Goal: Information Seeking & Learning: Check status

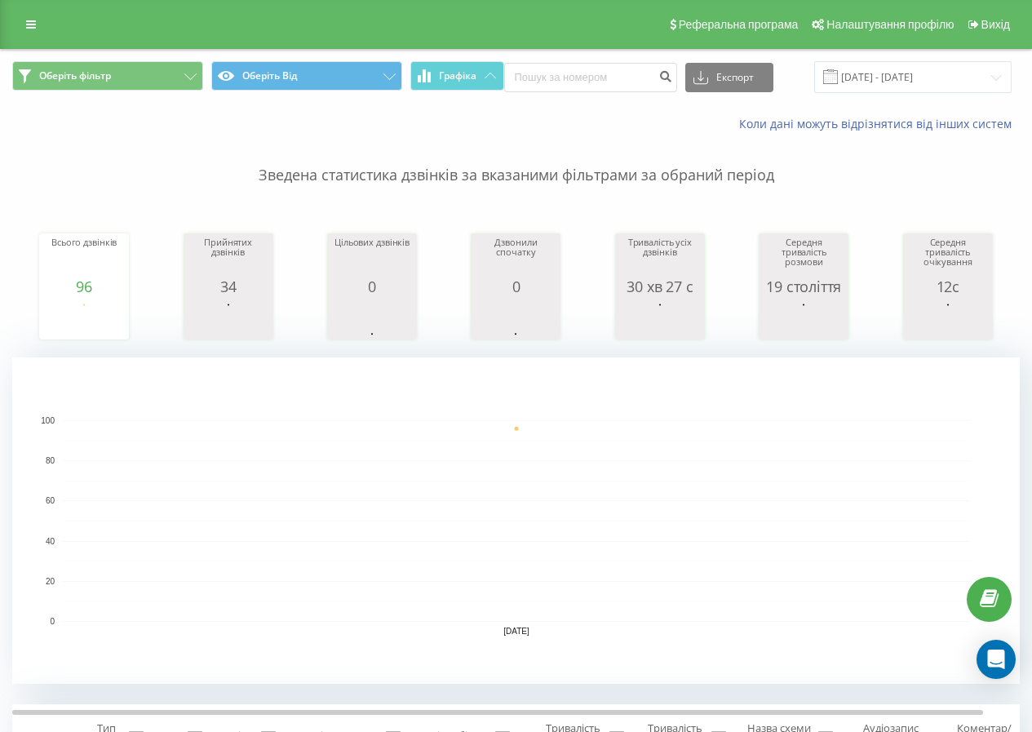
click at [24, 36] on div "Реферальна програма Налаштування профілю Вихід" at bounding box center [516, 24] width 1032 height 49
click at [33, 20] on icon at bounding box center [31, 24] width 10 height 11
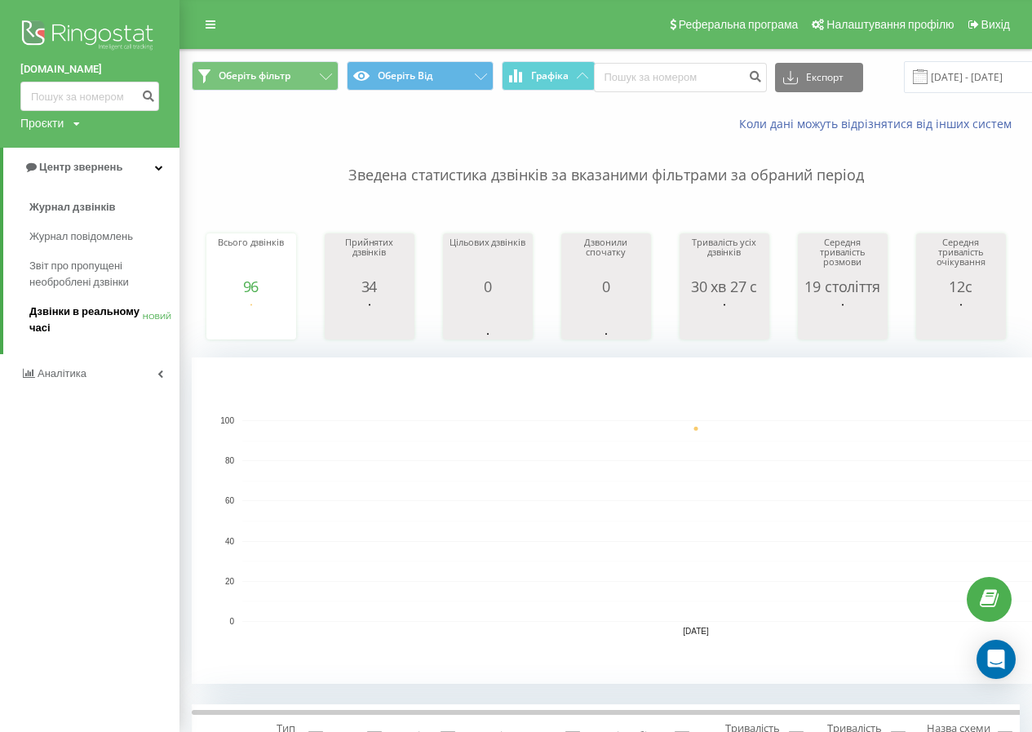
drag, startPoint x: 72, startPoint y: 341, endPoint x: 64, endPoint y: 325, distance: 18.2
click at [72, 340] on link "Дзвінки в реальному часі НОВИЙ" at bounding box center [104, 320] width 150 height 46
click at [63, 324] on span "Дзвінки в реальному часі" at bounding box center [85, 319] width 113 height 33
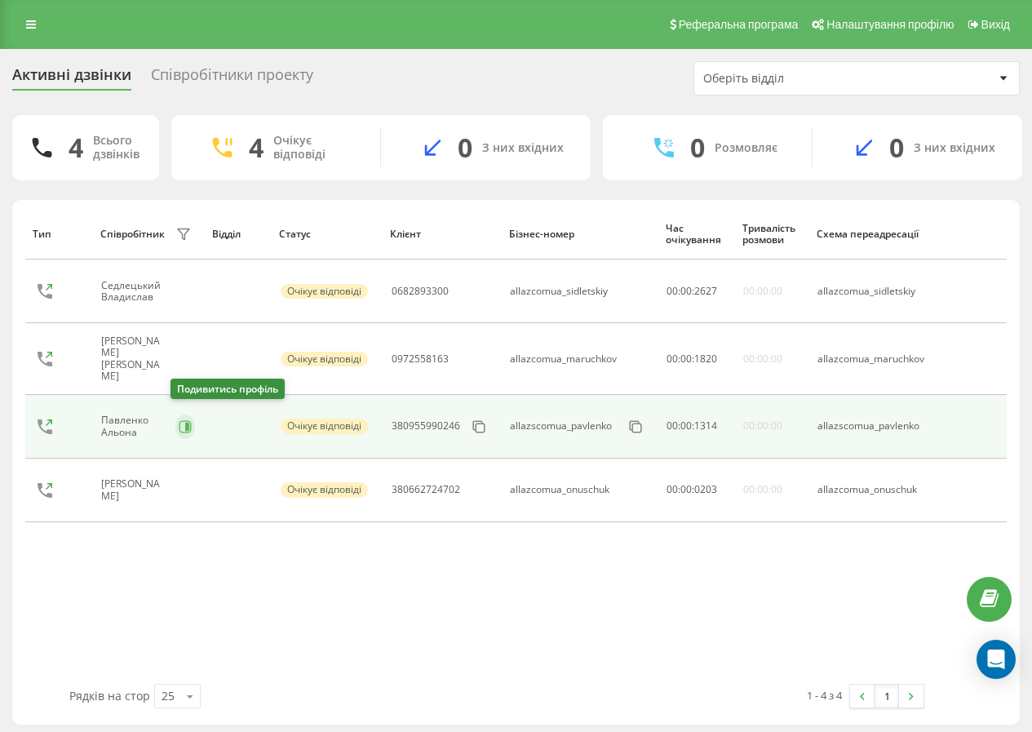
click at [175, 424] on div "Павленко Альона" at bounding box center [148, 427] width 94 height 28
click at [184, 422] on icon at bounding box center [185, 426] width 4 height 8
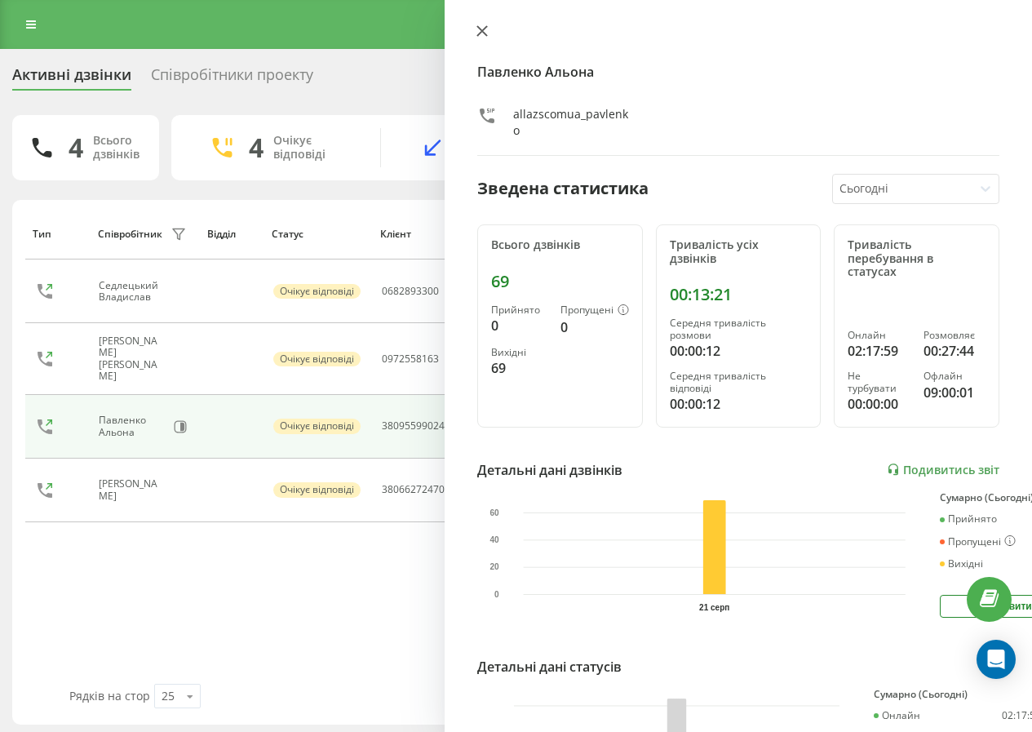
click at [482, 38] on button at bounding box center [481, 31] width 21 height 15
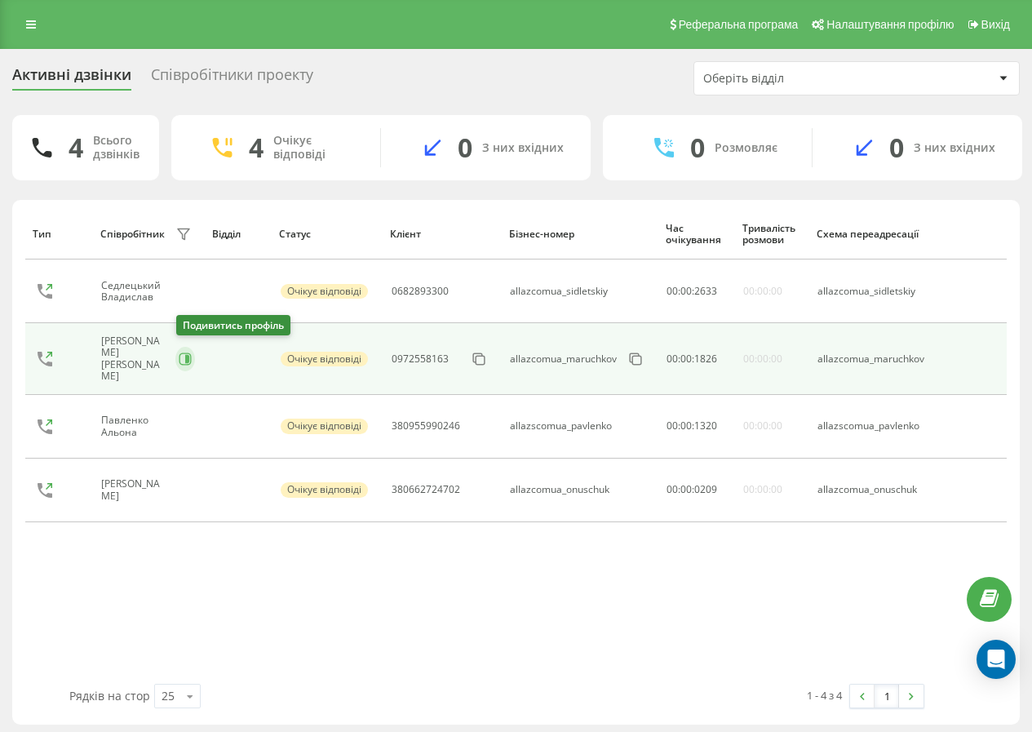
click at [185, 357] on icon at bounding box center [185, 358] width 13 height 13
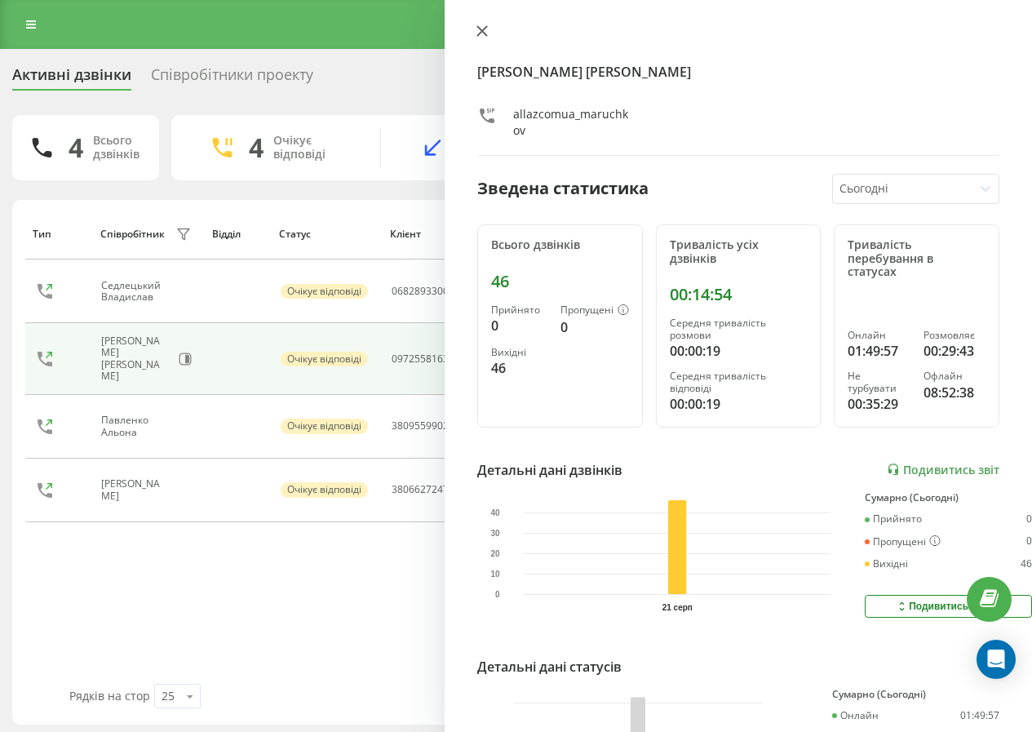
click at [484, 39] on button at bounding box center [481, 31] width 21 height 15
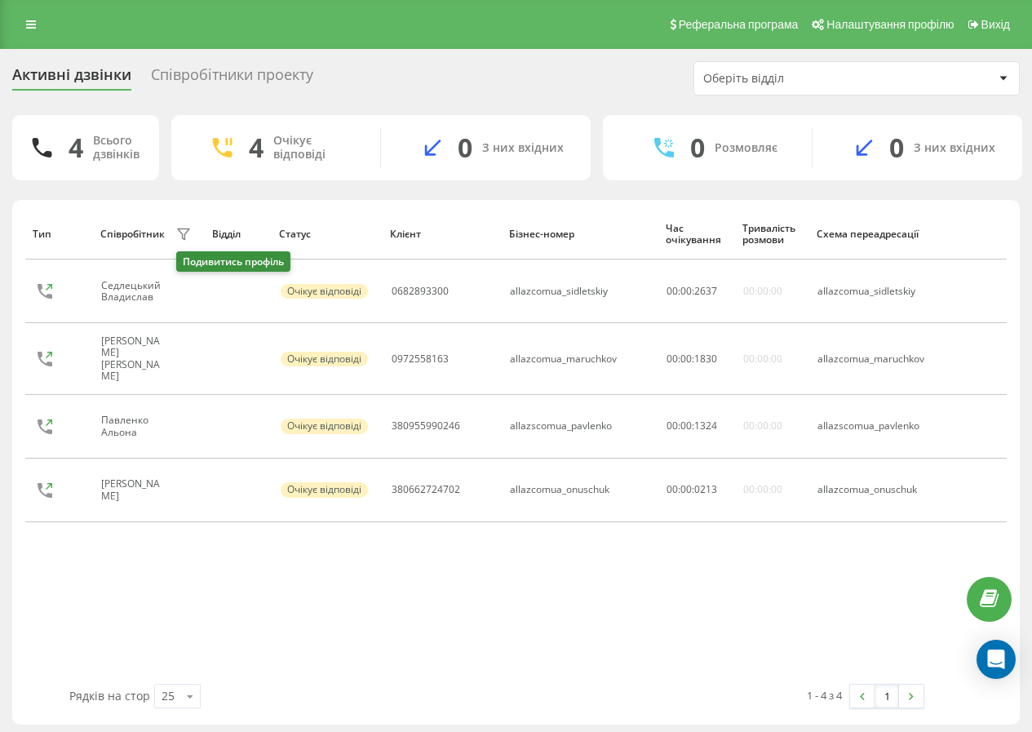
click at [186, 288] on icon at bounding box center [185, 291] width 13 height 13
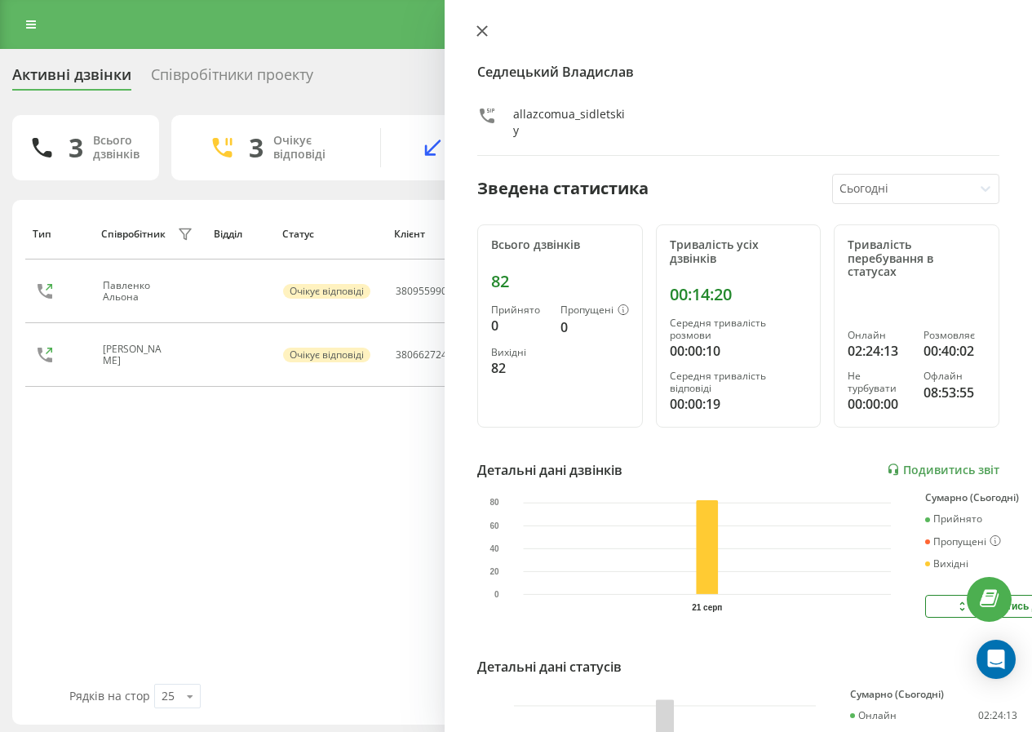
click at [483, 27] on icon at bounding box center [481, 30] width 11 height 11
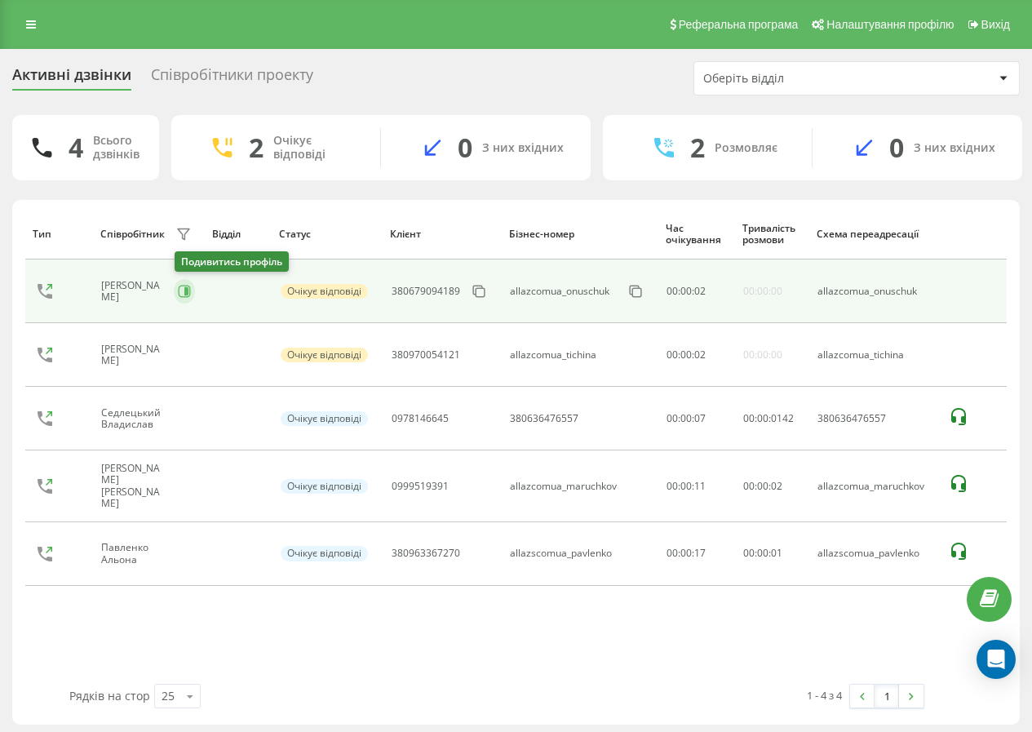
click at [193, 290] on button at bounding box center [184, 291] width 21 height 24
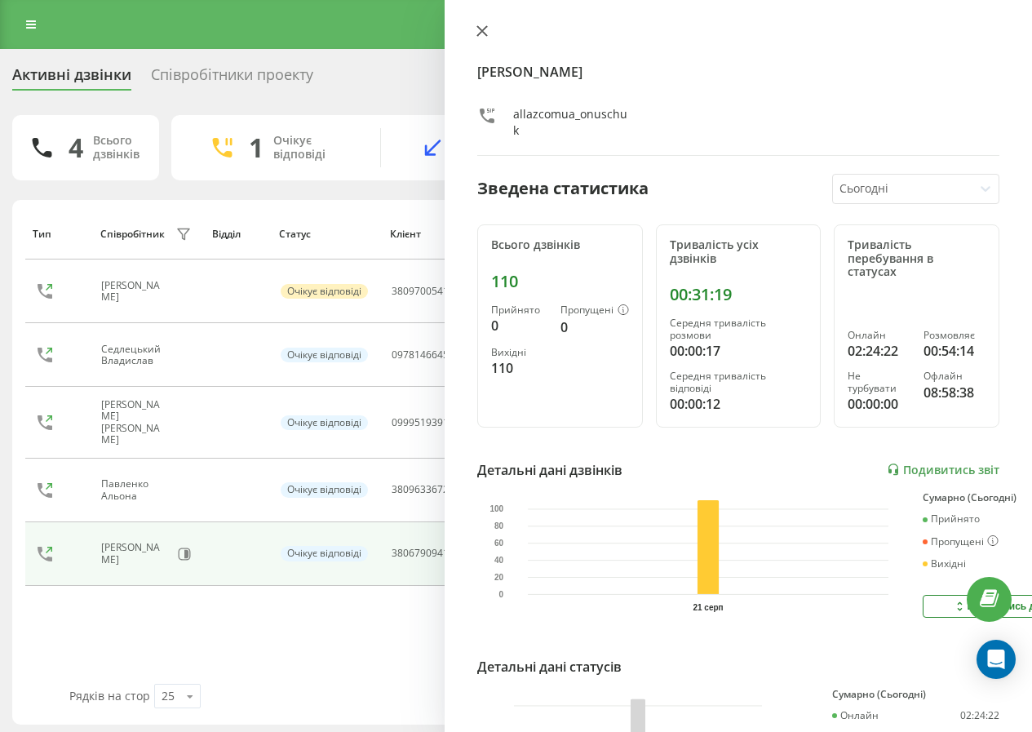
click at [481, 29] on icon at bounding box center [481, 30] width 11 height 11
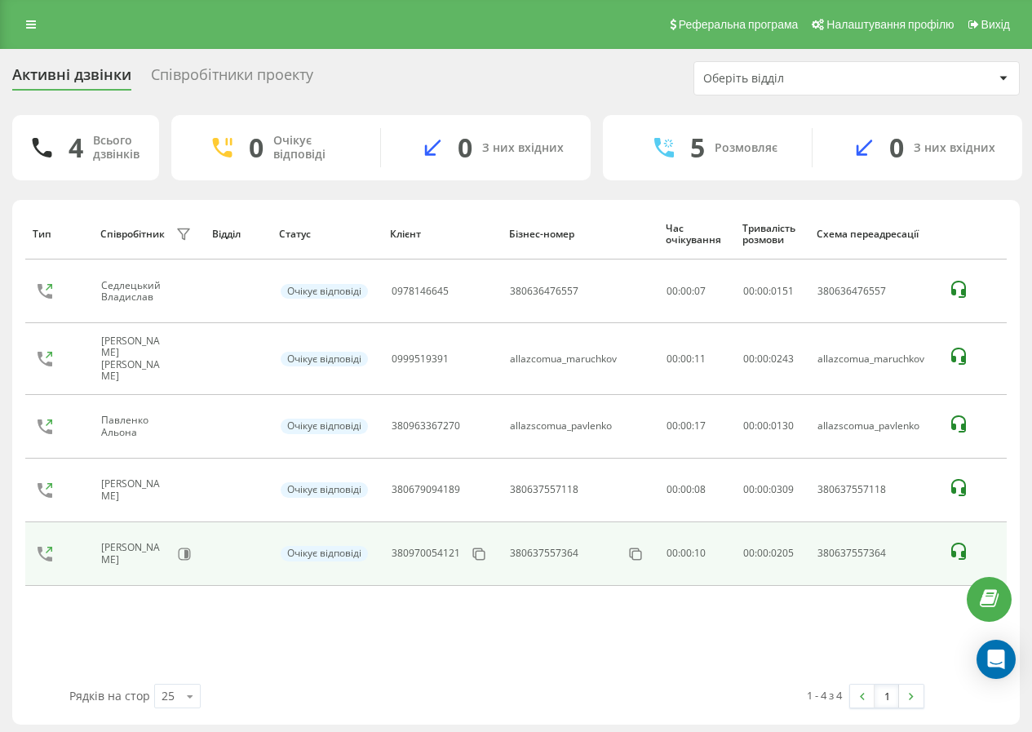
click at [175, 544] on div "Тичина Олександр" at bounding box center [148, 554] width 94 height 28
click at [194, 543] on button at bounding box center [184, 554] width 21 height 24
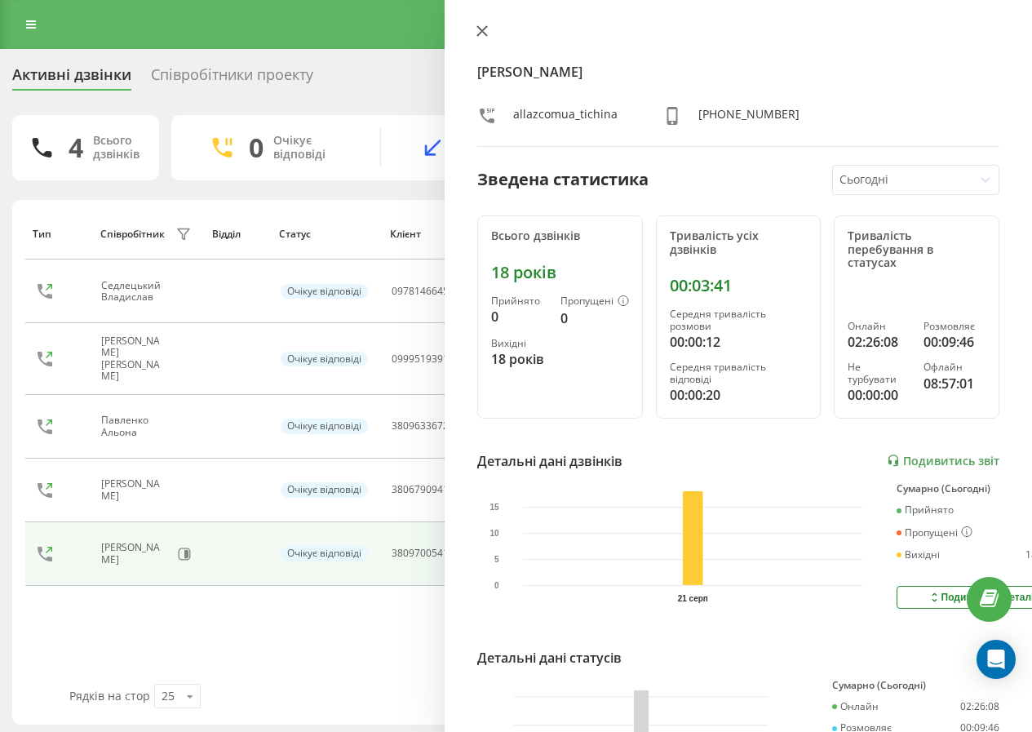
click at [482, 31] on icon at bounding box center [482, 31] width 10 height 10
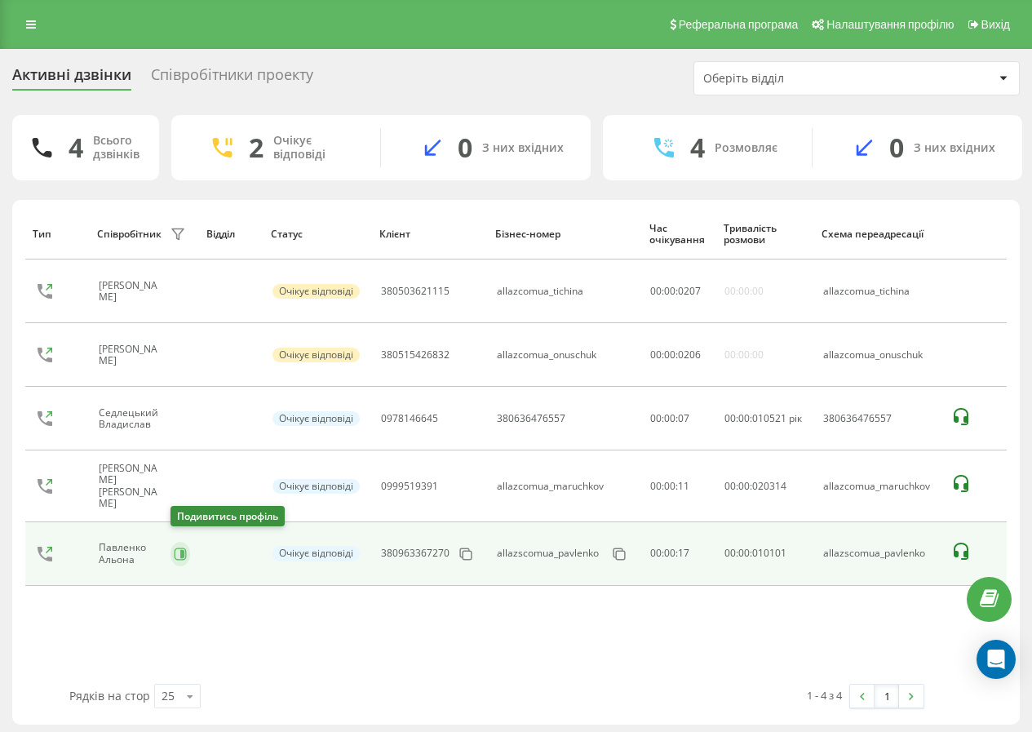
click at [184, 549] on icon at bounding box center [182, 553] width 4 height 8
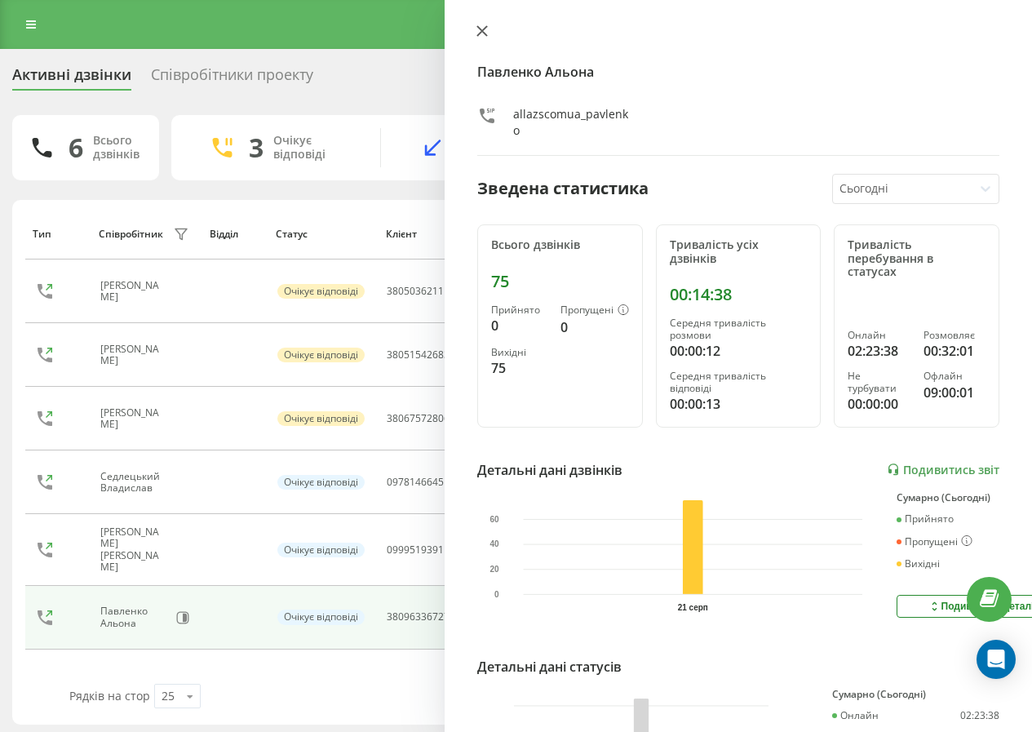
click at [487, 32] on icon at bounding box center [481, 30] width 11 height 11
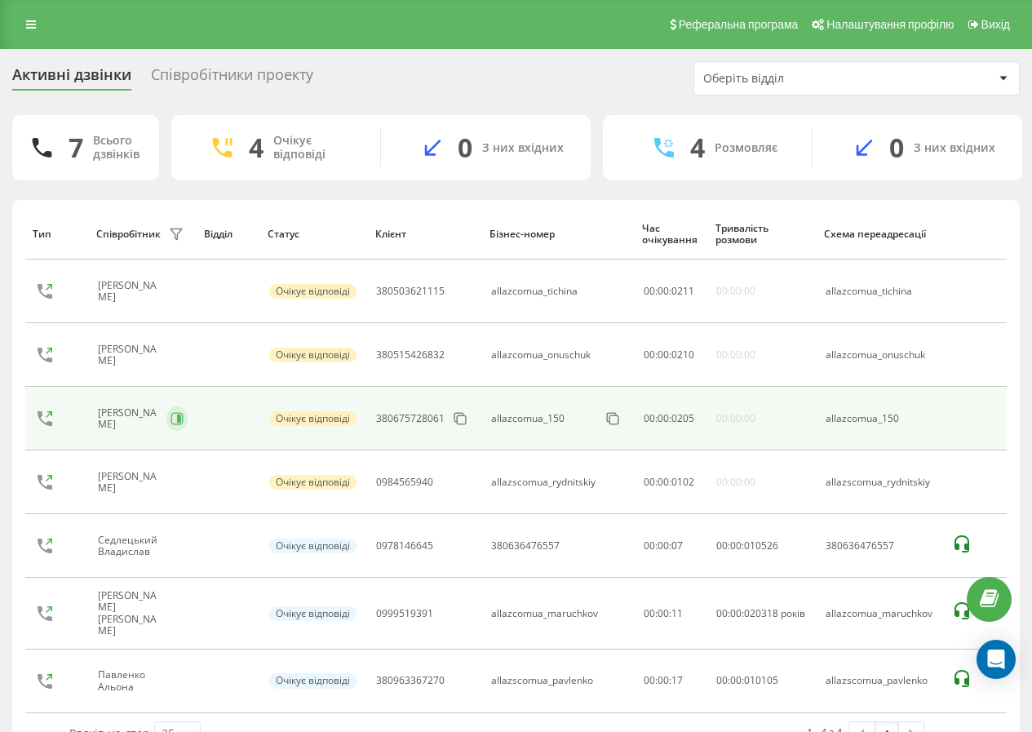
click at [184, 424] on icon at bounding box center [176, 418] width 13 height 13
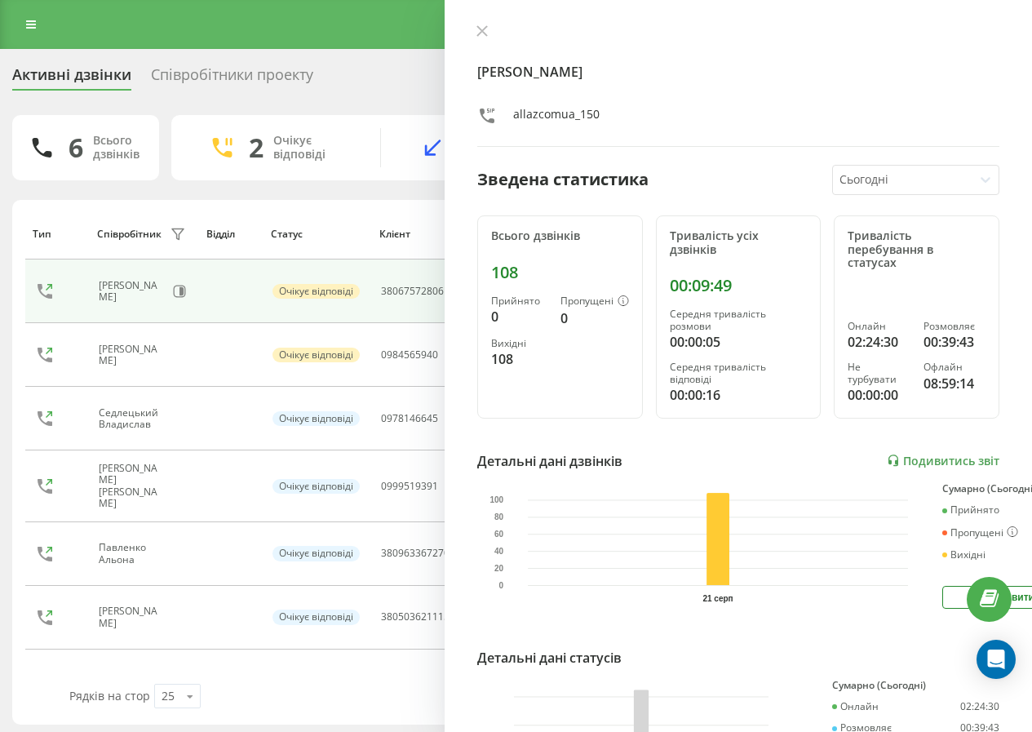
drag, startPoint x: 482, startPoint y: 33, endPoint x: 493, endPoint y: 39, distance: 12.8
click at [483, 34] on icon at bounding box center [481, 30] width 11 height 11
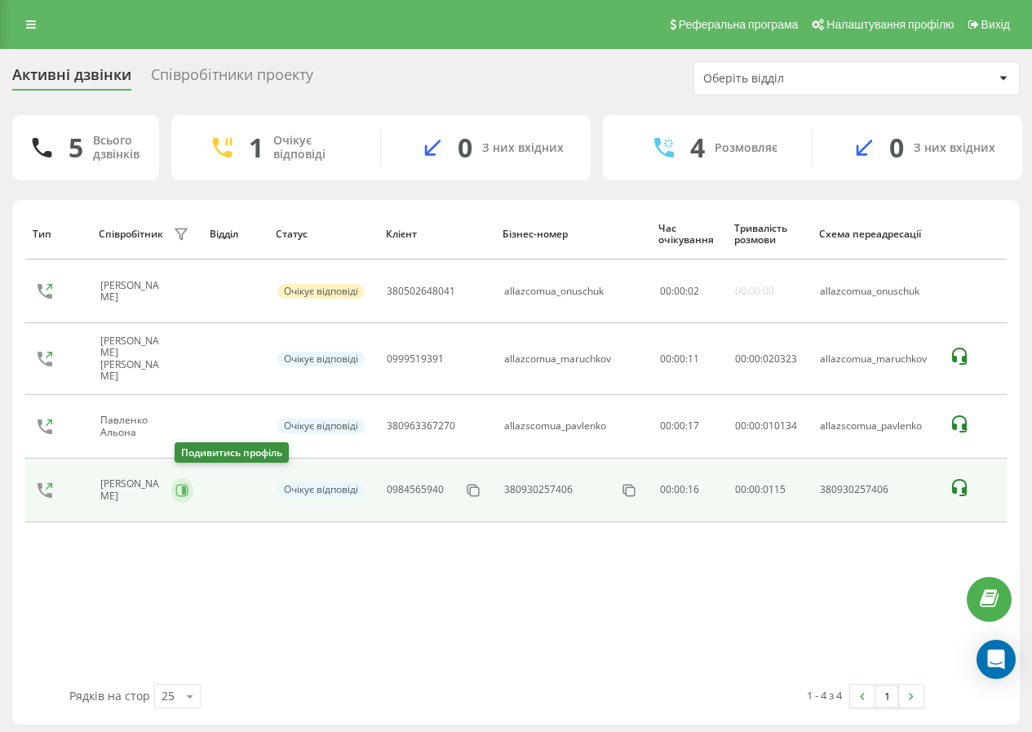
click at [181, 487] on icon at bounding box center [181, 490] width 13 height 13
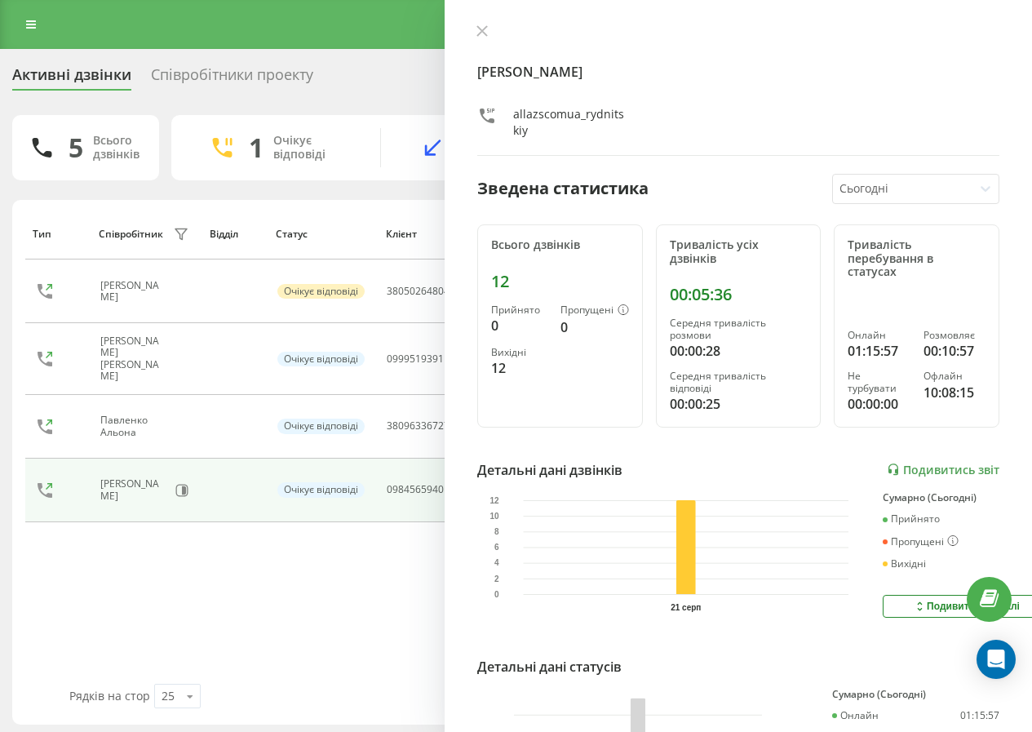
click at [489, 36] on button at bounding box center [481, 31] width 21 height 15
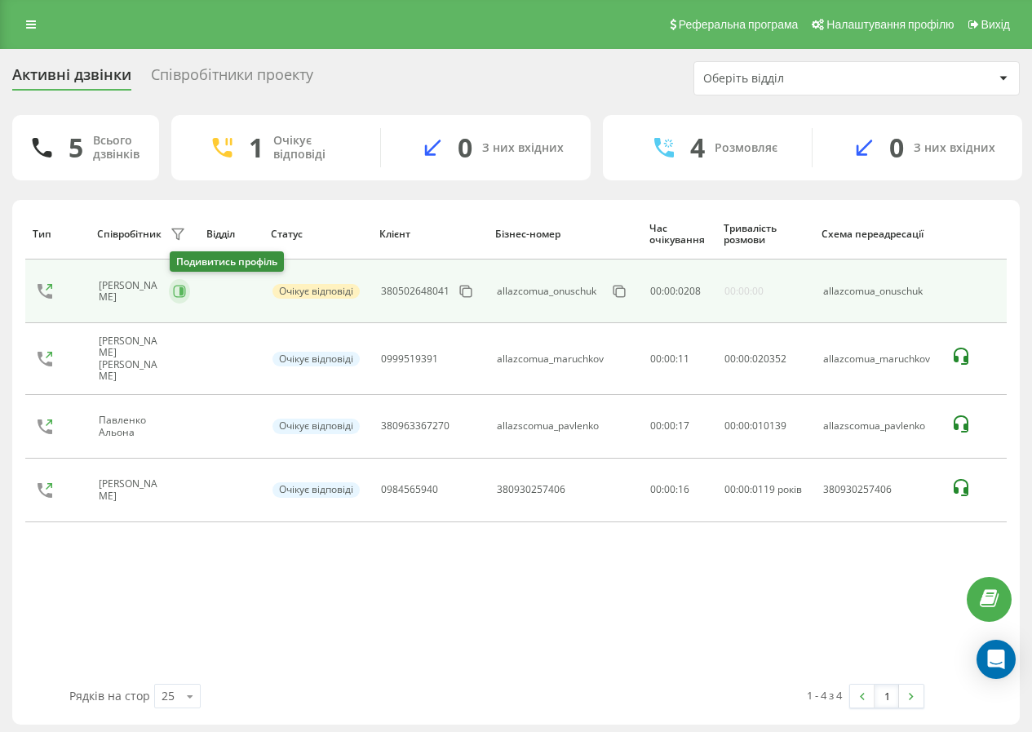
click at [173, 296] on div "Онищук Марина" at bounding box center [144, 291] width 91 height 28
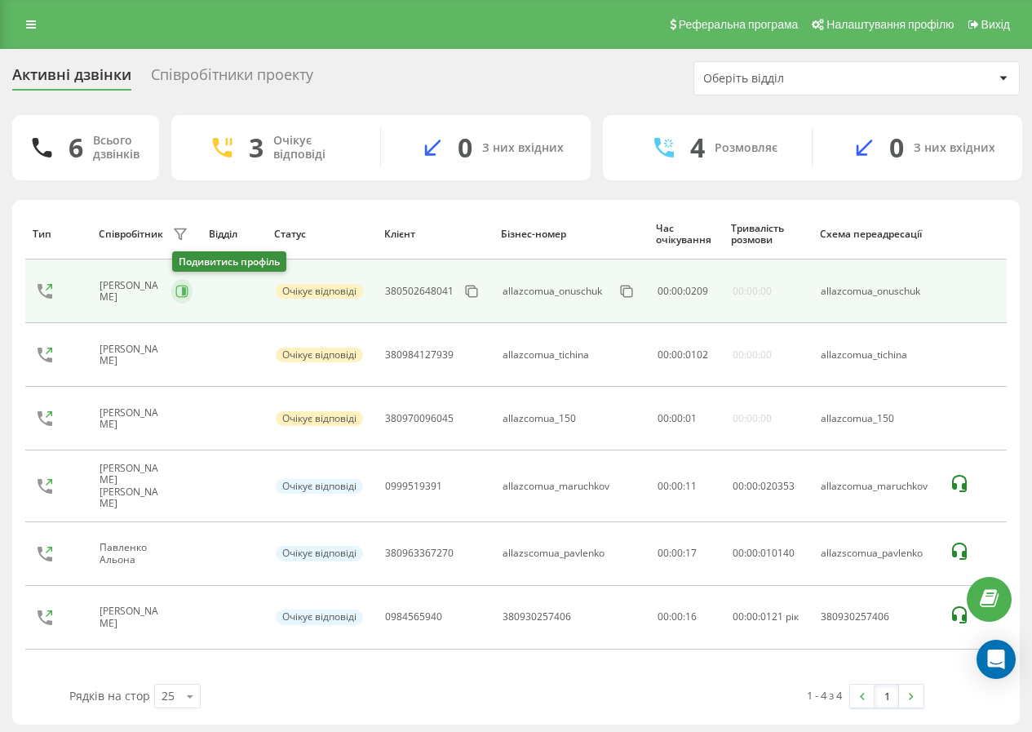
click at [186, 287] on icon at bounding box center [181, 291] width 13 height 13
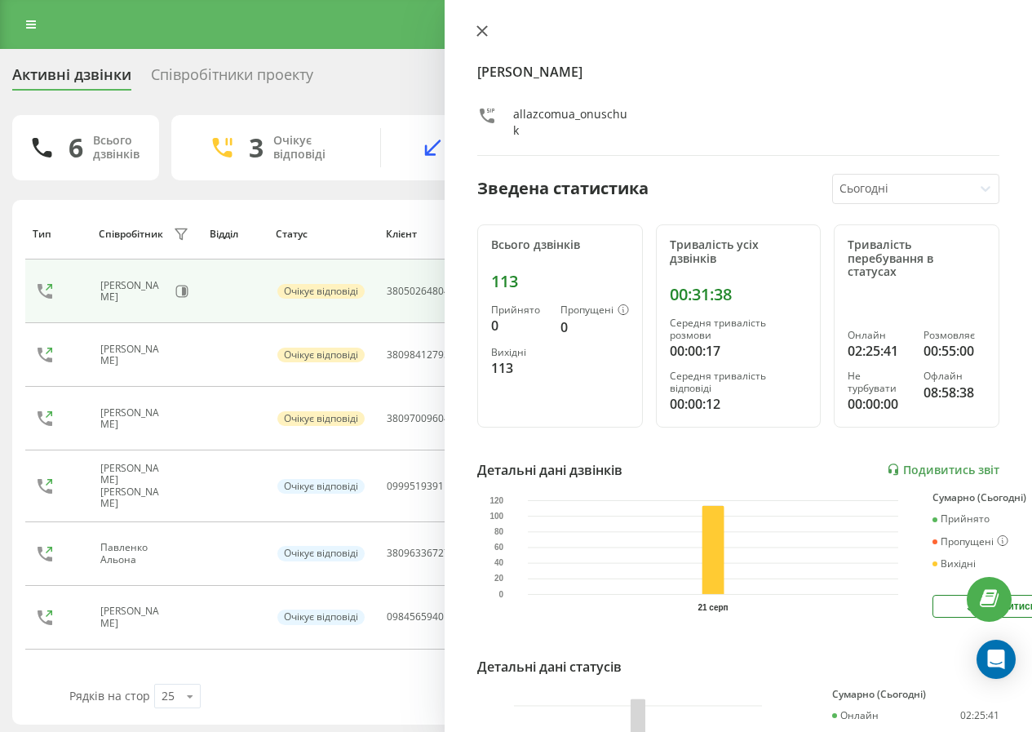
click at [487, 31] on icon at bounding box center [481, 30] width 11 height 11
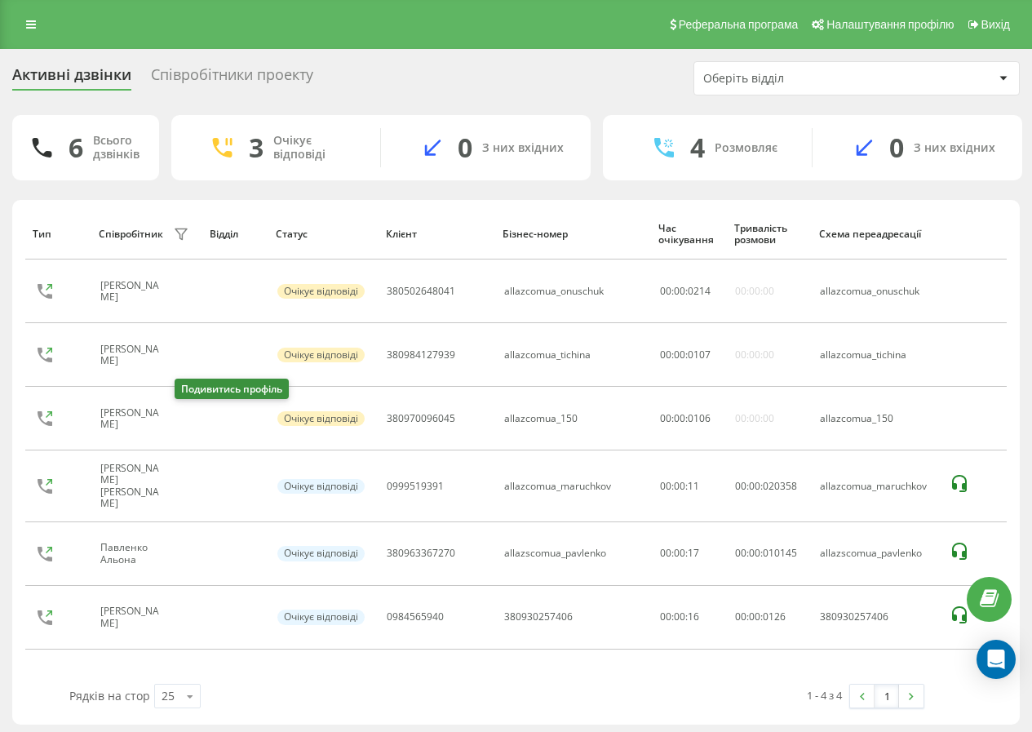
click at [177, 423] on button at bounding box center [184, 420] width 20 height 23
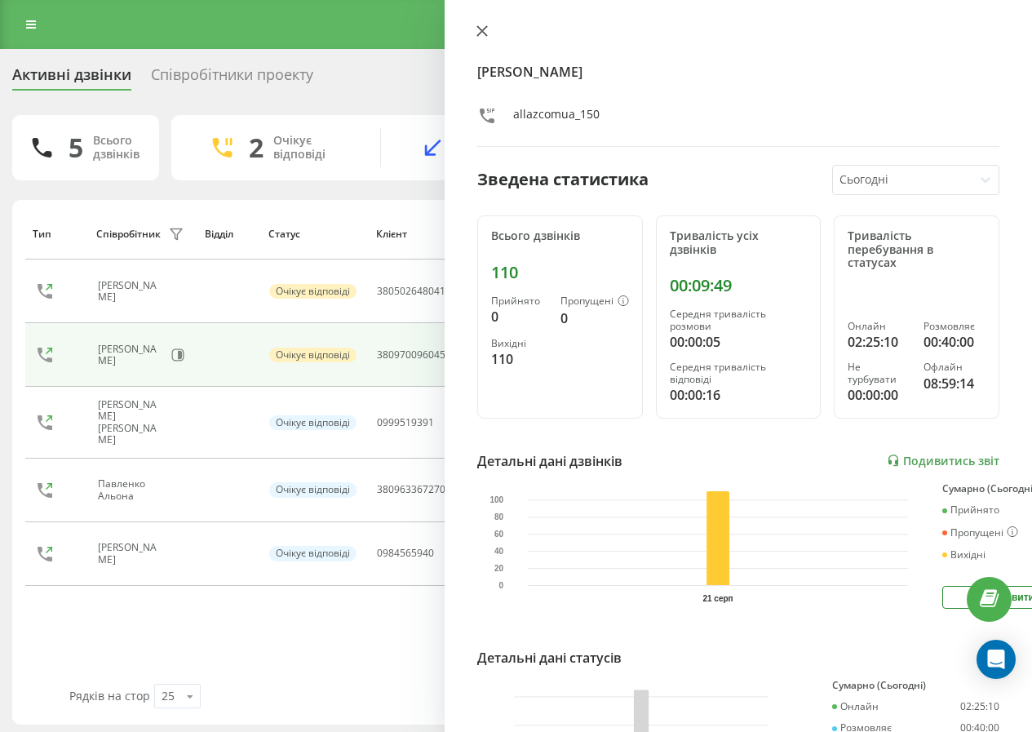
click at [489, 39] on button at bounding box center [481, 31] width 21 height 15
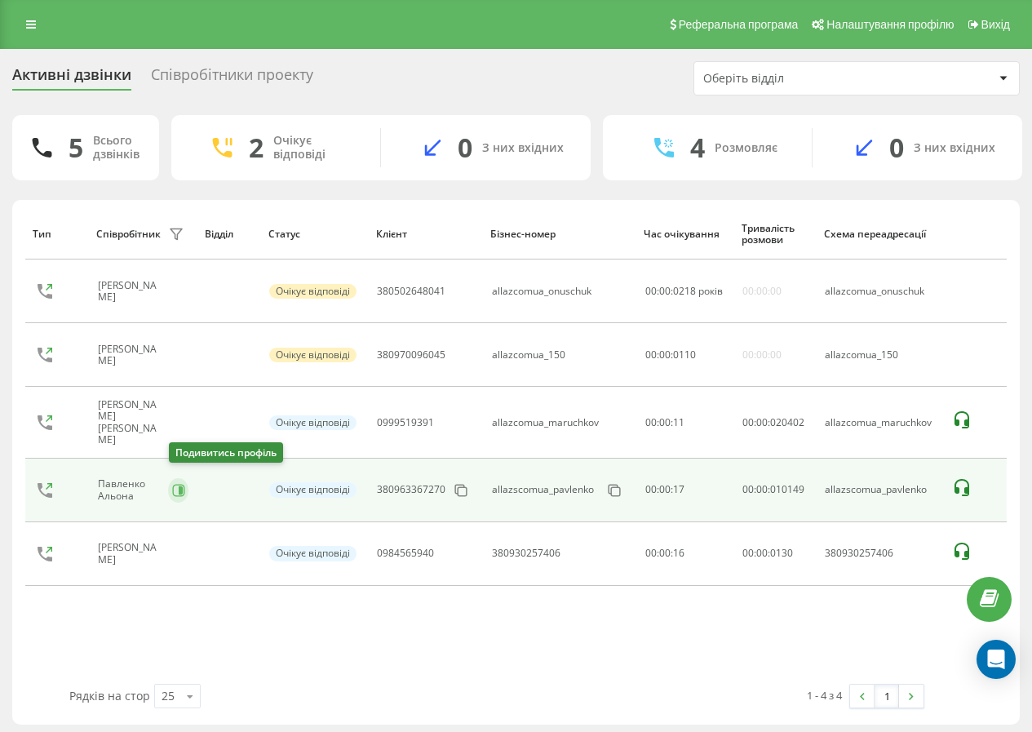
click at [175, 478] on button at bounding box center [178, 490] width 20 height 24
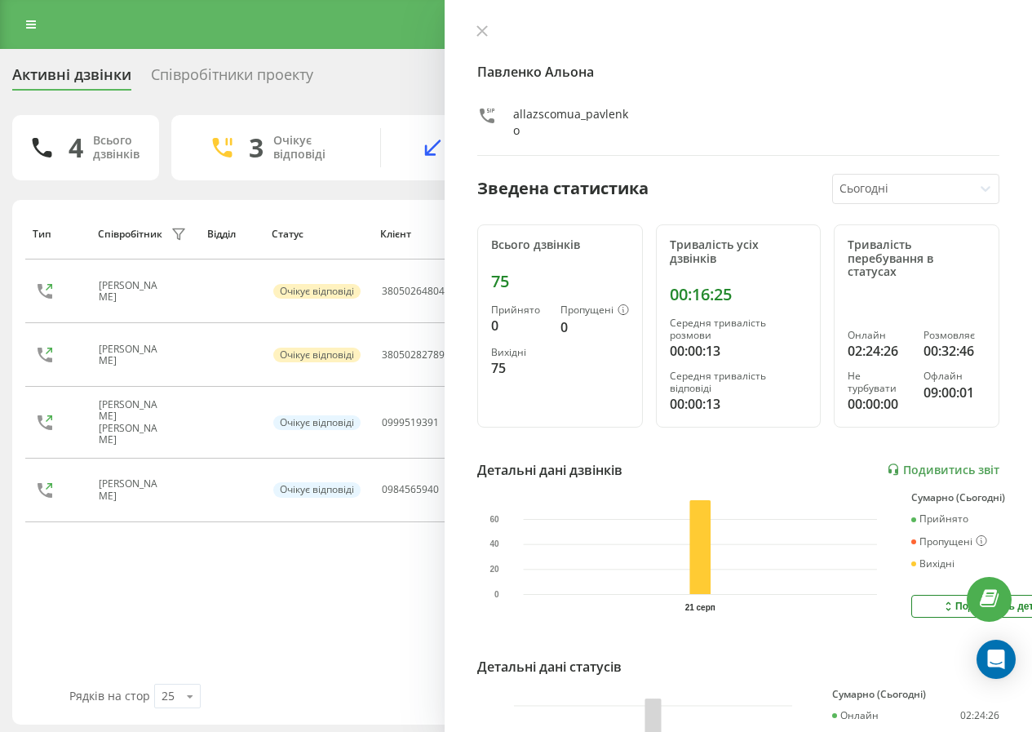
click at [479, 40] on button at bounding box center [481, 31] width 21 height 15
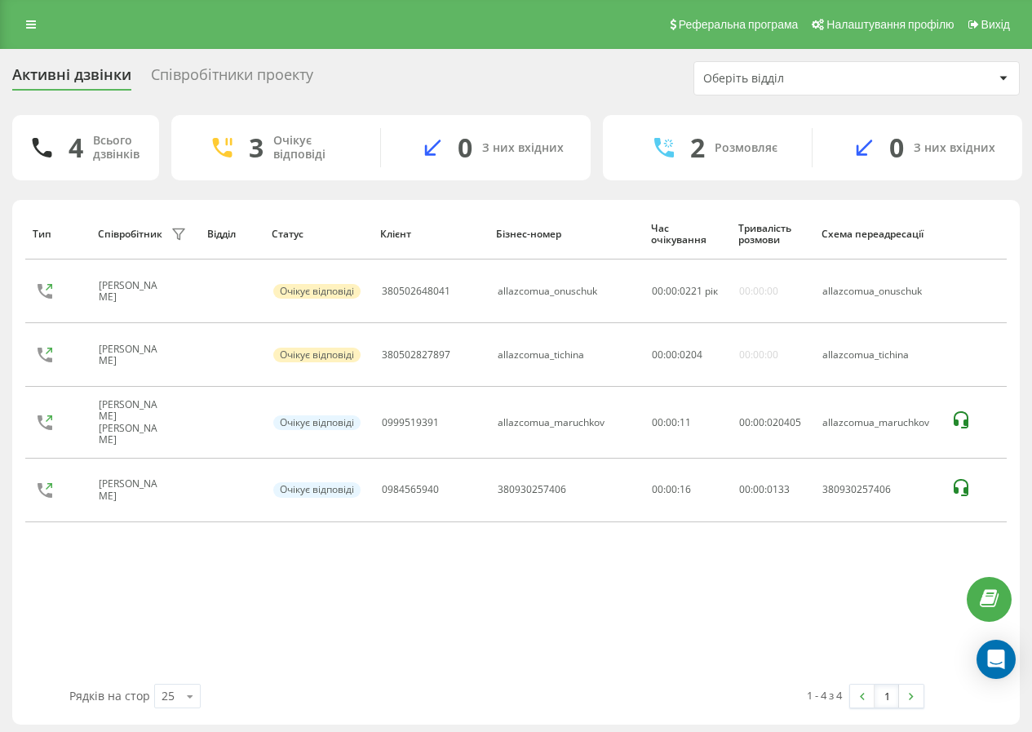
click at [480, 31] on div "Реферальна програма Налаштування профілю Вихід" at bounding box center [516, 24] width 1032 height 49
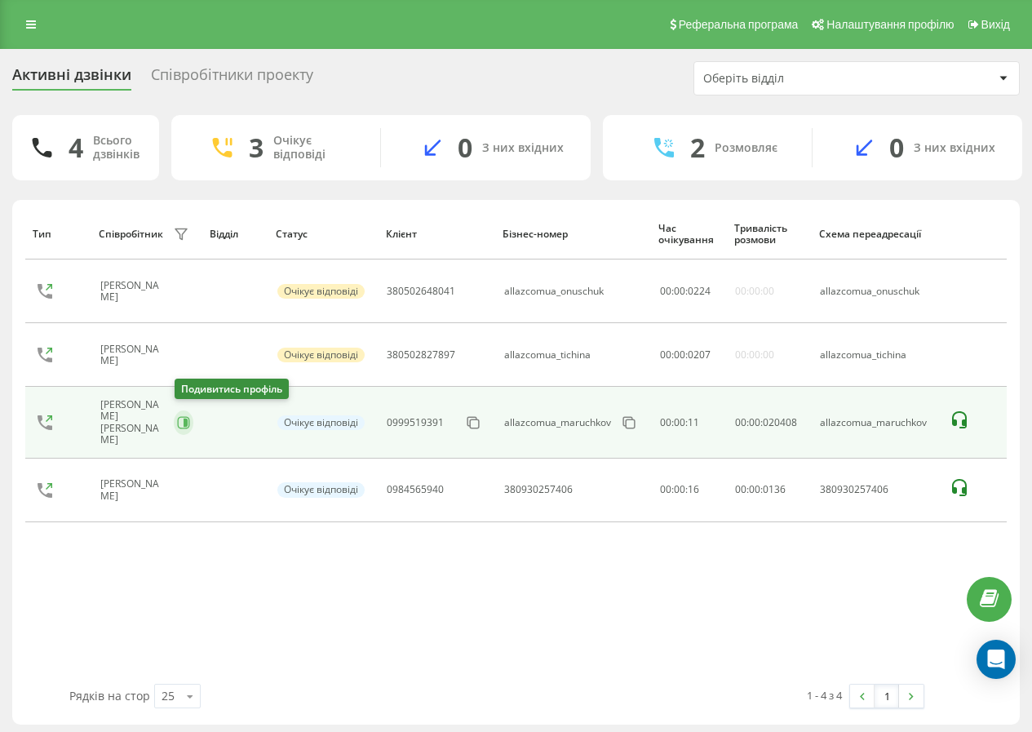
click at [180, 419] on icon at bounding box center [183, 422] width 13 height 13
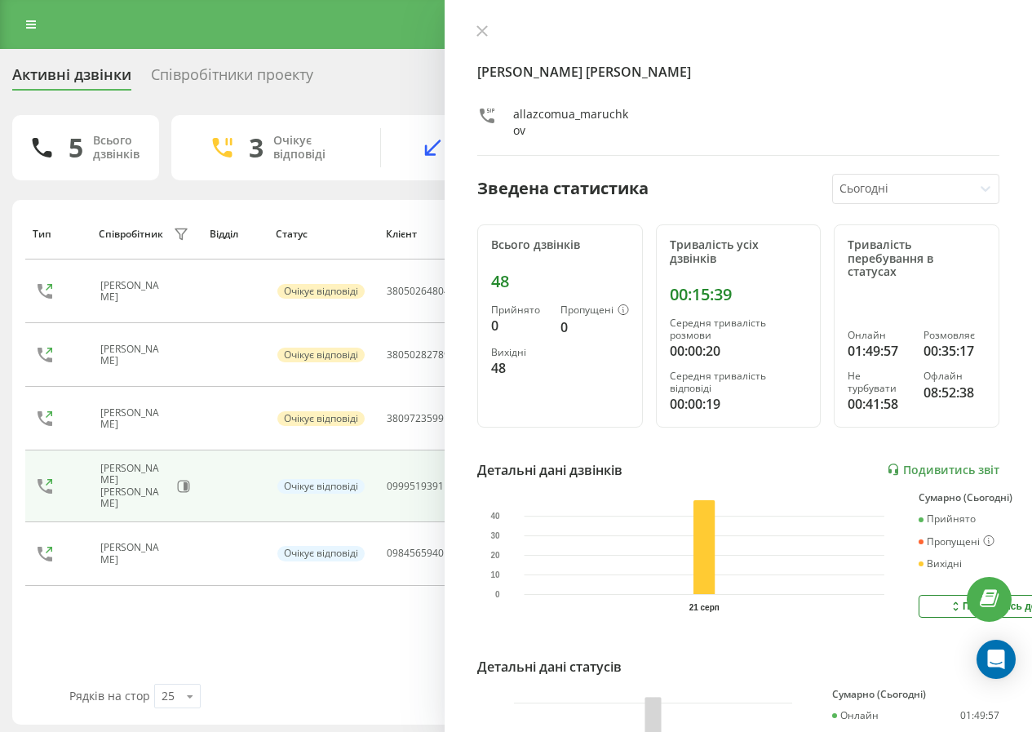
click at [481, 33] on icon at bounding box center [482, 31] width 10 height 10
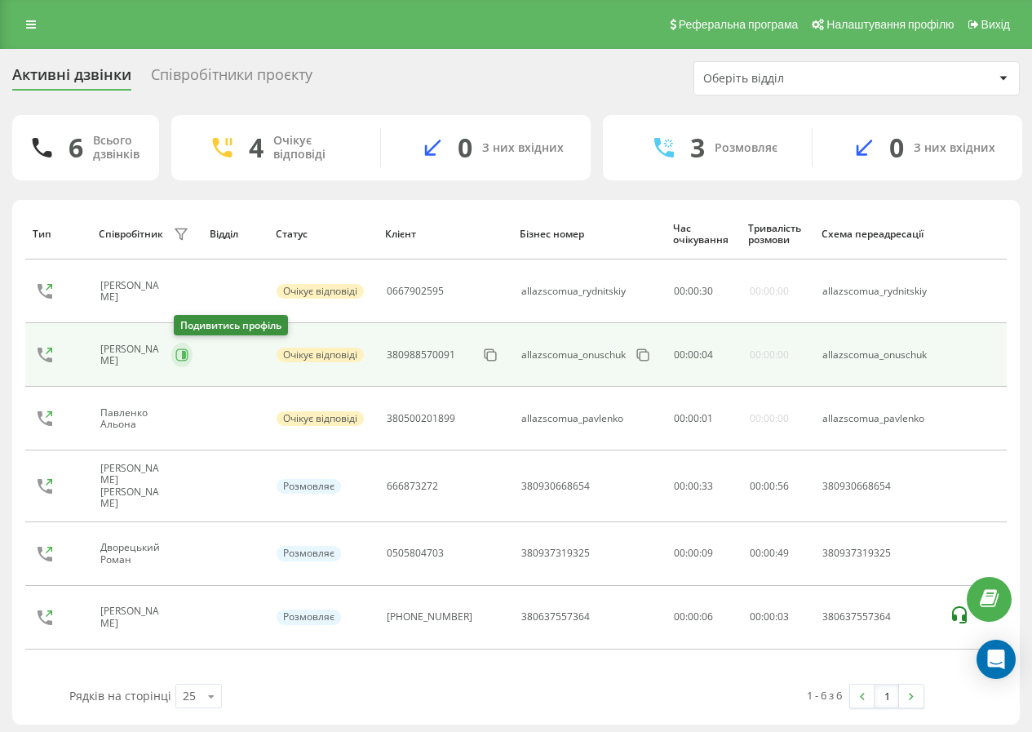
click at [183, 355] on icon at bounding box center [181, 354] width 13 height 13
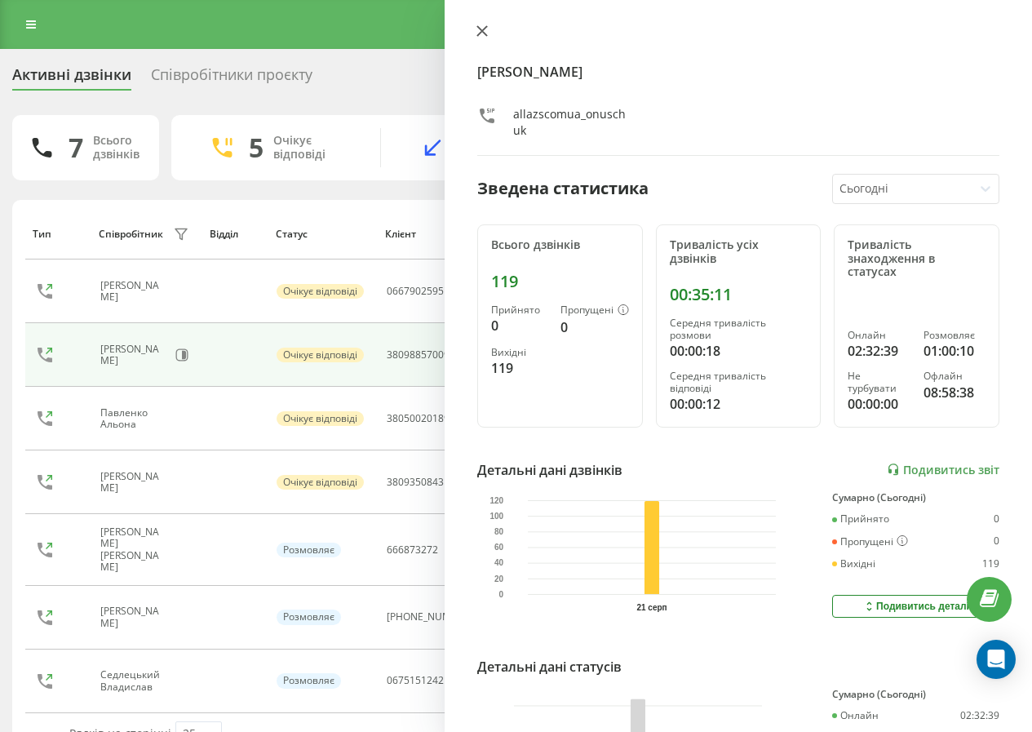
click at [474, 30] on button at bounding box center [481, 31] width 21 height 15
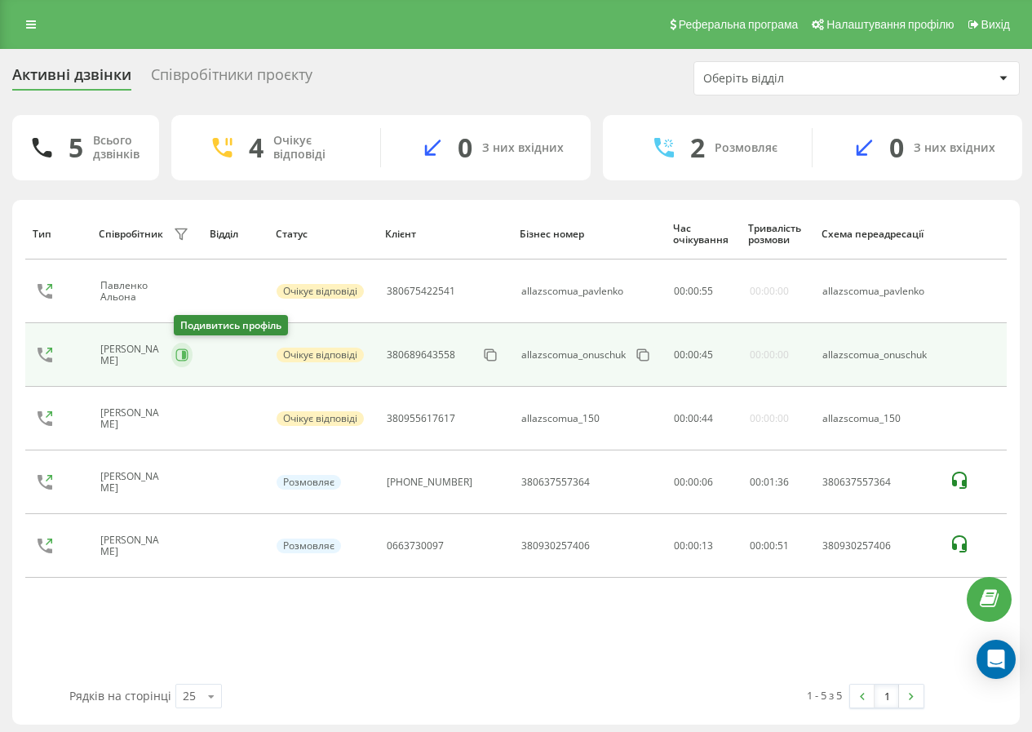
click at [184, 360] on icon at bounding box center [181, 354] width 13 height 13
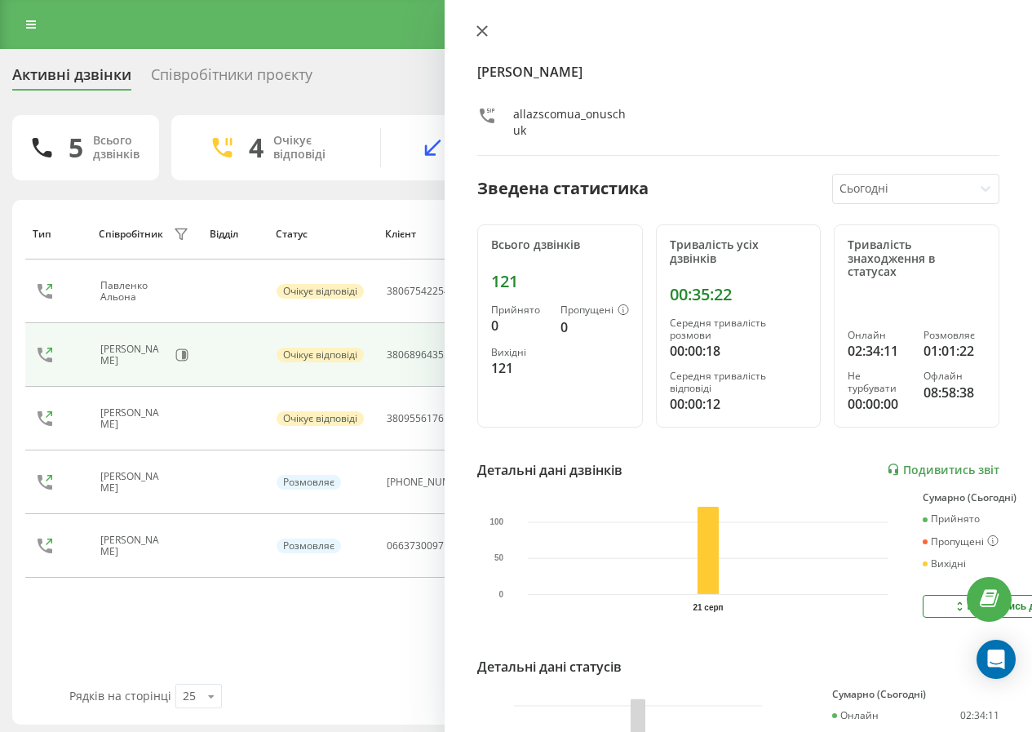
click at [477, 33] on icon at bounding box center [481, 30] width 11 height 11
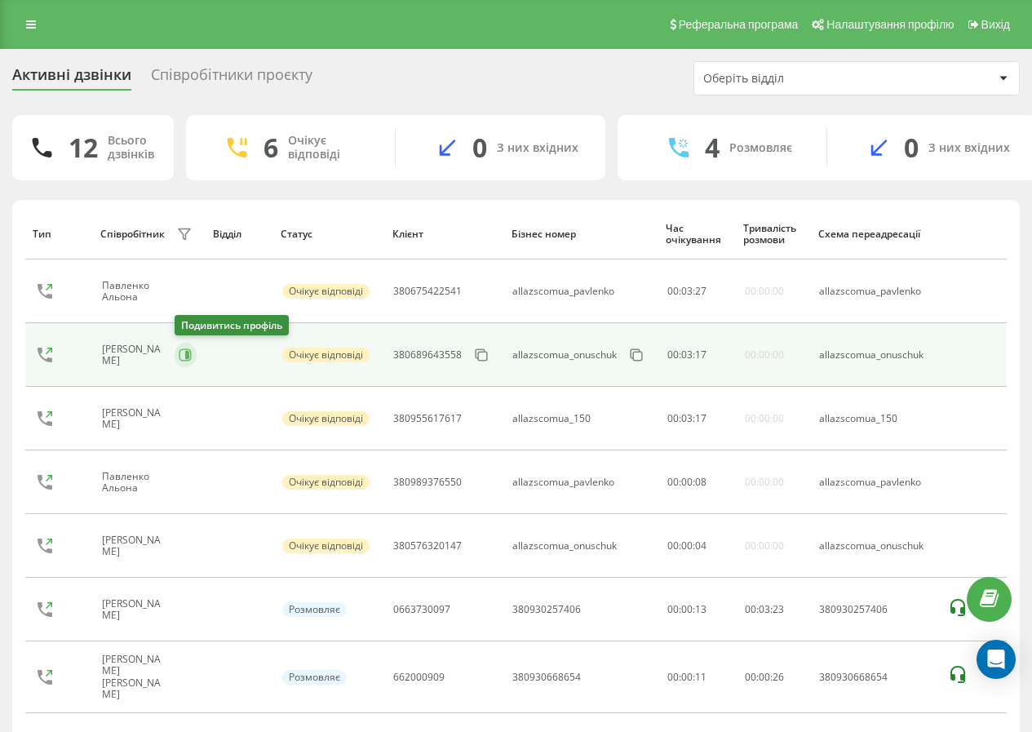
click at [189, 356] on icon at bounding box center [187, 355] width 4 height 8
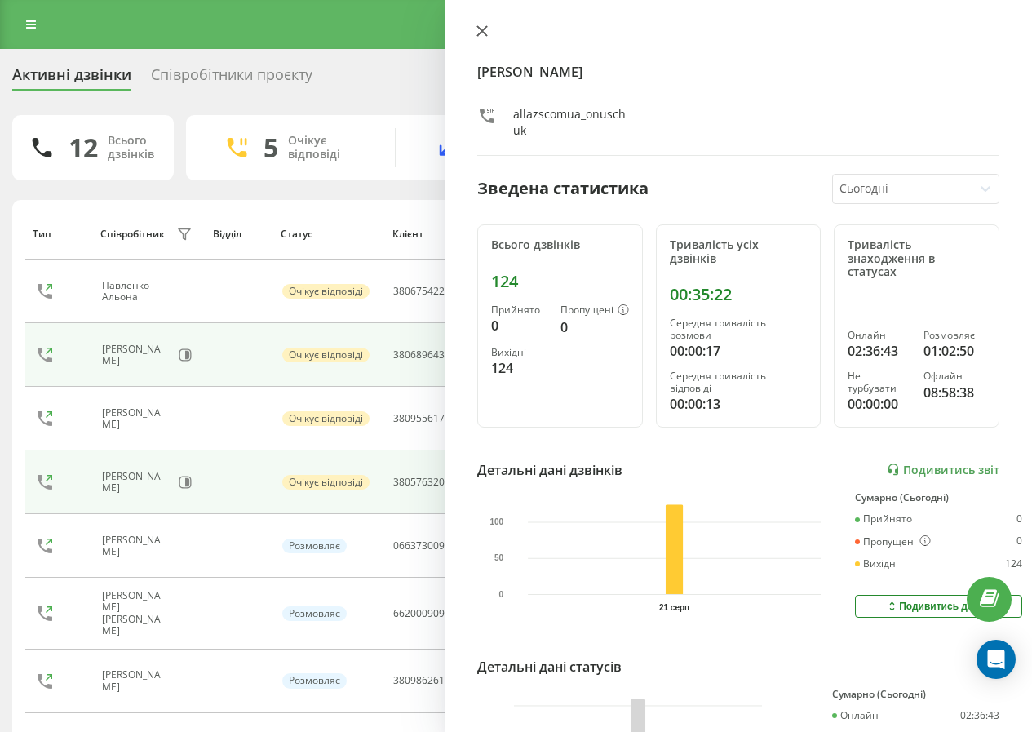
click at [483, 30] on icon at bounding box center [482, 31] width 10 height 10
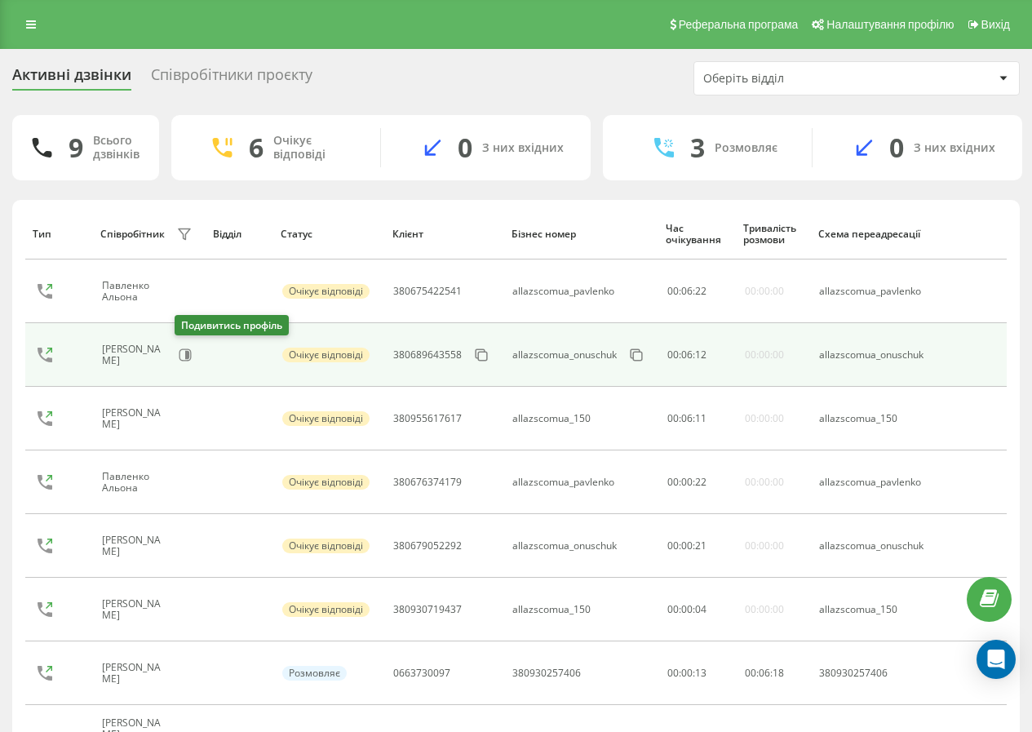
drag, startPoint x: 174, startPoint y: 376, endPoint x: 177, endPoint y: 368, distance: 8.8
click at [175, 374] on td "[PERSON_NAME]" at bounding box center [149, 355] width 113 height 64
click at [179, 355] on icon at bounding box center [185, 354] width 13 height 13
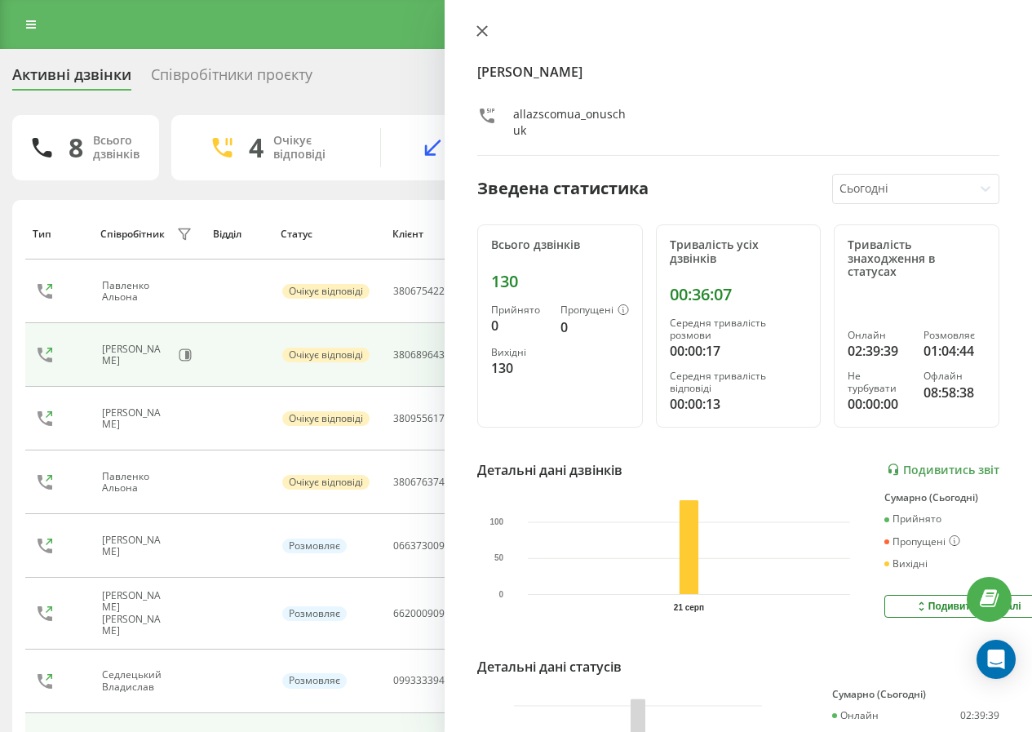
click at [480, 38] on button at bounding box center [481, 31] width 21 height 15
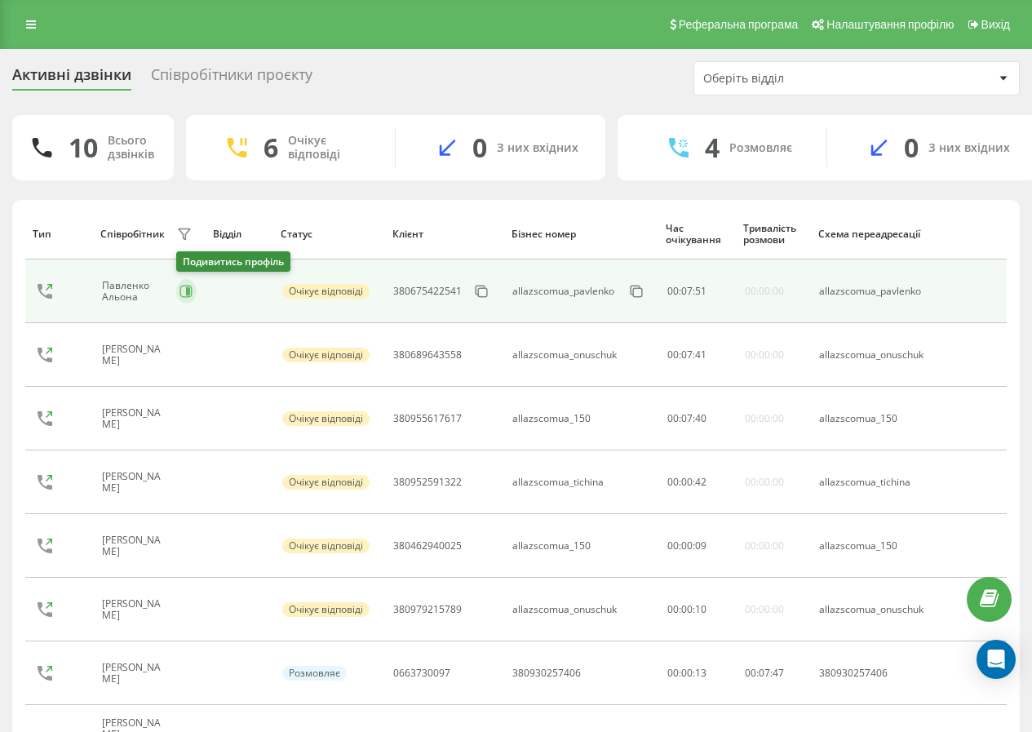
click at [190, 290] on icon at bounding box center [188, 291] width 4 height 8
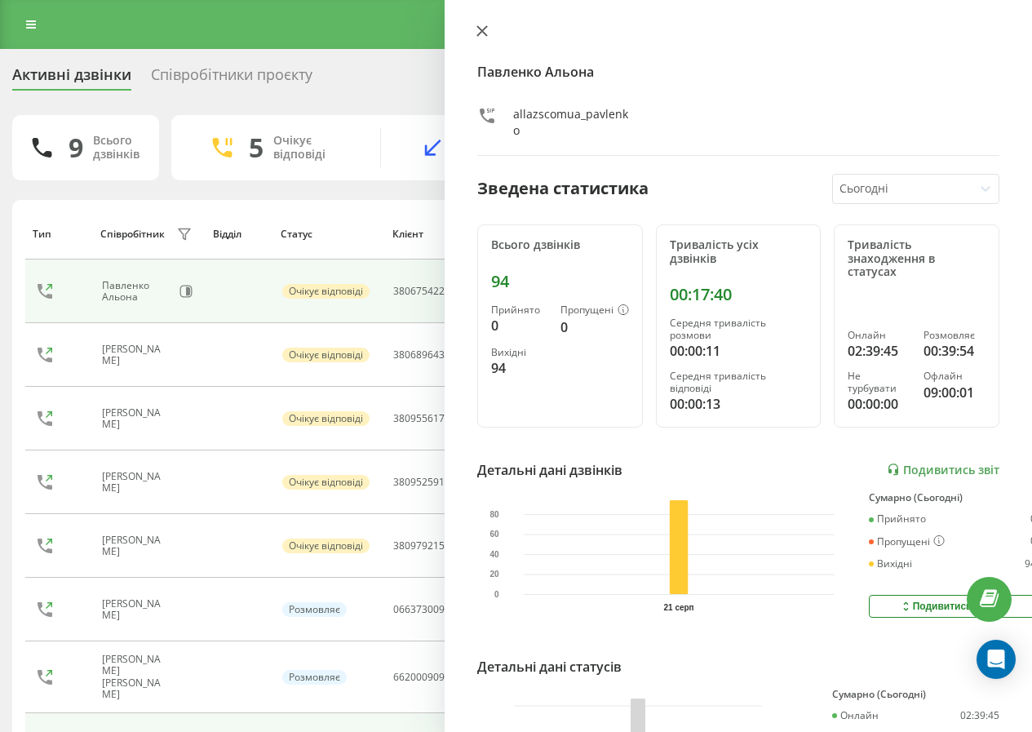
click at [484, 33] on icon at bounding box center [482, 31] width 10 height 10
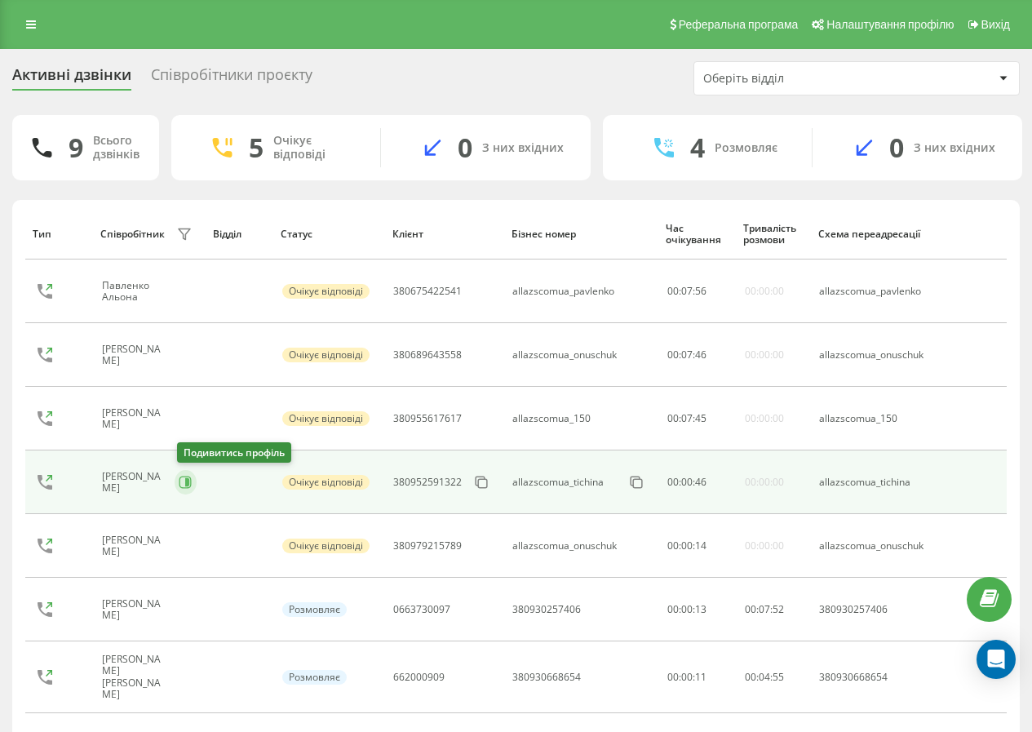
click at [179, 486] on icon at bounding box center [185, 482] width 13 height 13
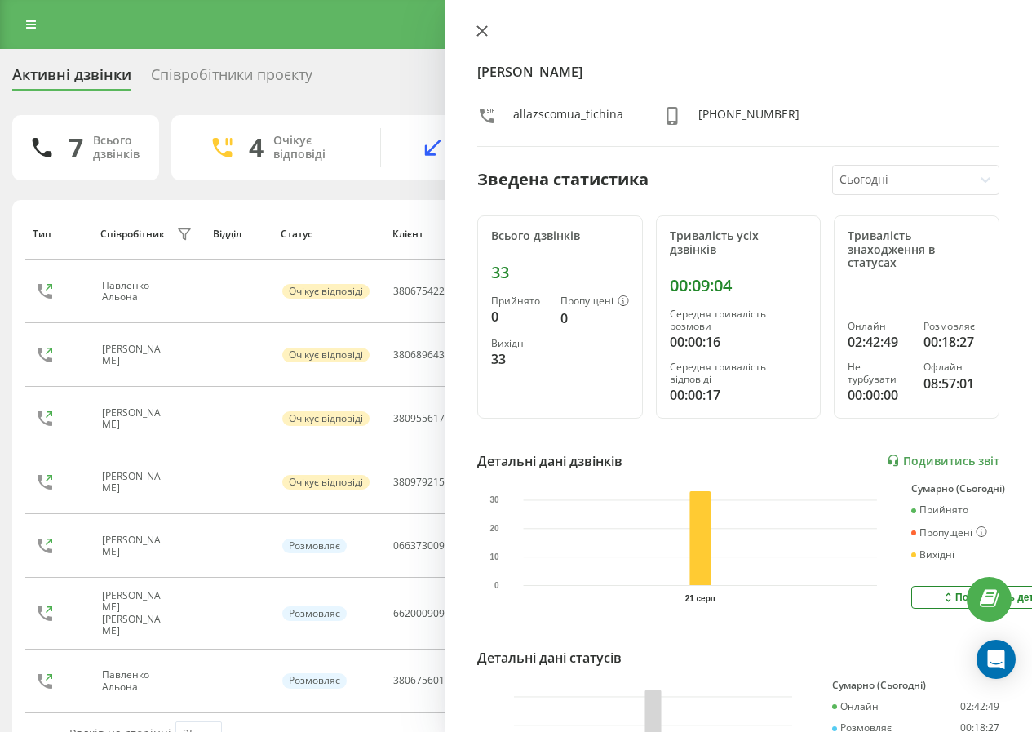
click at [487, 37] on button at bounding box center [481, 31] width 21 height 15
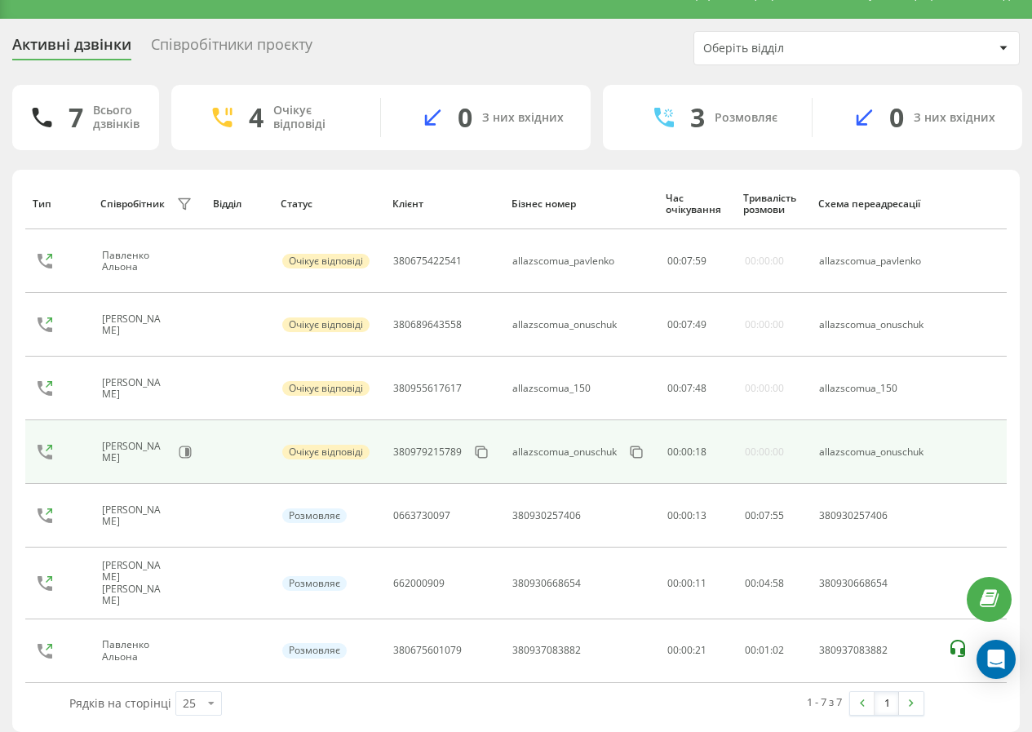
scroll to position [34, 0]
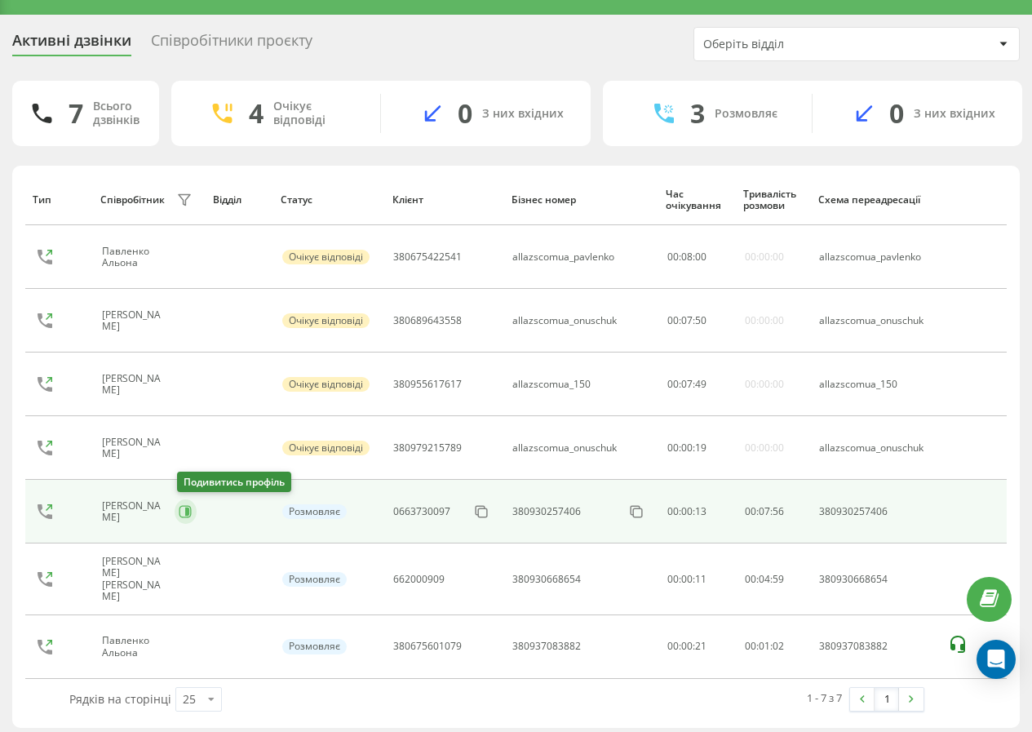
click at [179, 506] on button at bounding box center [186, 511] width 22 height 24
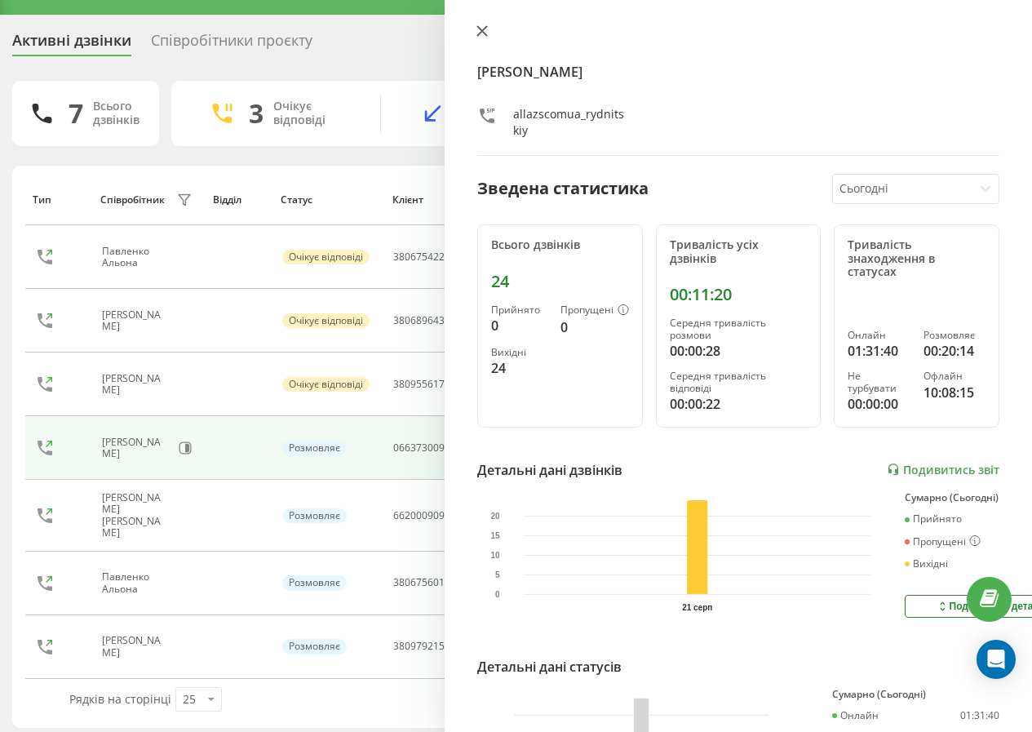
click at [476, 29] on icon at bounding box center [481, 30] width 11 height 11
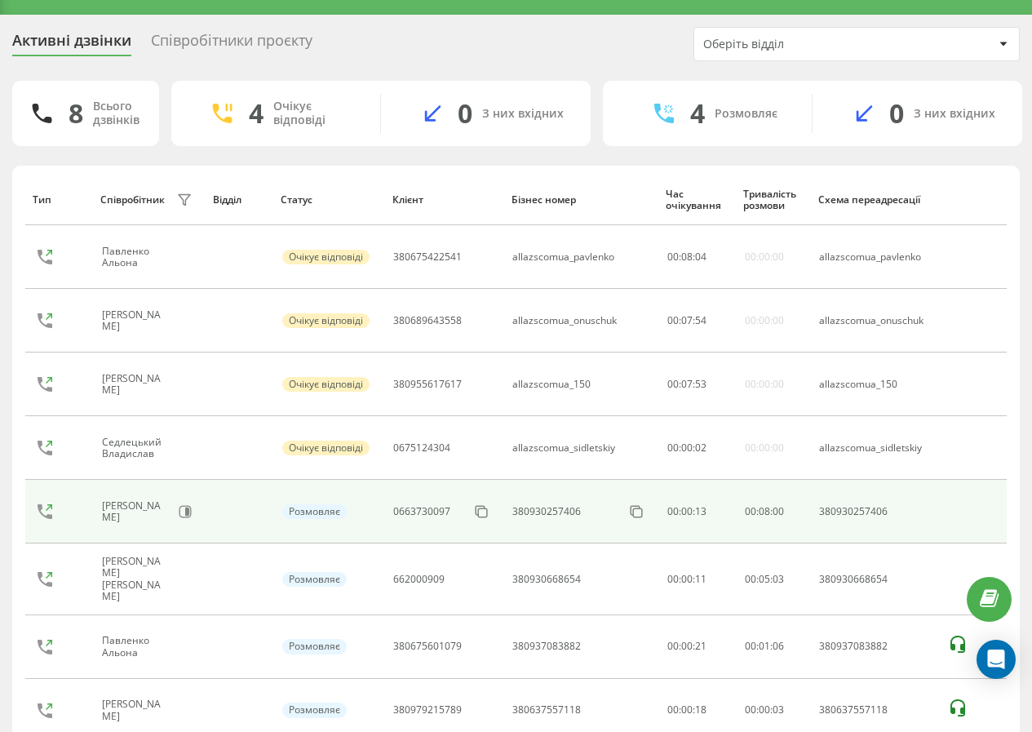
scroll to position [98, 0]
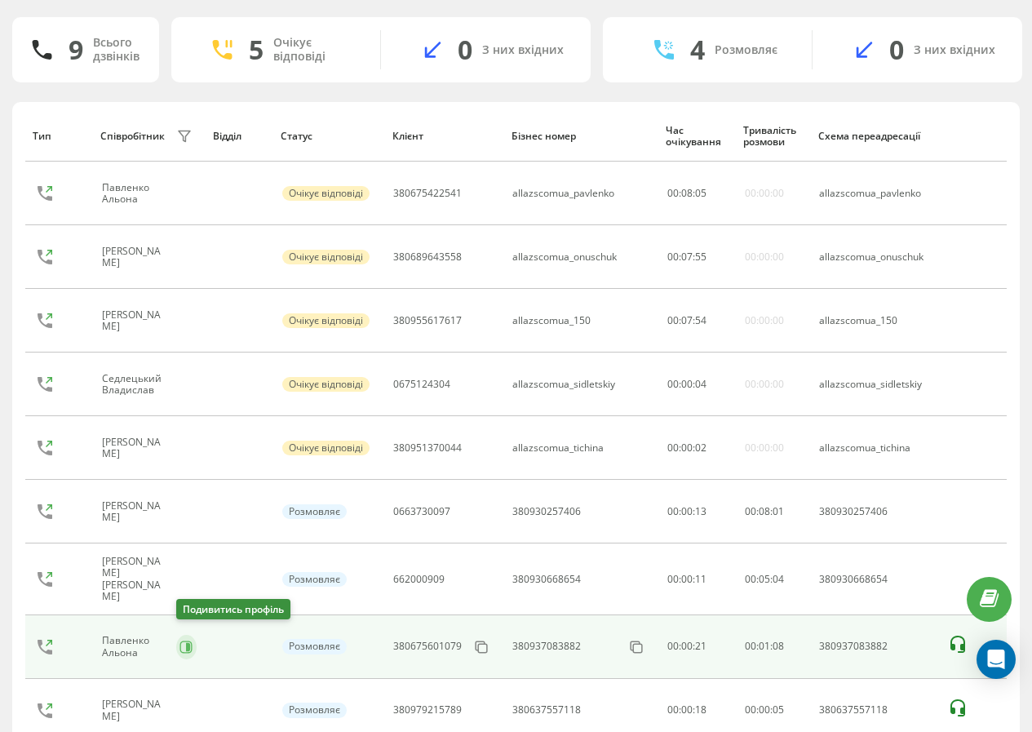
click at [187, 642] on icon at bounding box center [188, 646] width 4 height 8
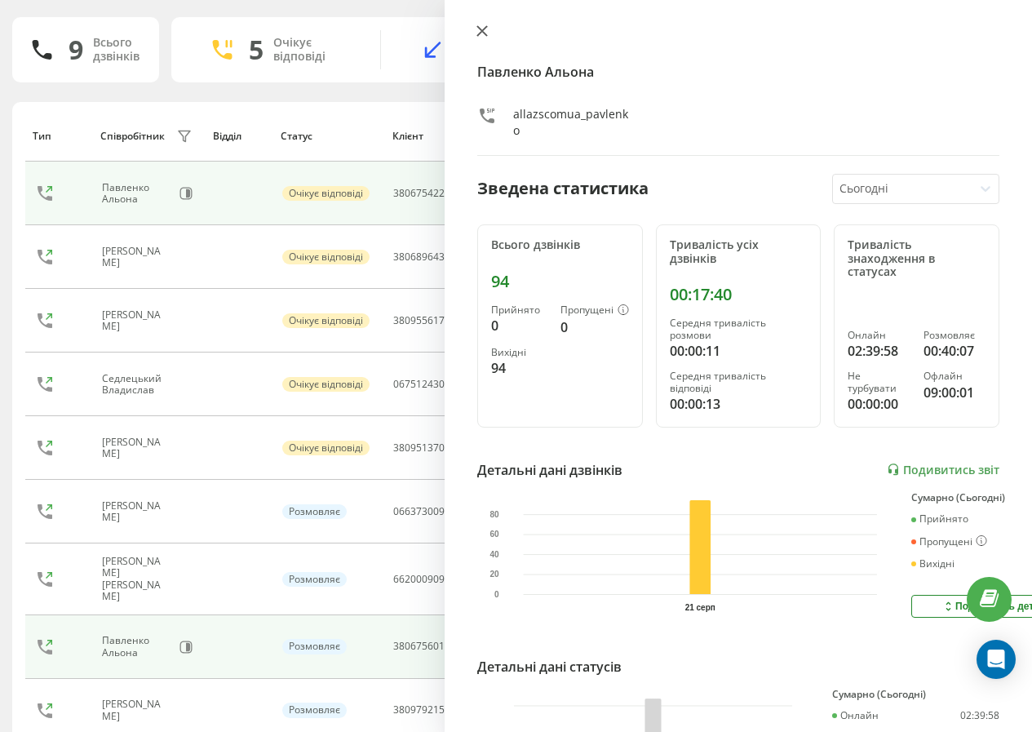
click at [478, 33] on icon at bounding box center [481, 30] width 11 height 11
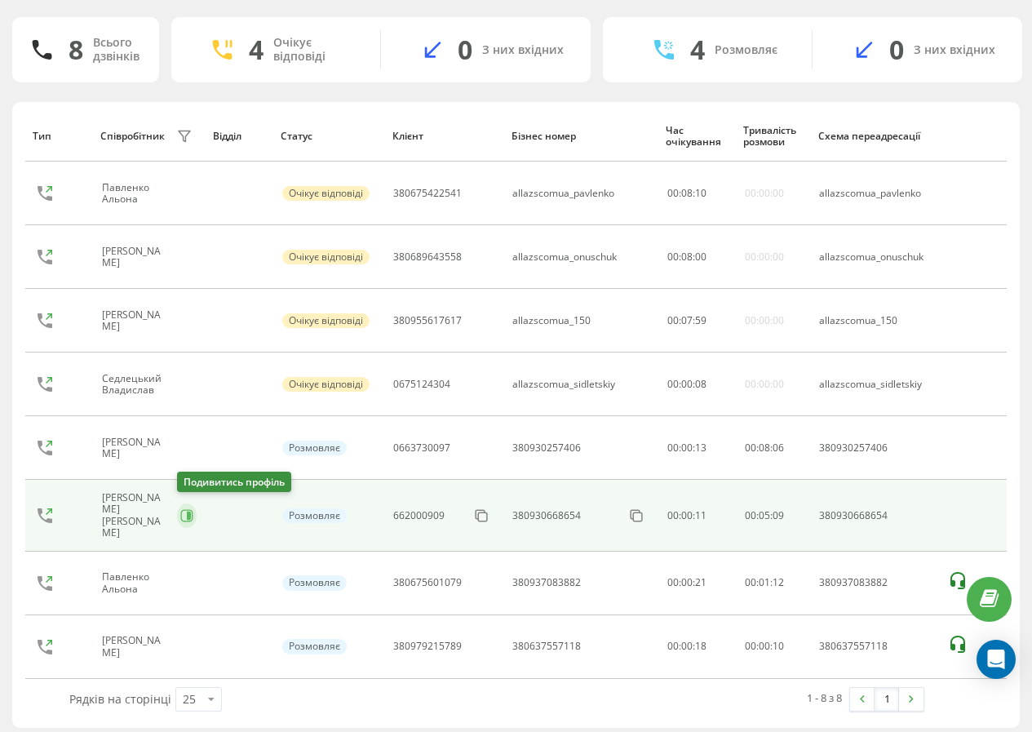
click at [185, 509] on icon at bounding box center [186, 515] width 13 height 13
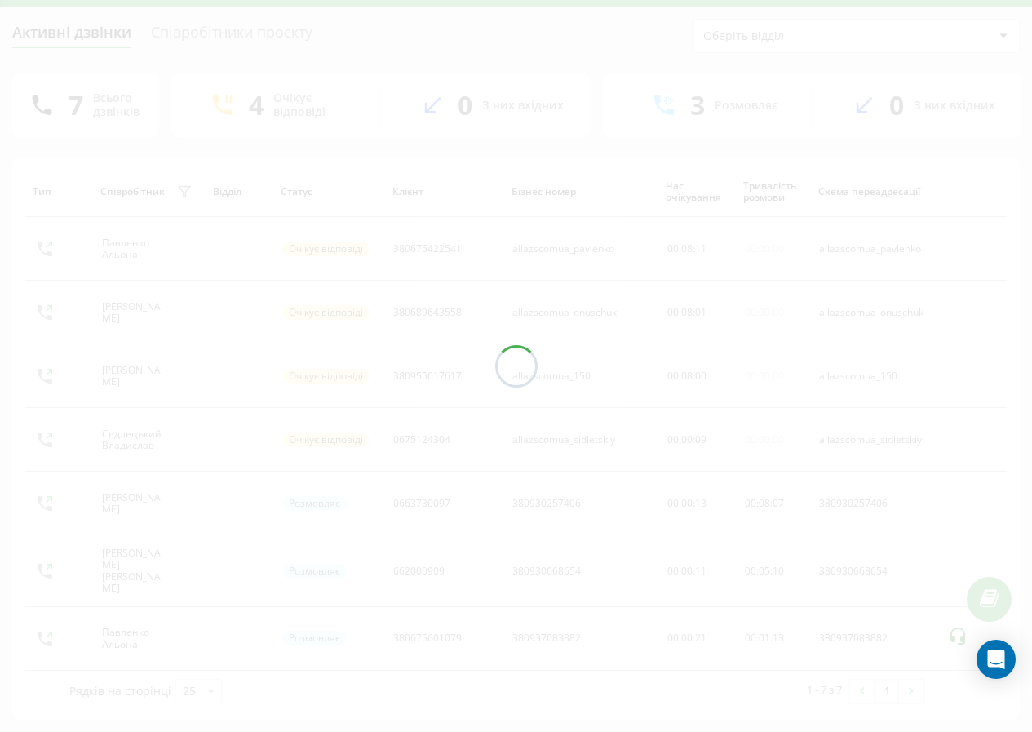
scroll to position [34, 0]
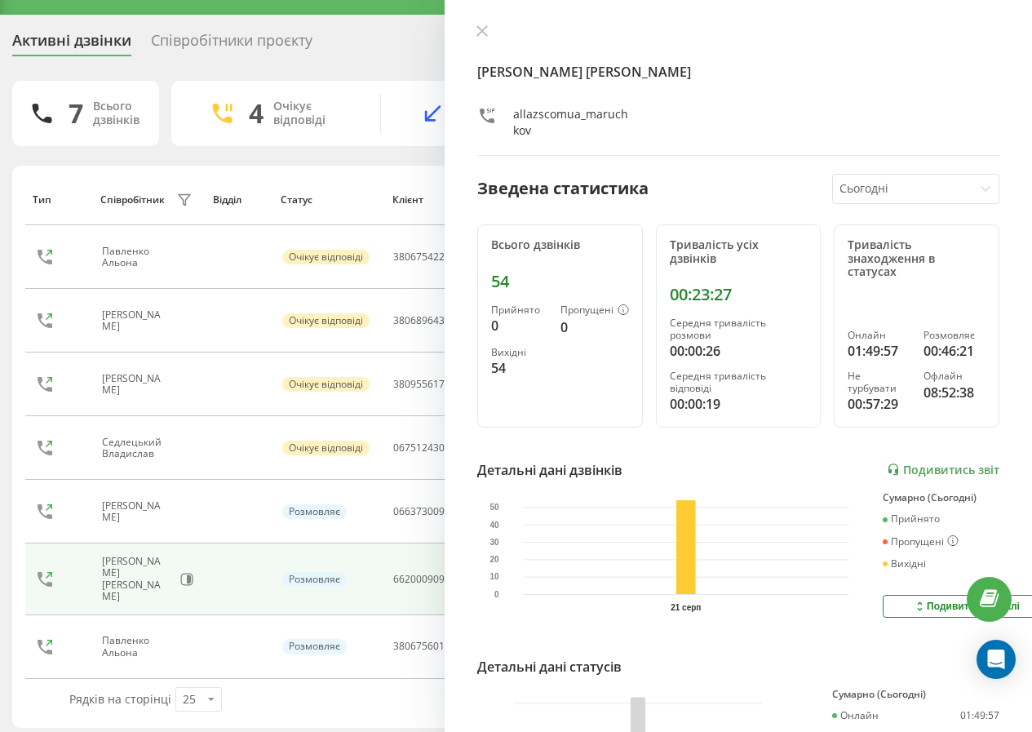
click at [478, 28] on icon at bounding box center [482, 31] width 10 height 10
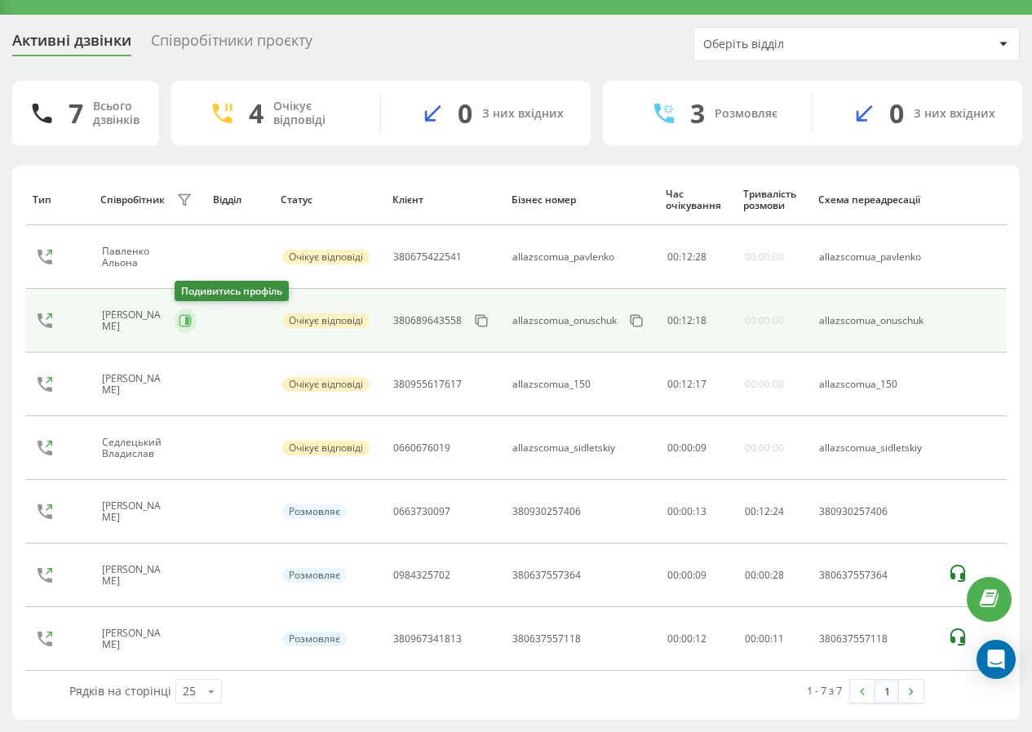
click at [184, 325] on icon at bounding box center [185, 320] width 13 height 13
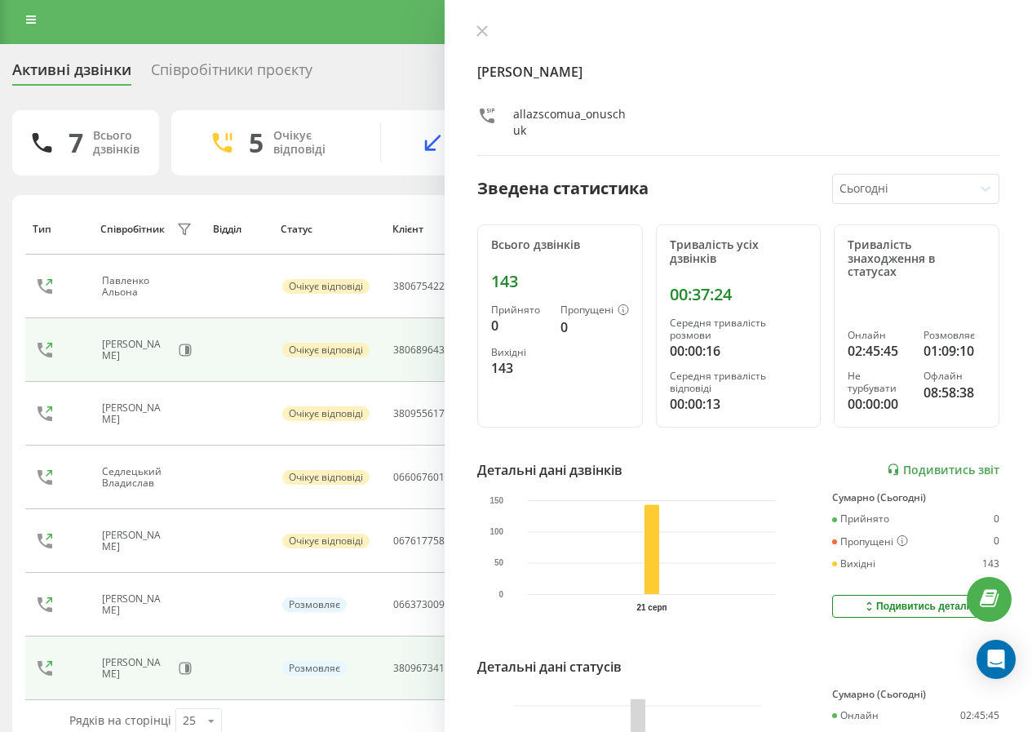
scroll to position [34, 0]
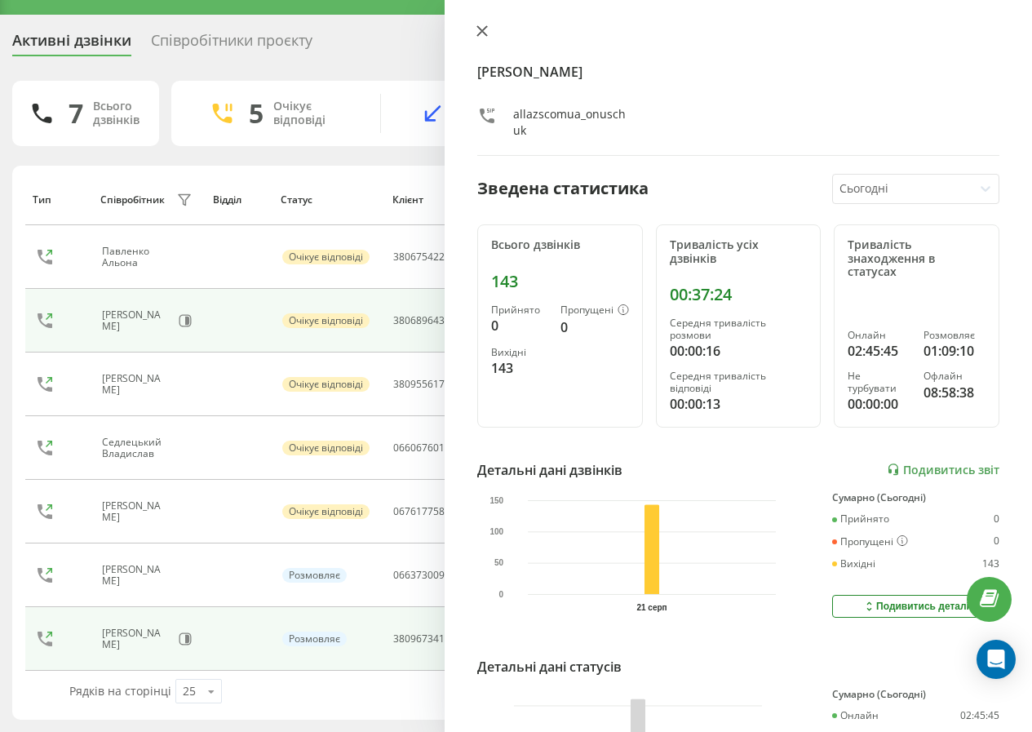
click at [490, 33] on button at bounding box center [481, 31] width 21 height 15
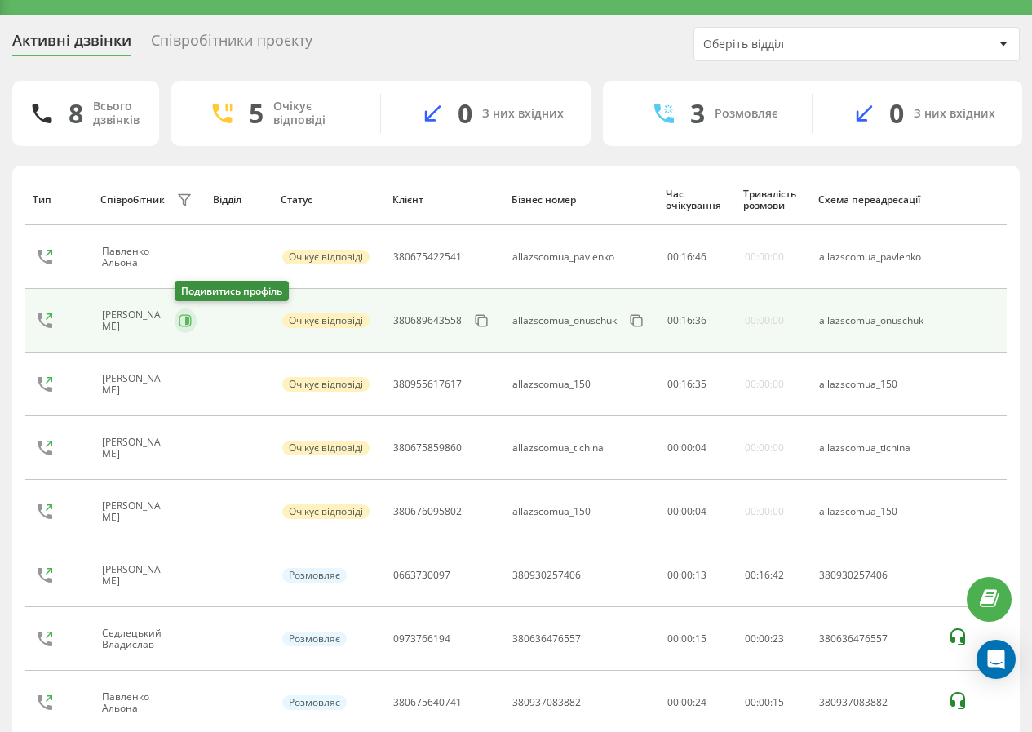
click at [194, 323] on button at bounding box center [186, 320] width 22 height 24
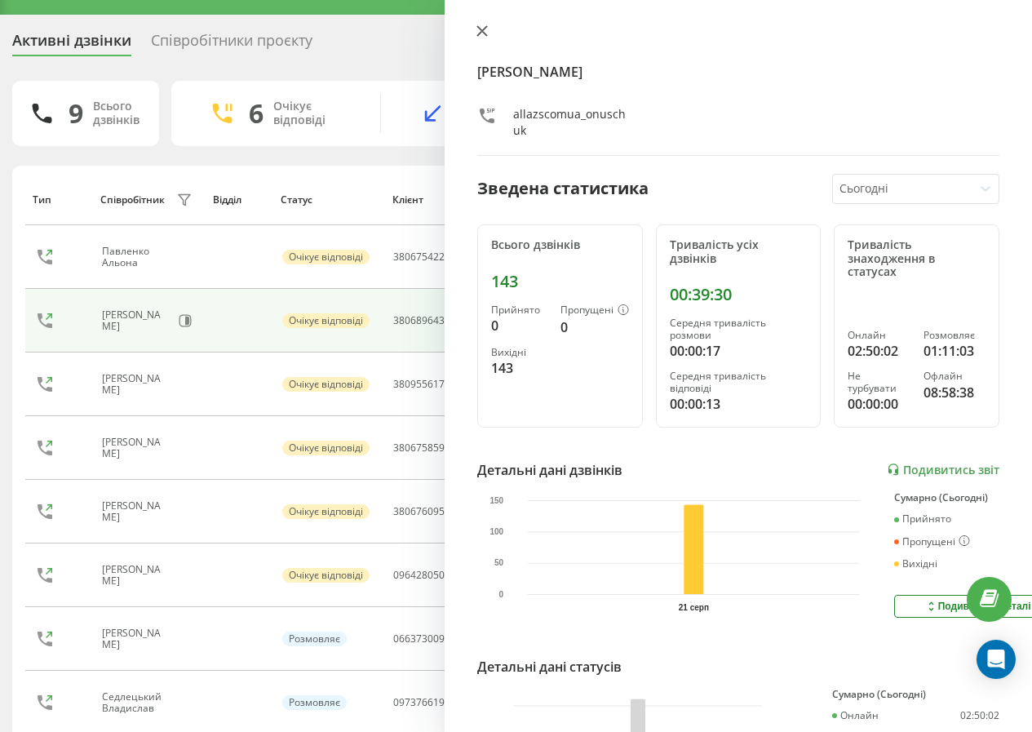
click at [481, 34] on icon at bounding box center [481, 30] width 11 height 11
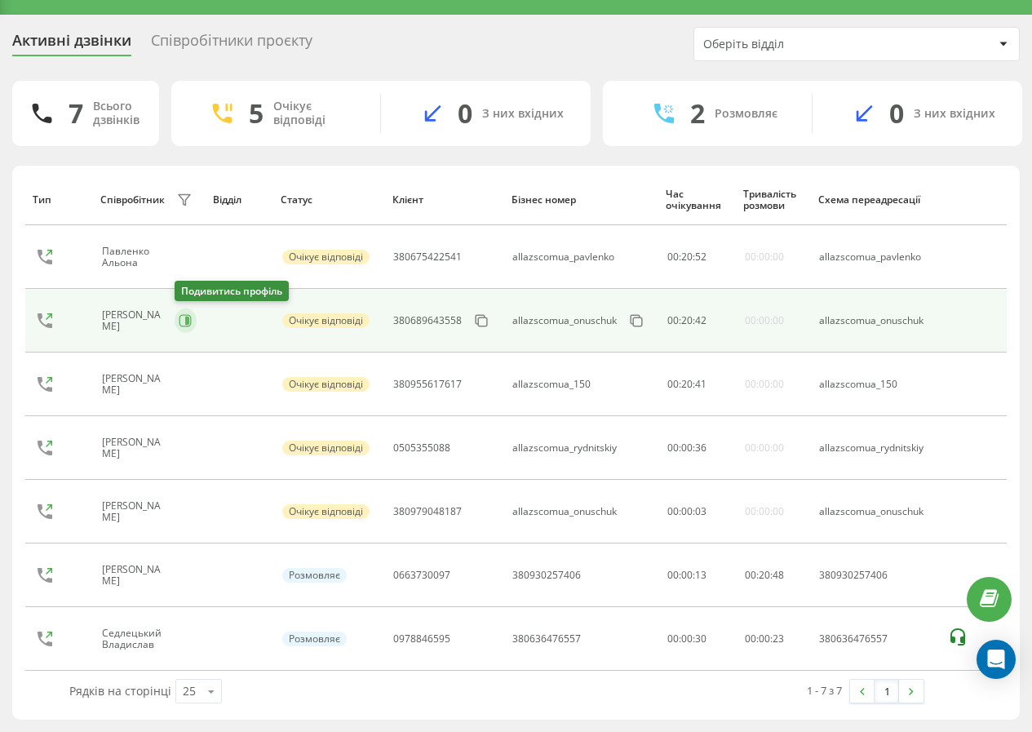
click at [179, 313] on button at bounding box center [186, 320] width 22 height 24
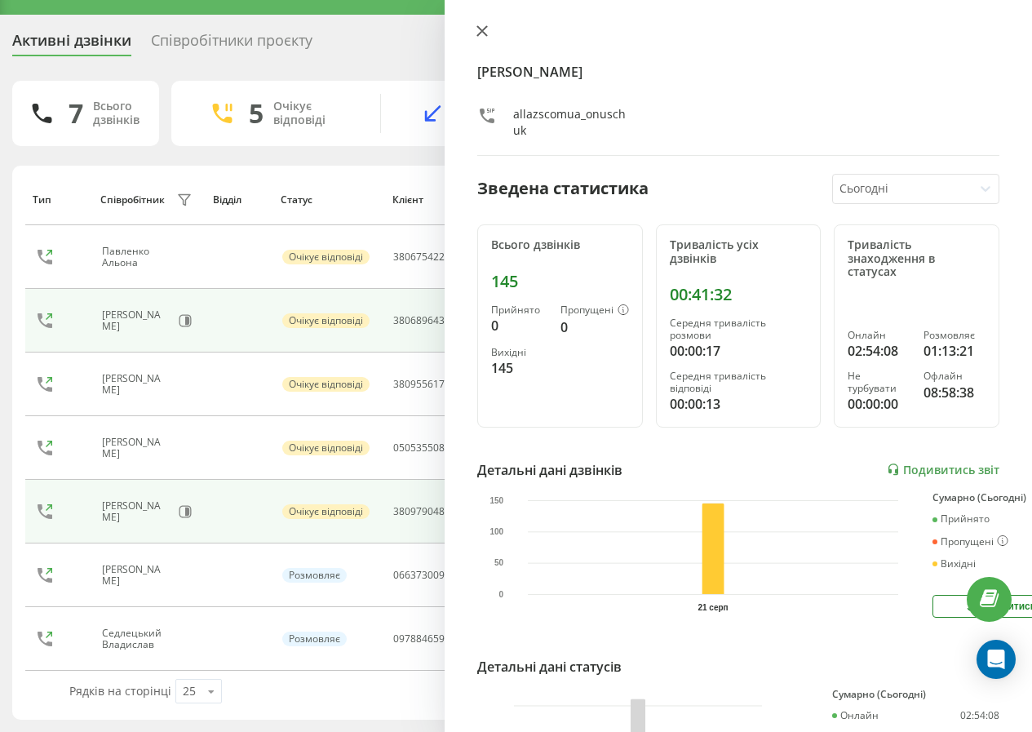
click at [480, 33] on icon at bounding box center [482, 31] width 10 height 10
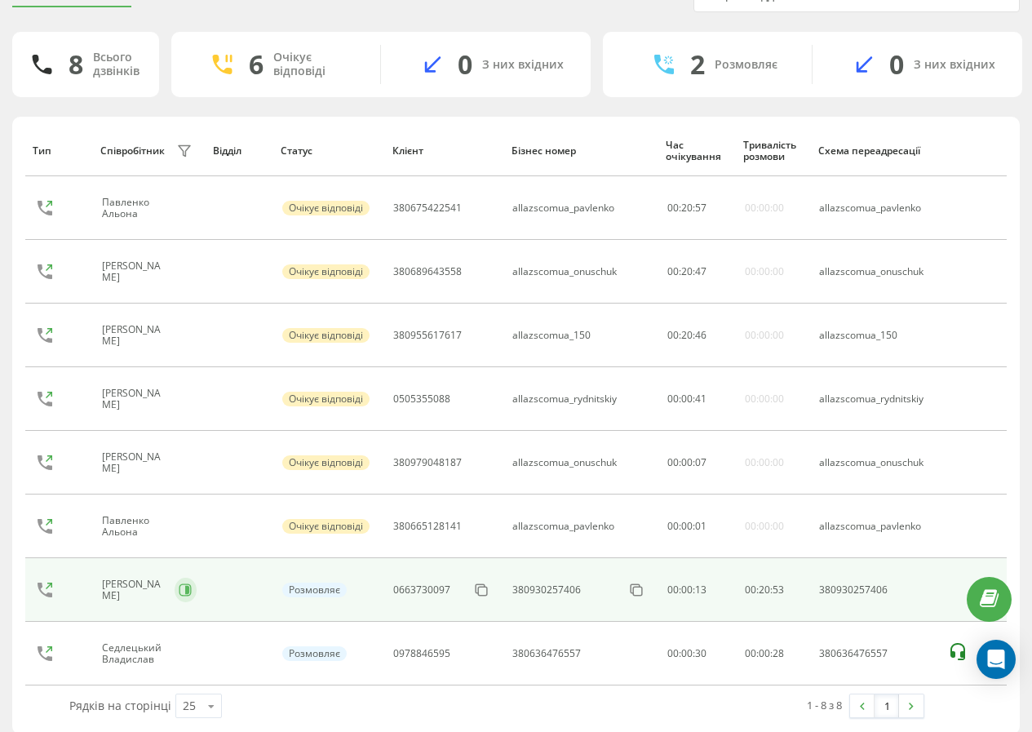
scroll to position [98, 0]
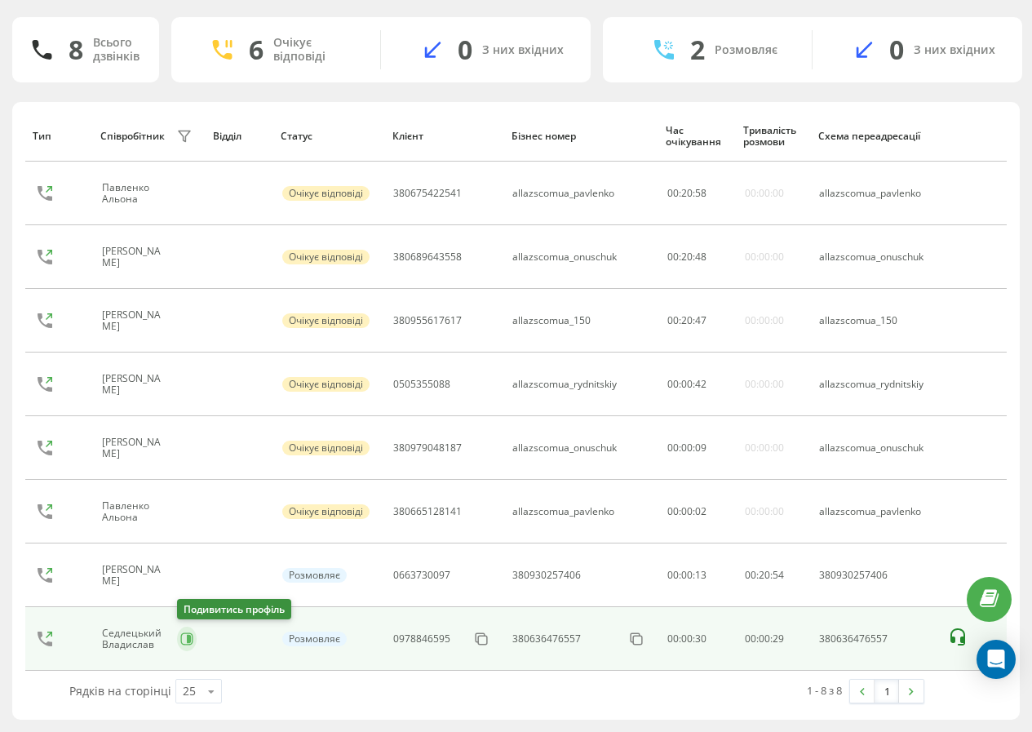
click at [195, 637] on button at bounding box center [187, 638] width 20 height 24
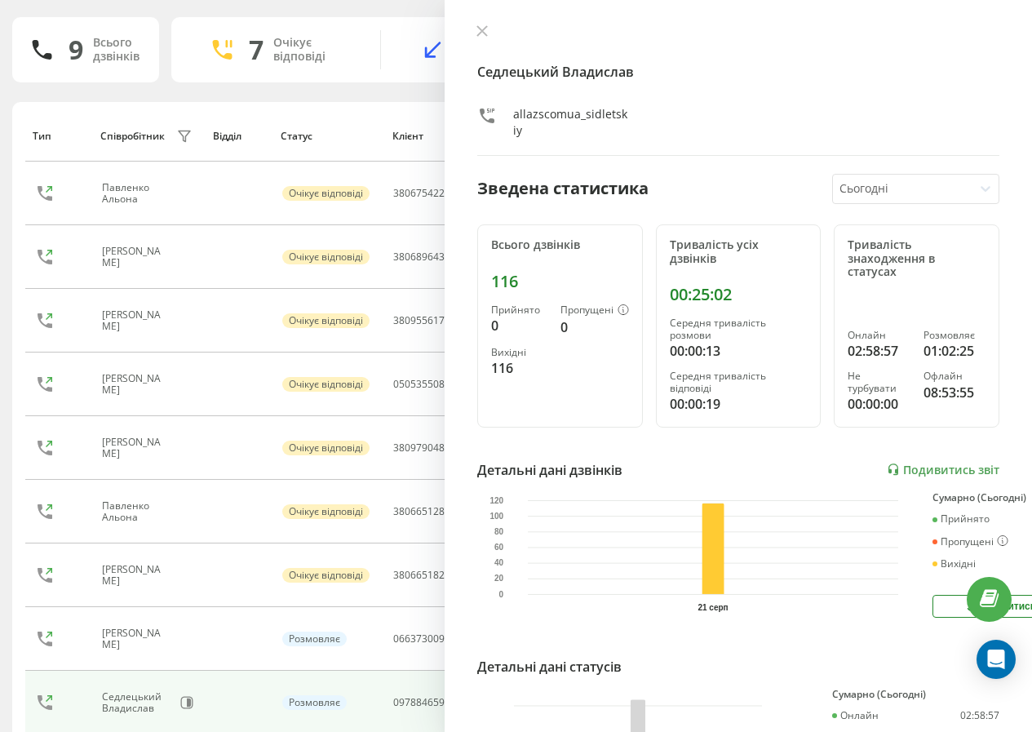
click at [480, 30] on icon at bounding box center [481, 30] width 11 height 11
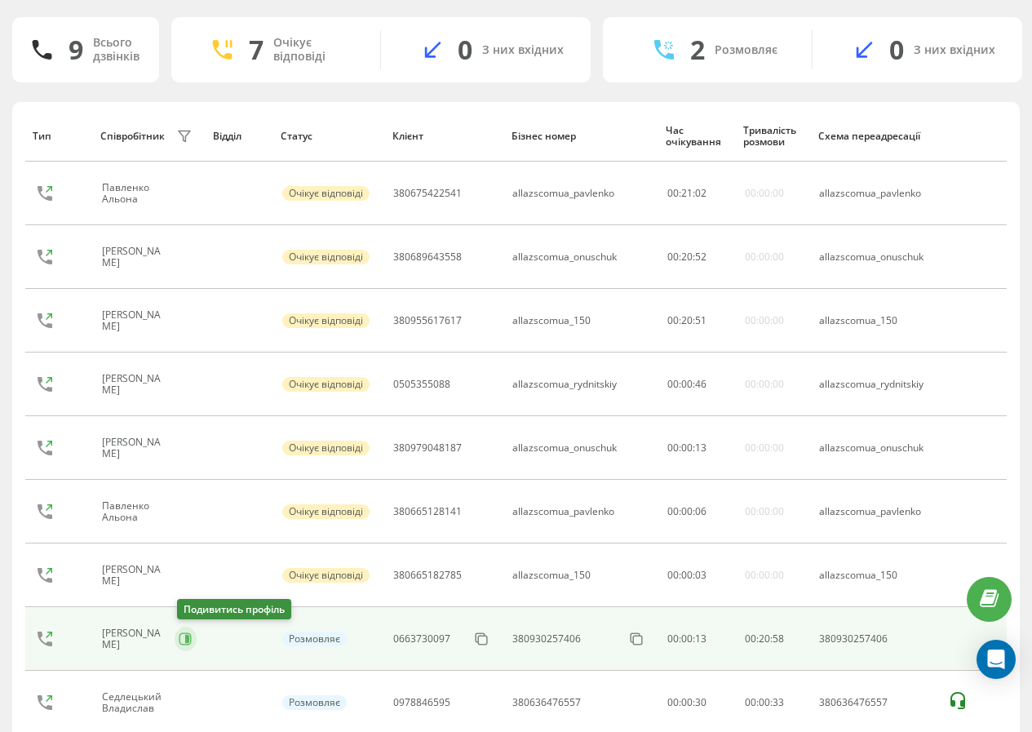
click at [188, 635] on icon at bounding box center [187, 639] width 4 height 8
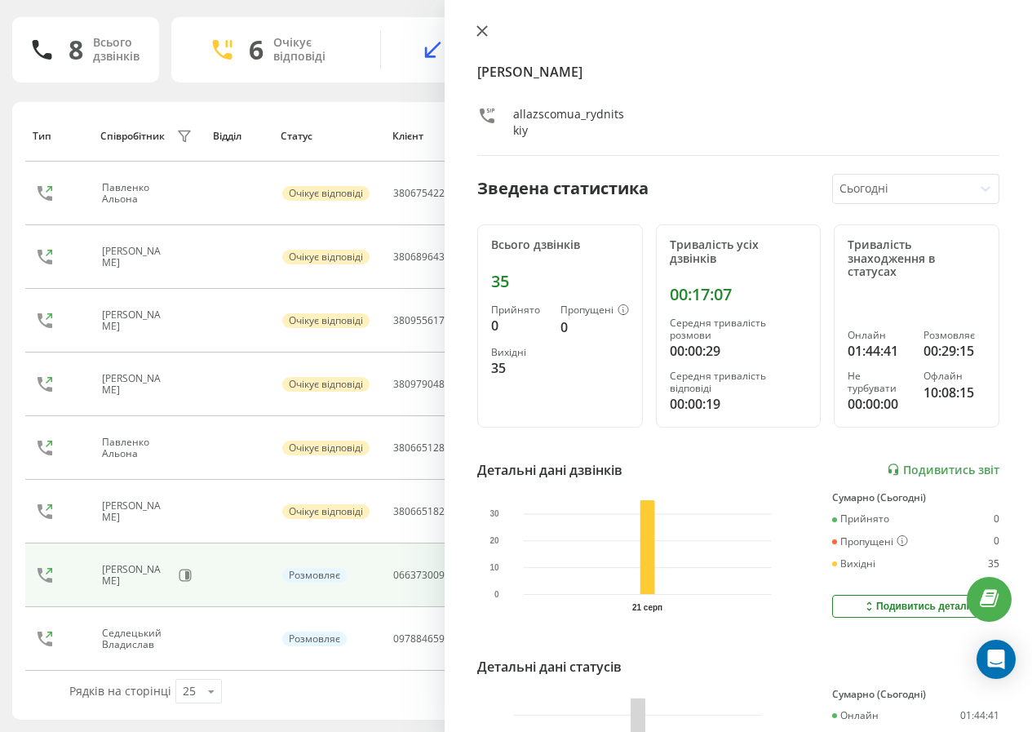
click at [484, 29] on icon at bounding box center [482, 31] width 10 height 10
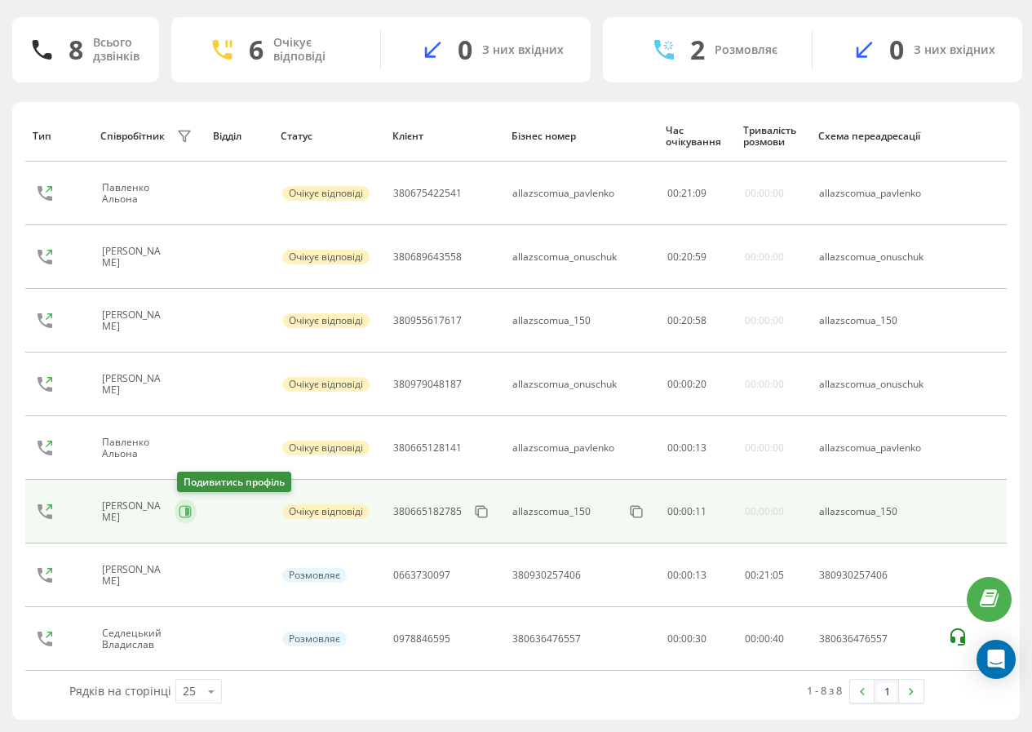
click at [188, 509] on icon at bounding box center [187, 511] width 4 height 8
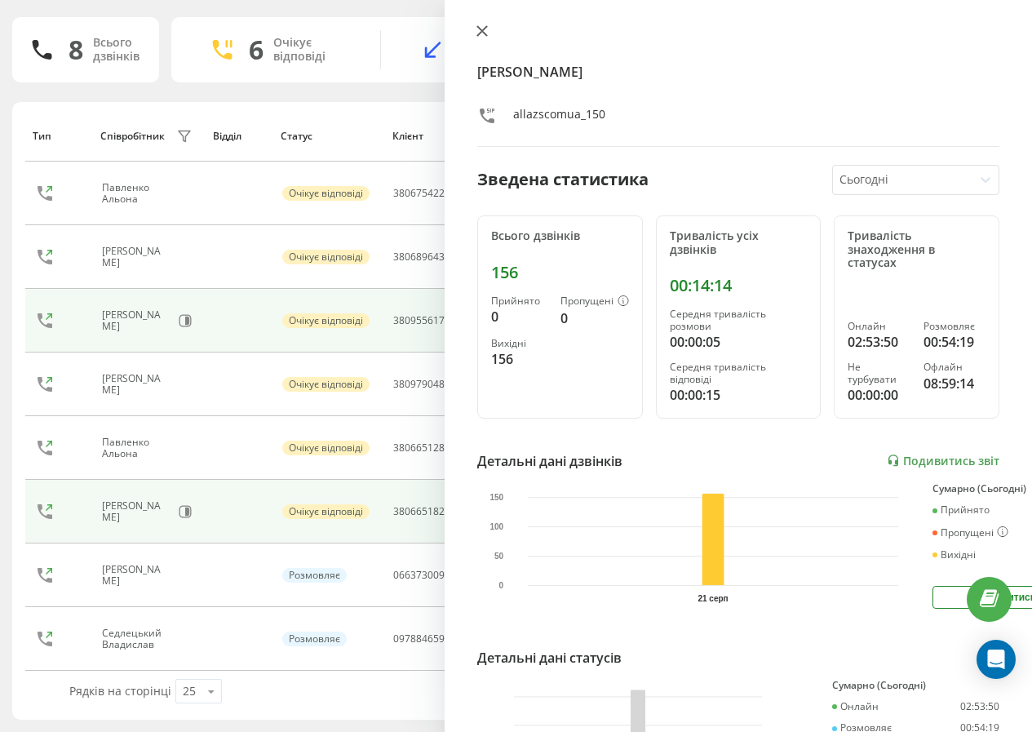
click at [484, 31] on icon at bounding box center [481, 30] width 11 height 11
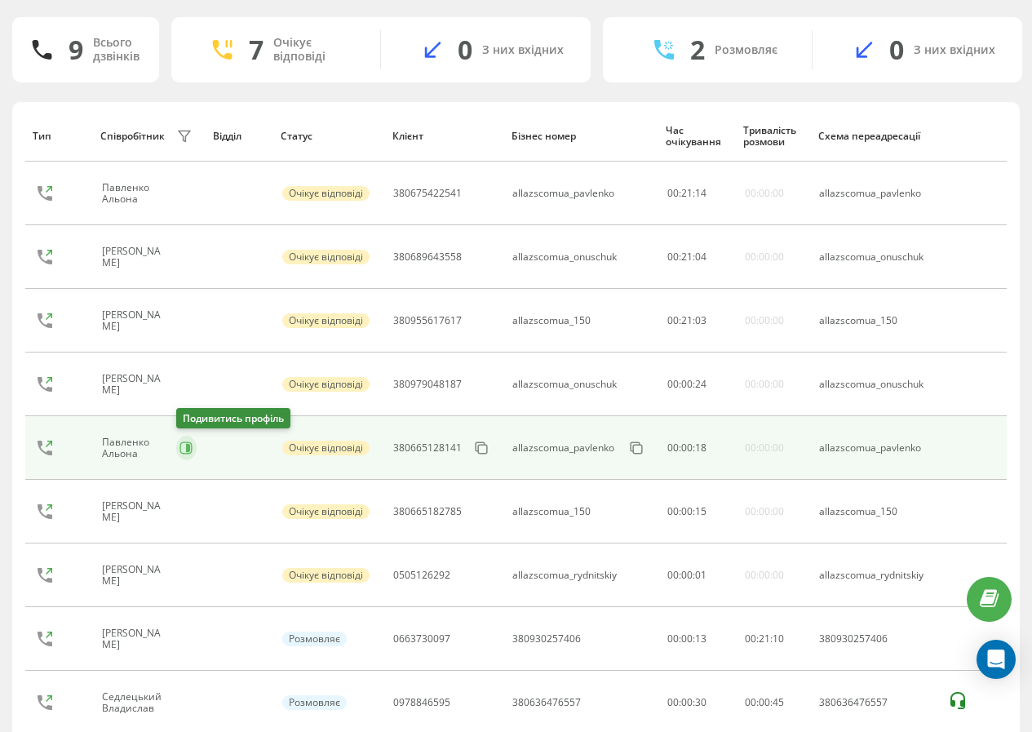
click at [187, 448] on icon at bounding box center [188, 448] width 4 height 8
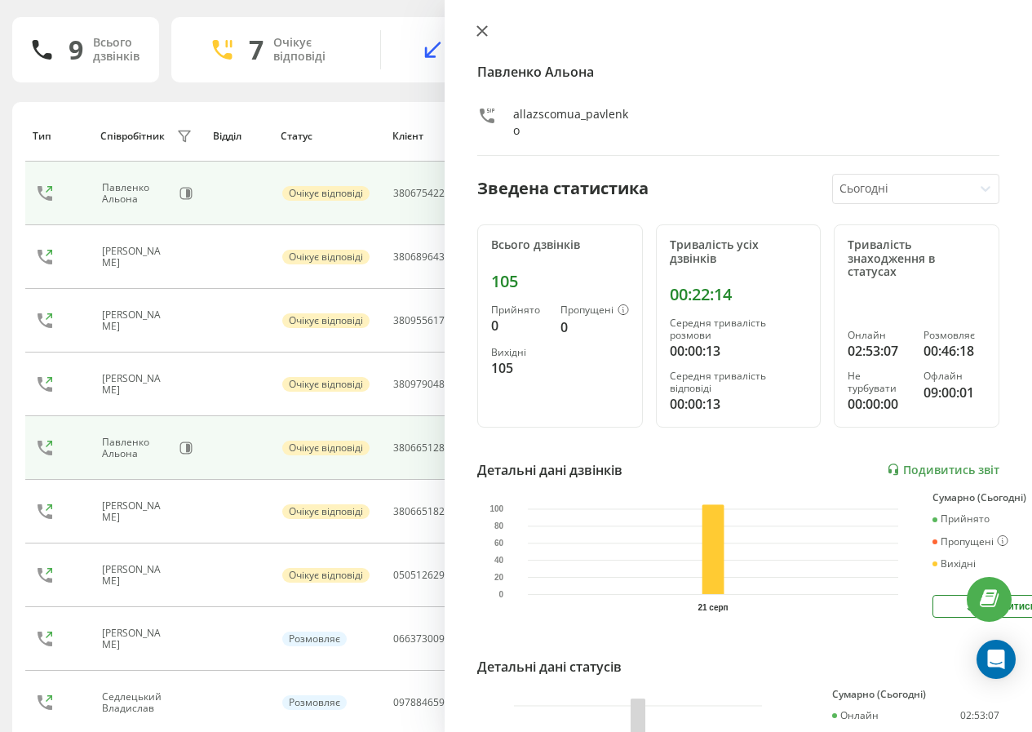
click at [476, 30] on icon at bounding box center [481, 30] width 11 height 11
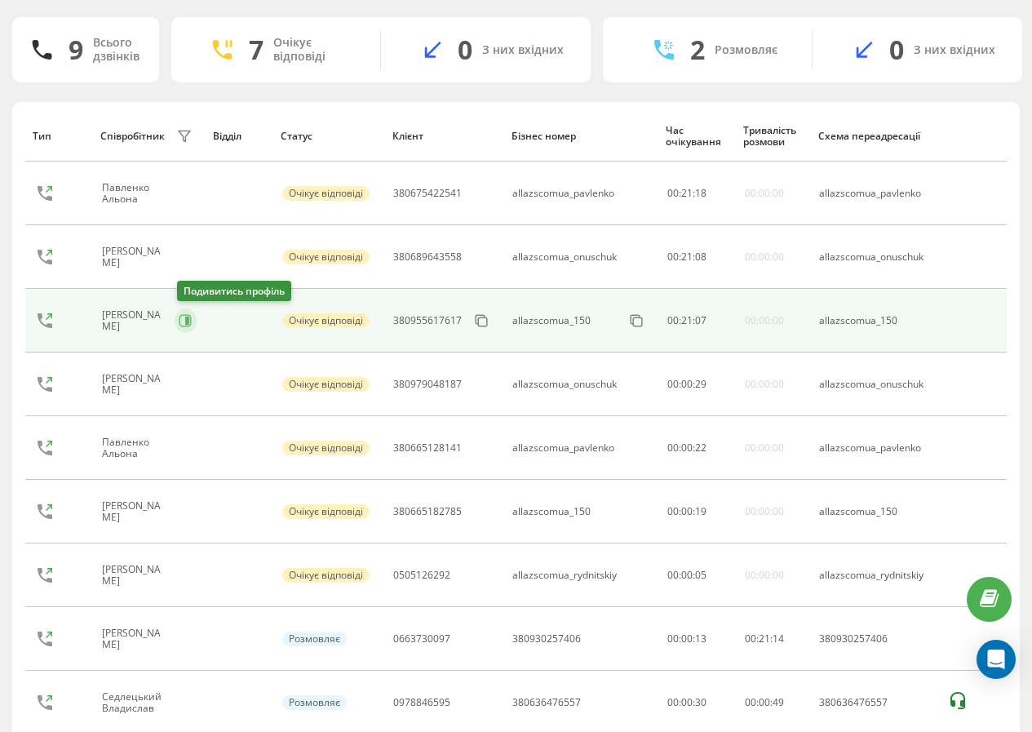
click at [182, 318] on icon at bounding box center [185, 320] width 13 height 13
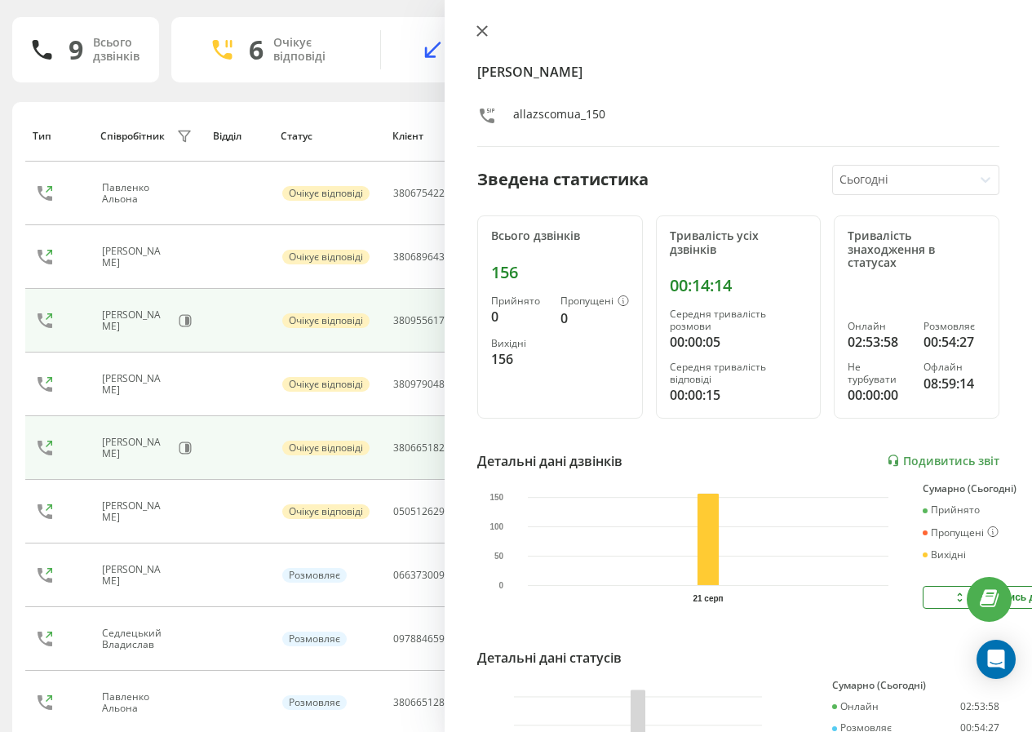
click at [487, 29] on icon at bounding box center [481, 30] width 11 height 11
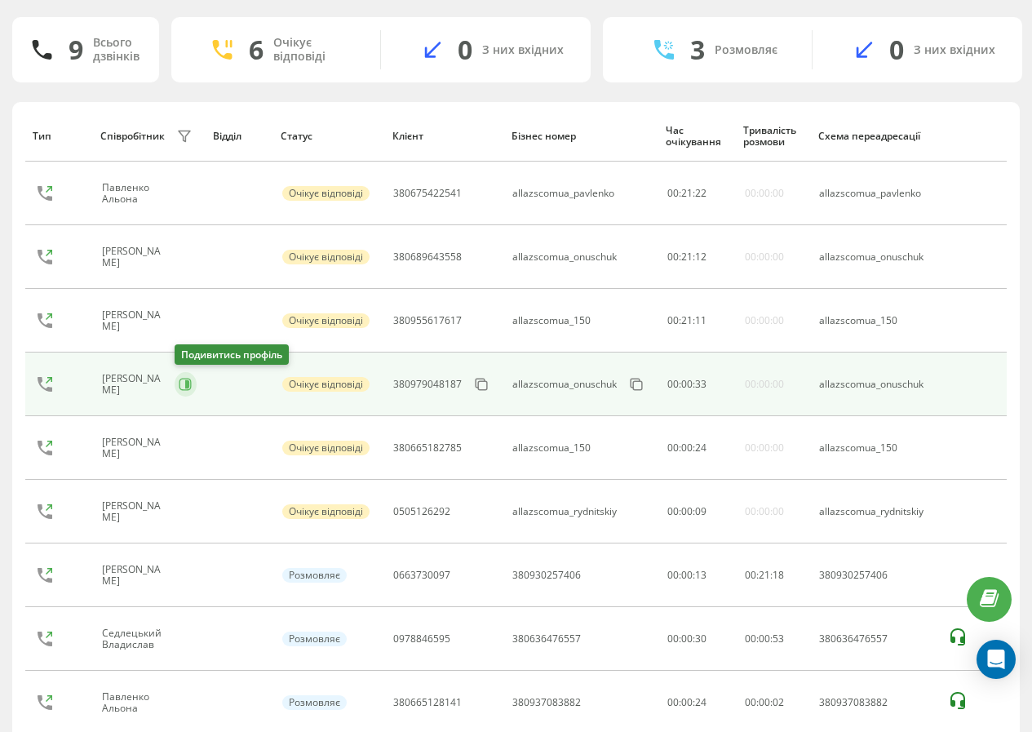
click at [184, 383] on icon at bounding box center [185, 384] width 13 height 13
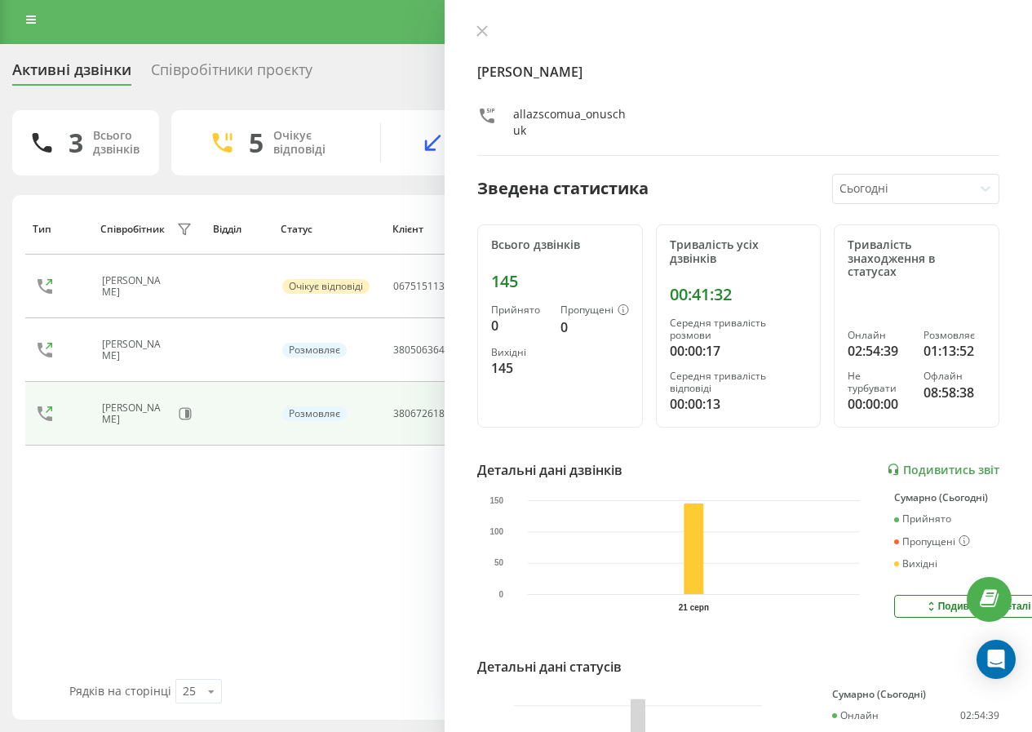
scroll to position [5, 0]
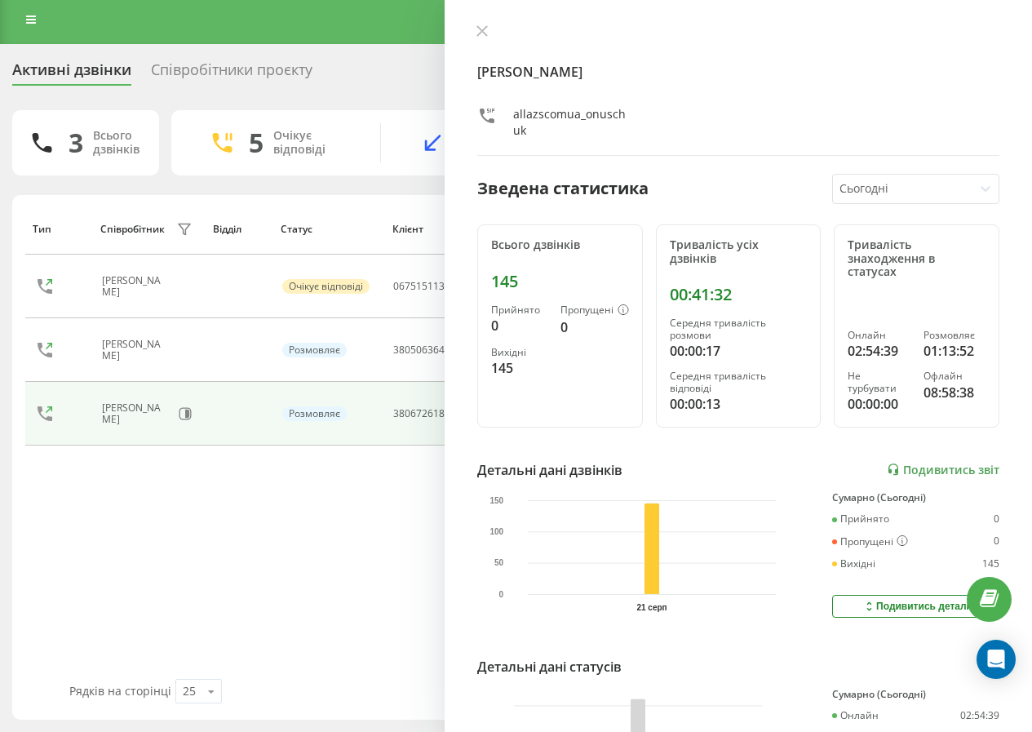
click at [480, 43] on div "Онищук Маріна allazscomua_onuschuk" at bounding box center [738, 89] width 522 height 131
click at [483, 31] on icon at bounding box center [482, 31] width 10 height 10
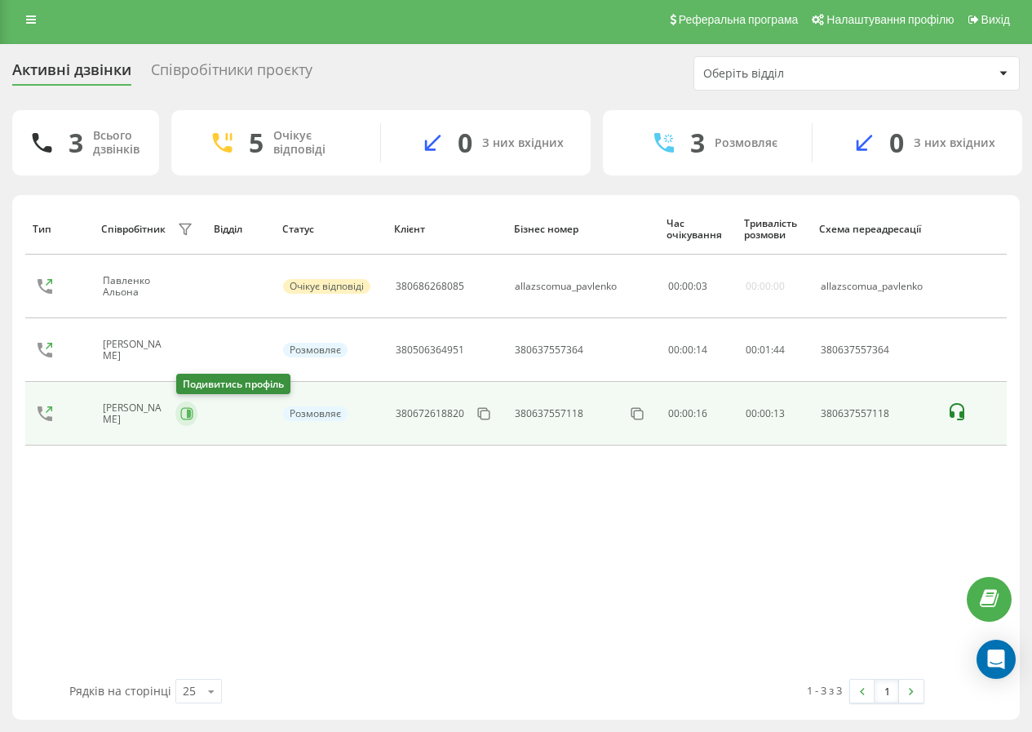
click at [189, 416] on icon at bounding box center [189, 413] width 4 height 8
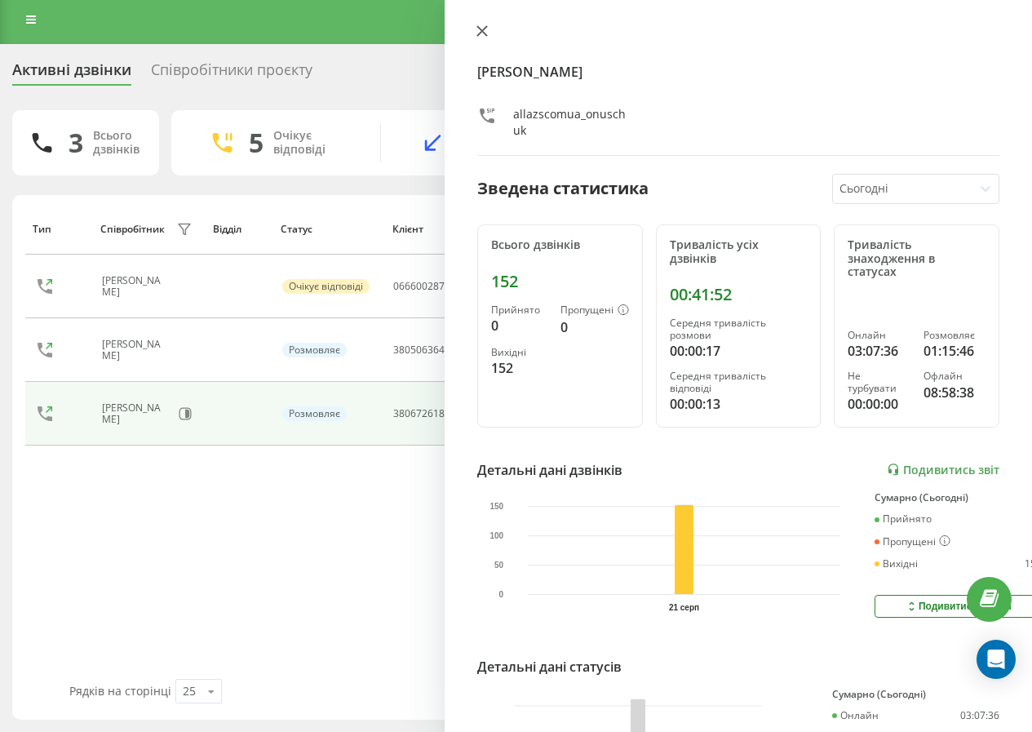
click at [484, 24] on button at bounding box center [481, 31] width 21 height 15
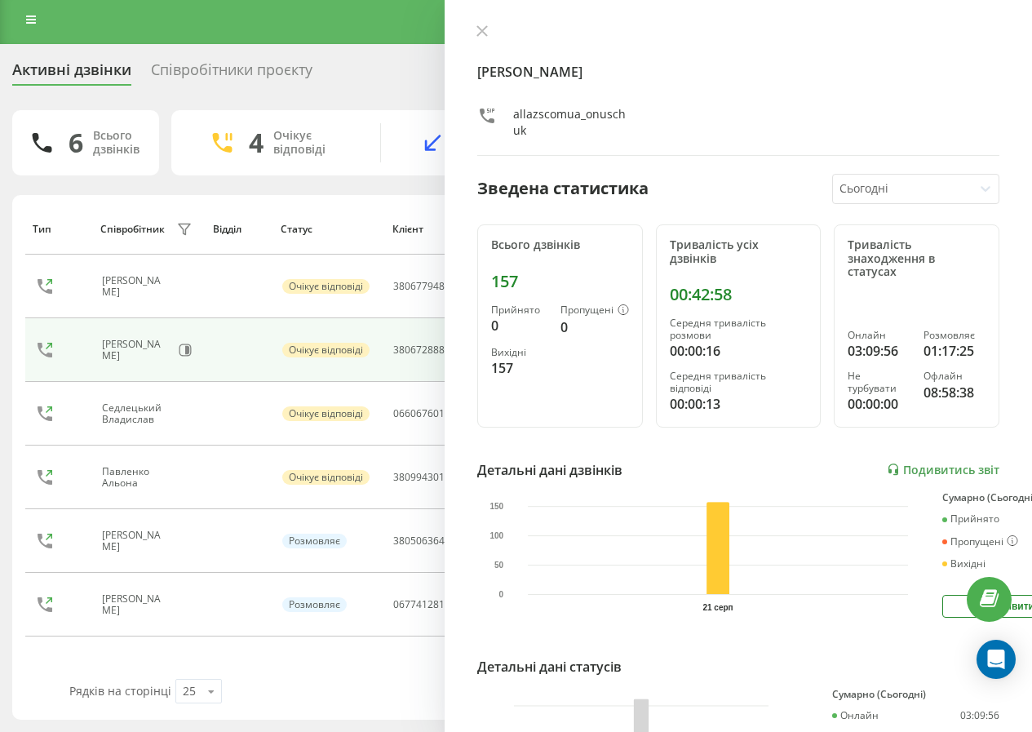
drag, startPoint x: 481, startPoint y: 30, endPoint x: 664, endPoint y: 1, distance: 185.0
click at [482, 30] on icon at bounding box center [482, 31] width 10 height 10
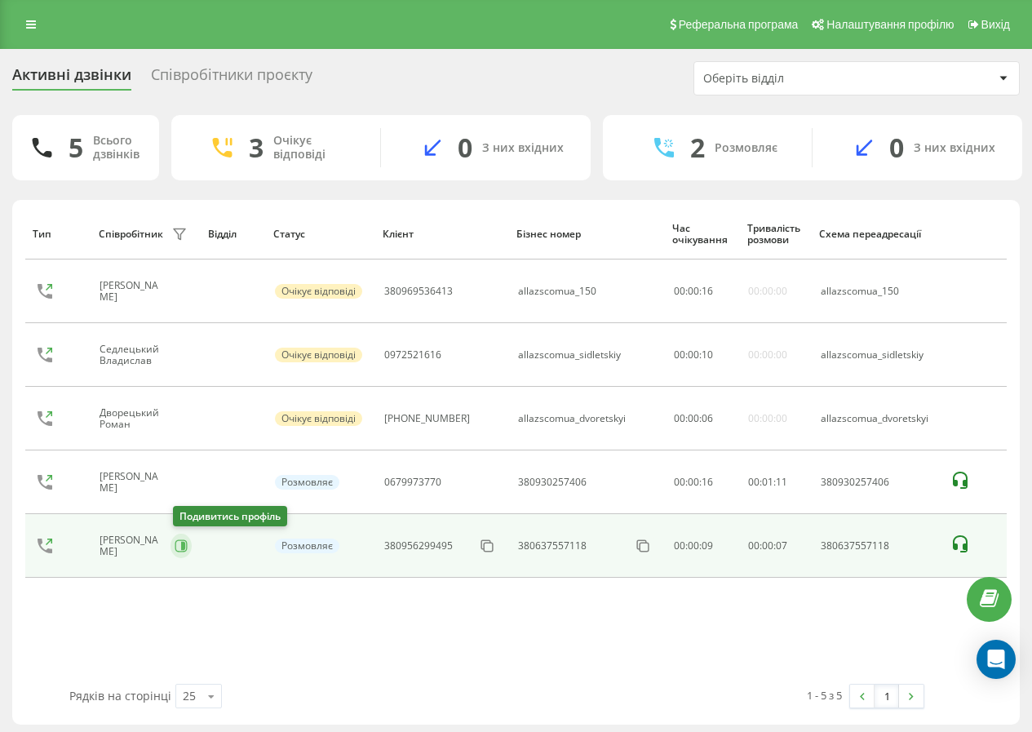
click at [192, 550] on button at bounding box center [180, 545] width 21 height 24
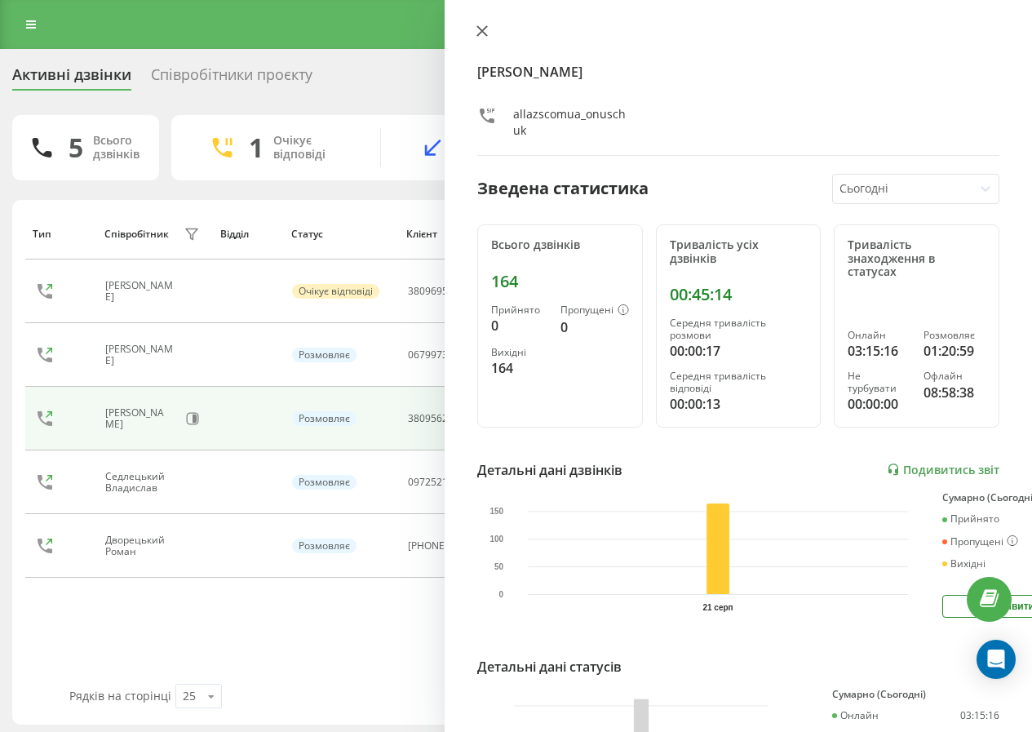
click at [487, 38] on button at bounding box center [481, 31] width 21 height 15
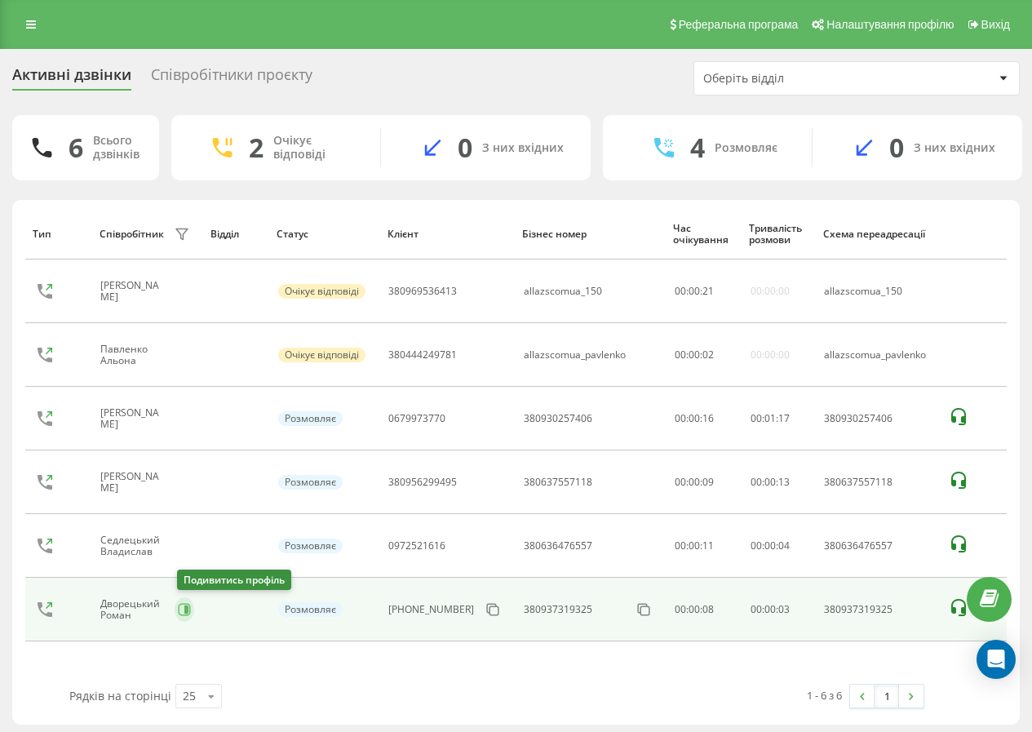
click at [190, 613] on icon at bounding box center [184, 609] width 13 height 13
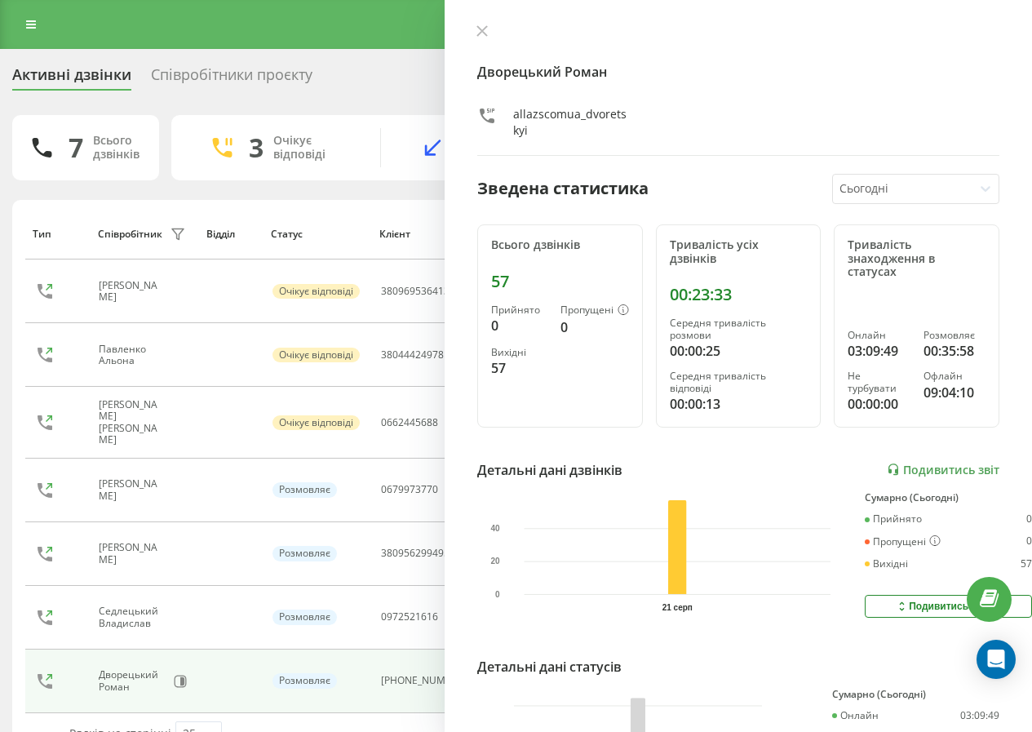
click at [493, 37] on div at bounding box center [738, 32] width 522 height 16
click at [484, 30] on icon at bounding box center [481, 30] width 11 height 11
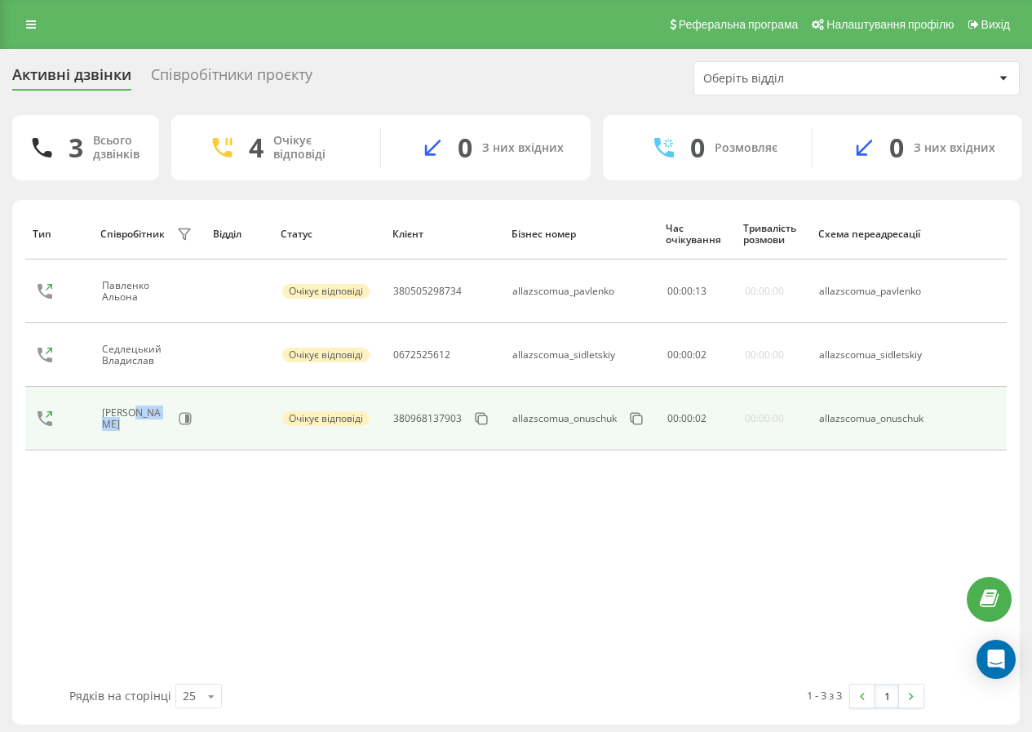
click at [174, 418] on div "Онищук Маріна" at bounding box center [149, 419] width 95 height 28
click at [185, 423] on icon at bounding box center [185, 418] width 13 height 13
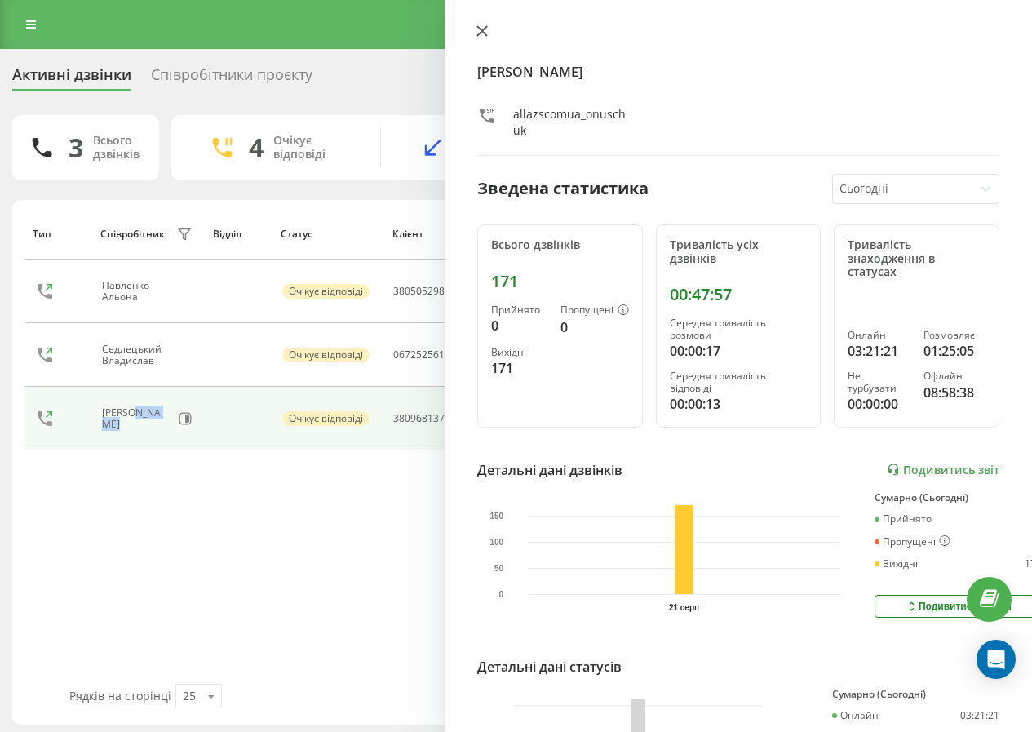
click at [482, 32] on icon at bounding box center [482, 31] width 10 height 10
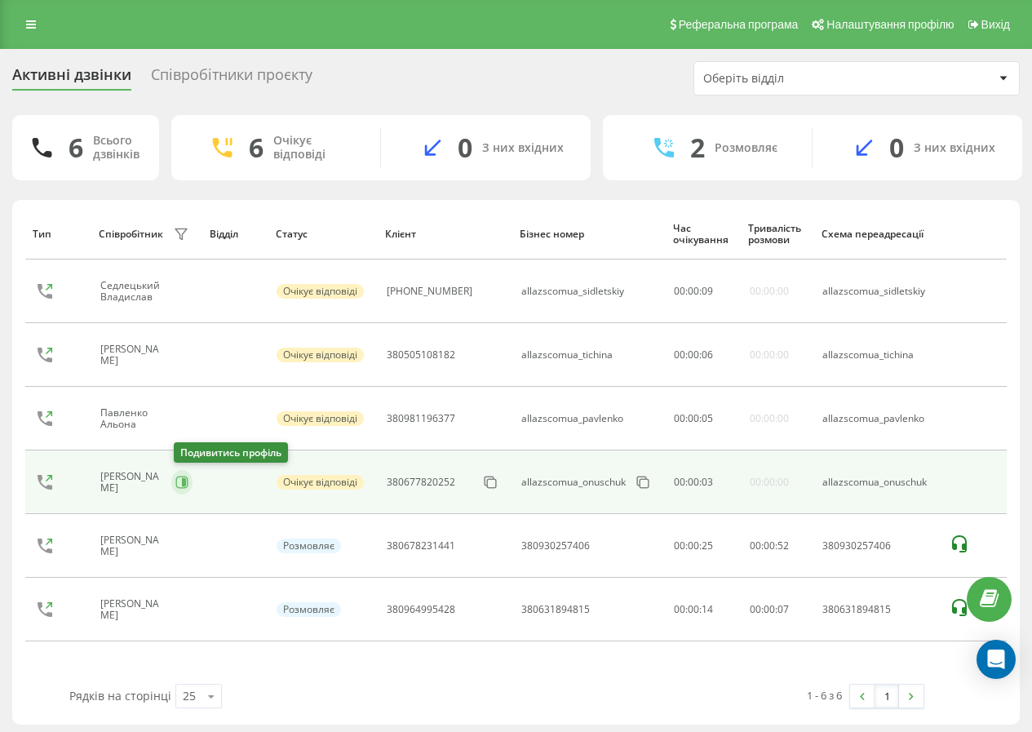
click at [179, 482] on icon at bounding box center [182, 482] width 12 height 12
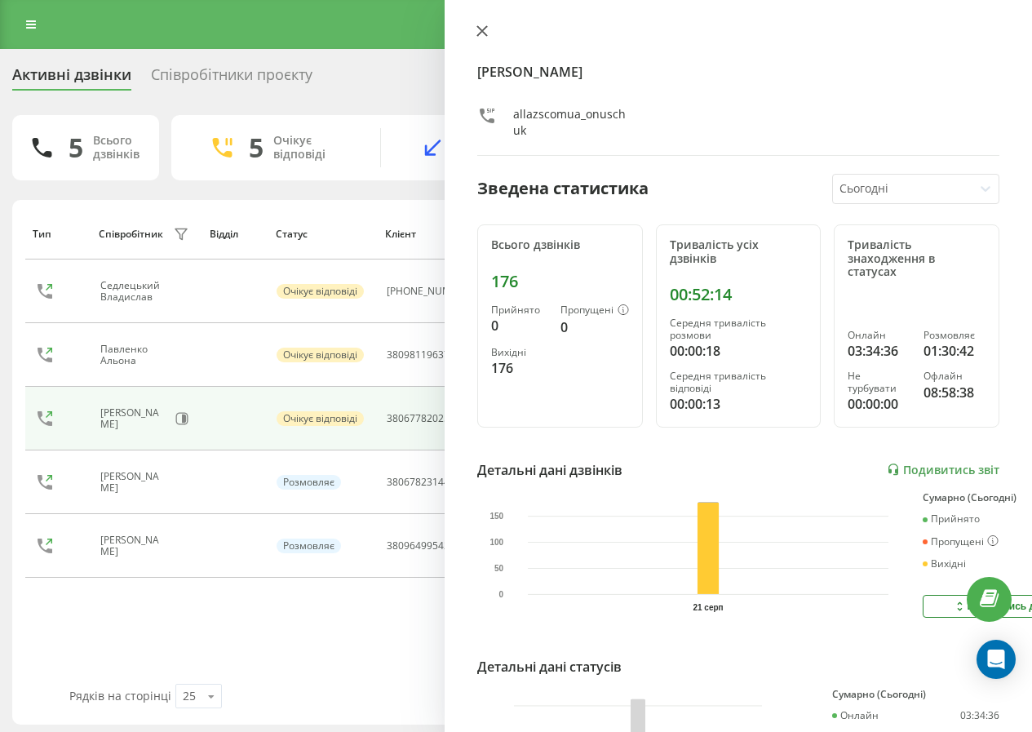
click at [483, 25] on icon at bounding box center [481, 30] width 11 height 11
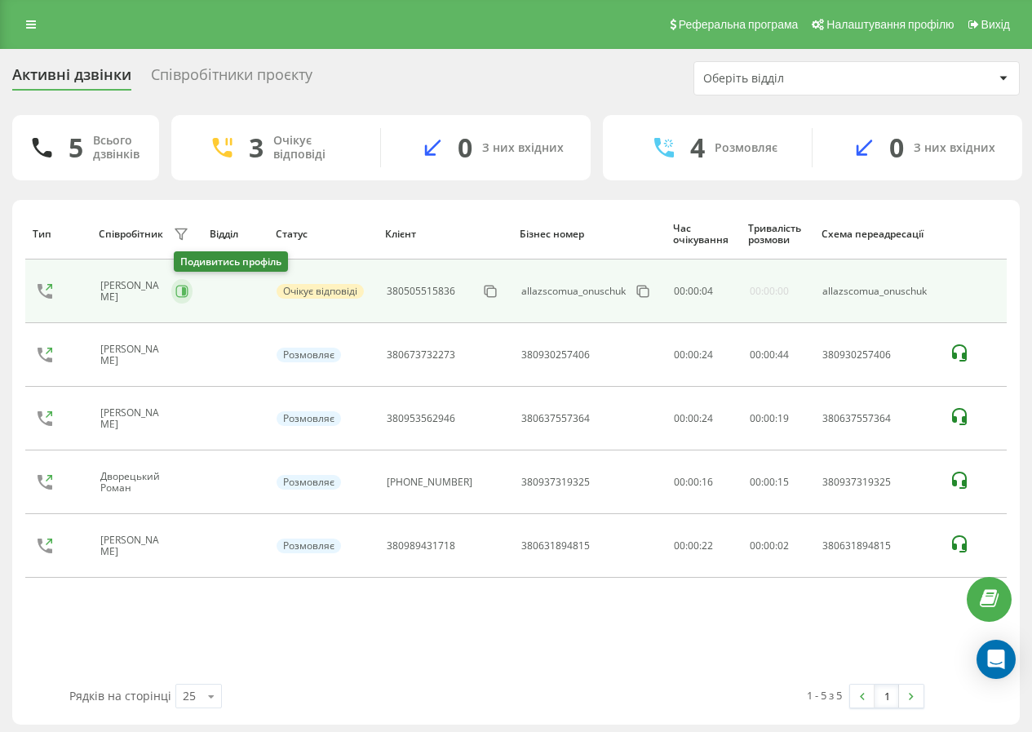
click at [184, 289] on icon at bounding box center [181, 291] width 13 height 13
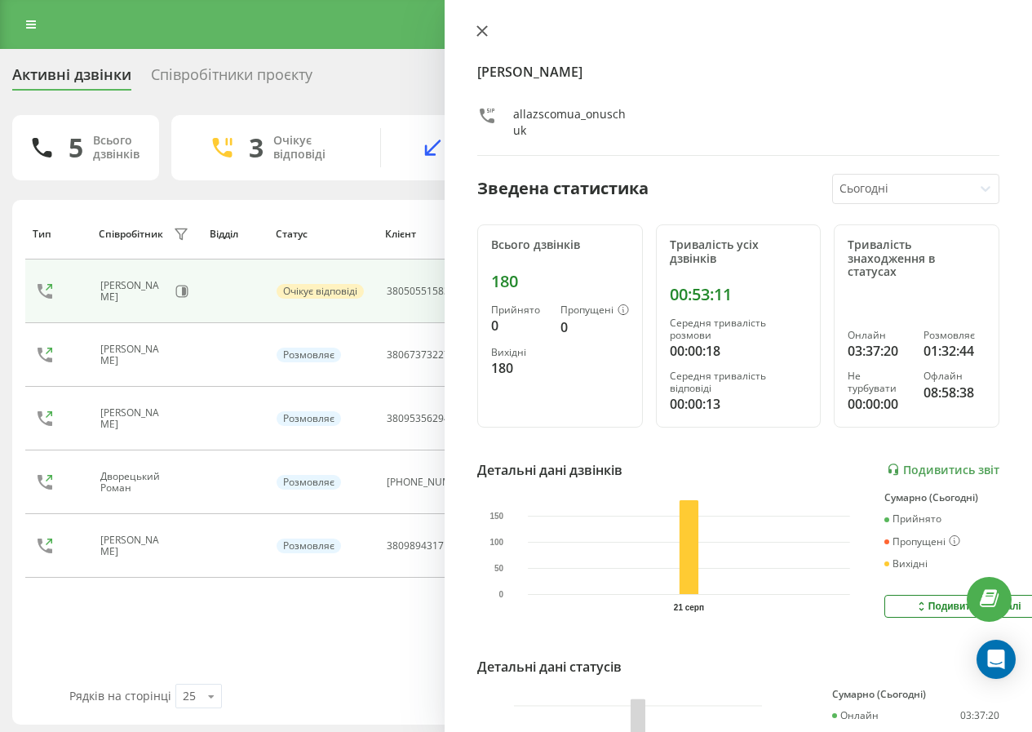
click at [483, 34] on icon at bounding box center [481, 30] width 11 height 11
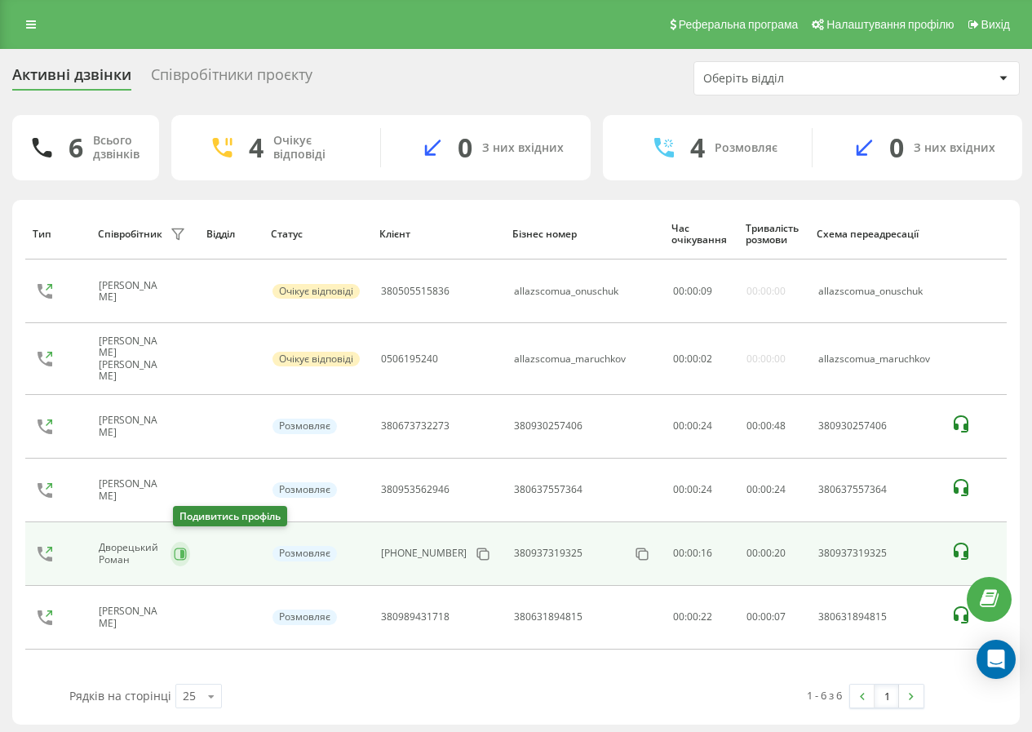
click at [180, 547] on icon at bounding box center [180, 553] width 13 height 13
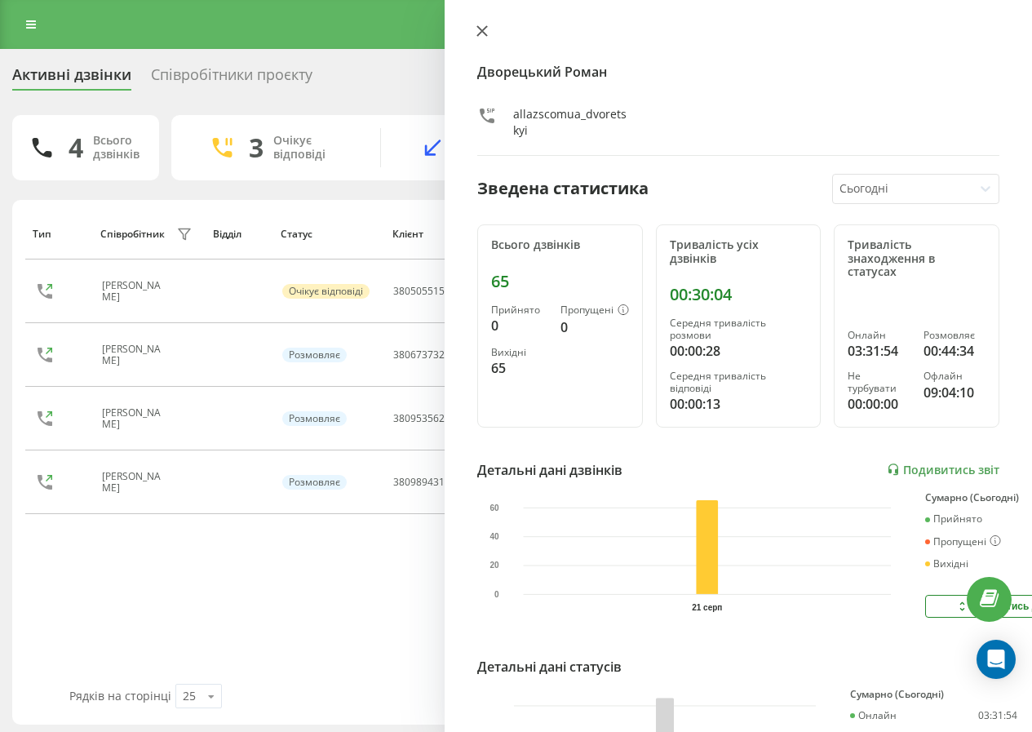
click at [489, 30] on button at bounding box center [481, 31] width 21 height 15
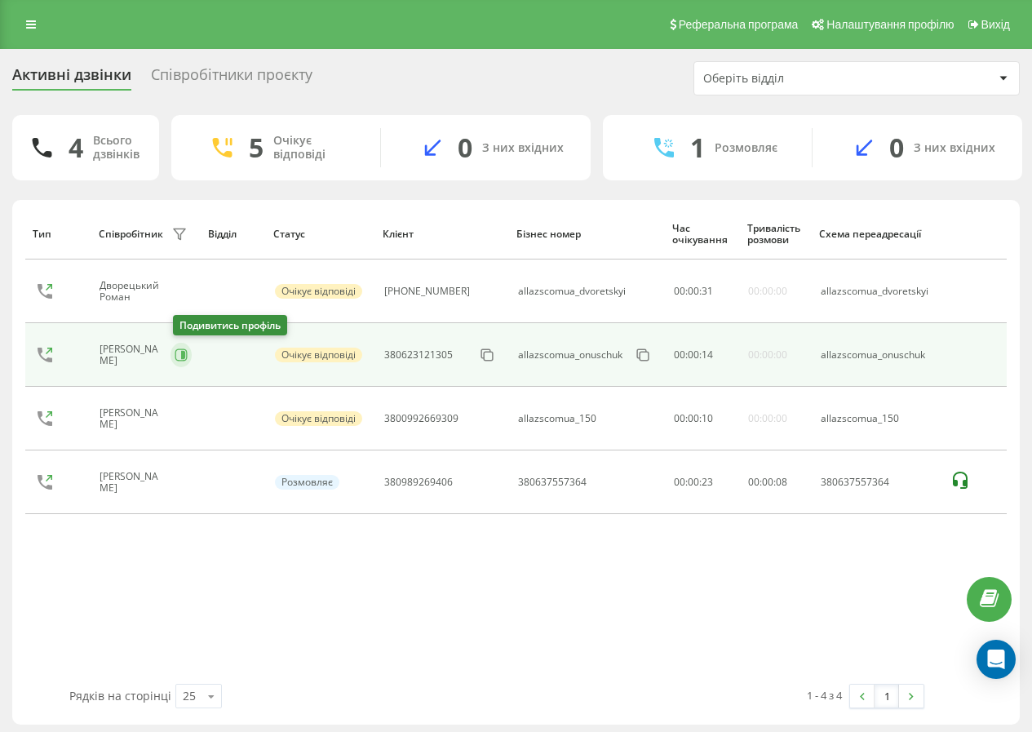
click at [188, 361] on button at bounding box center [180, 355] width 21 height 24
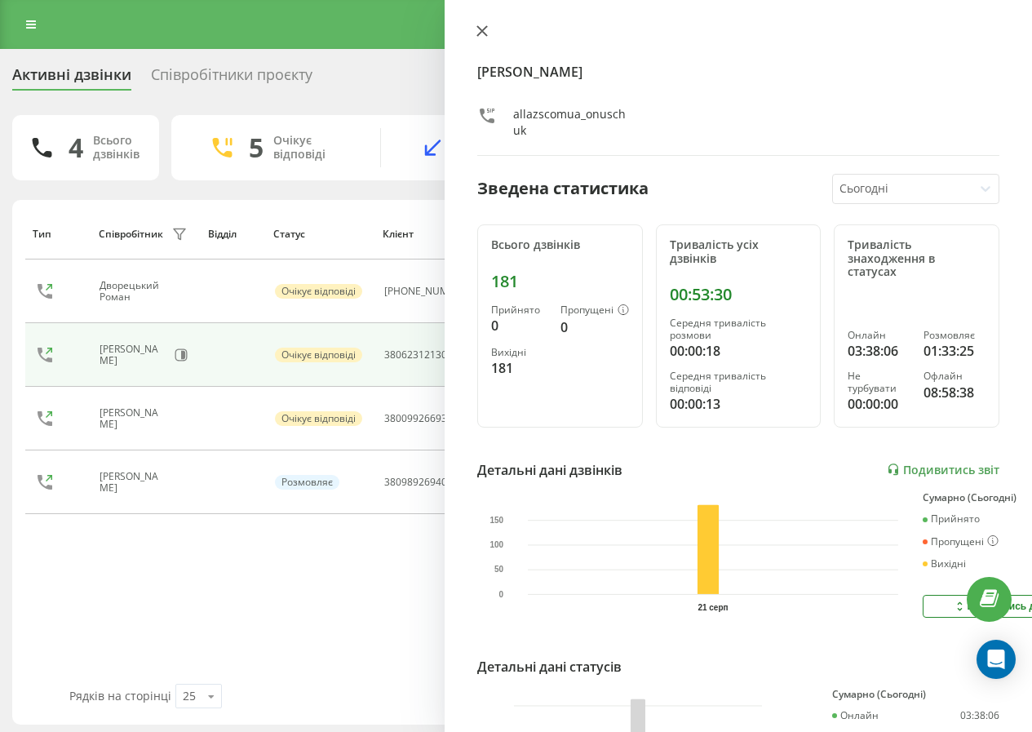
click at [484, 29] on icon at bounding box center [482, 31] width 10 height 10
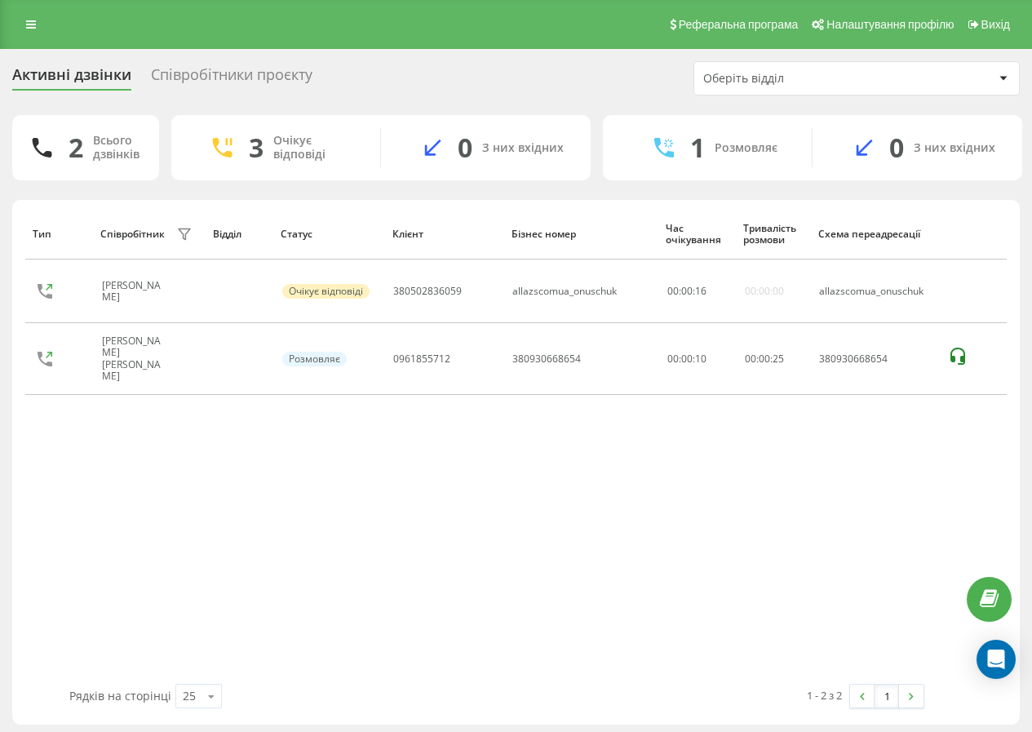
drag, startPoint x: 184, startPoint y: 289, endPoint x: 201, endPoint y: 387, distance: 99.2
click at [214, 417] on div "Тип Співробітник фільтру Відділ Статус Клієнт Бізнес номер Час очікування Трива…" at bounding box center [515, 446] width 981 height 476
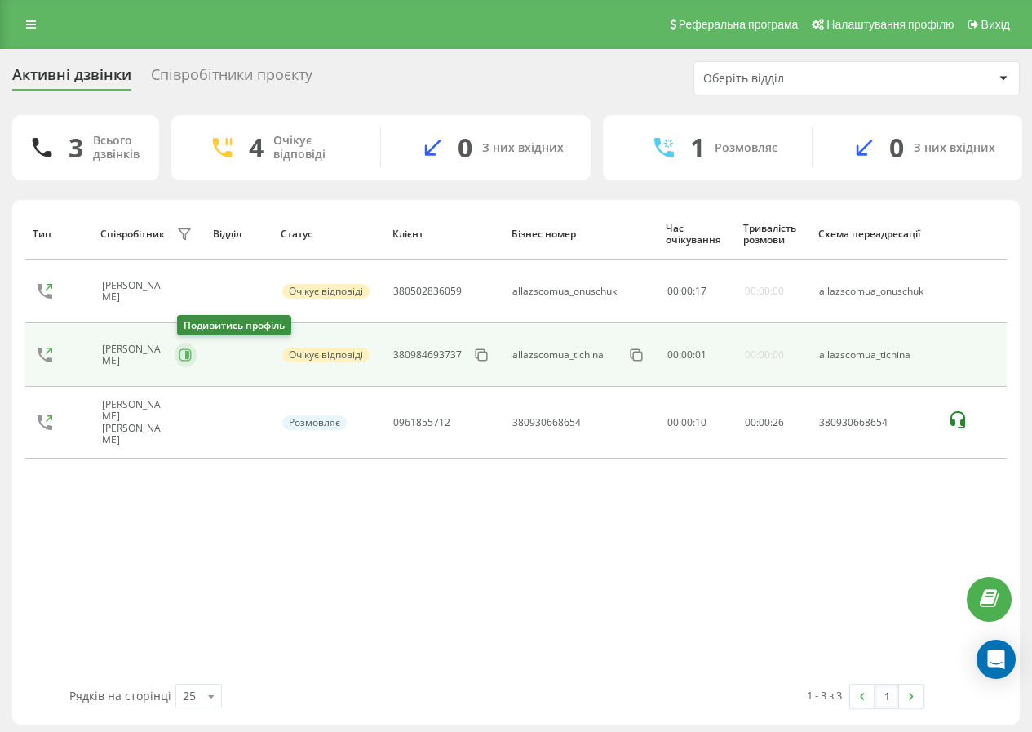
click at [186, 353] on icon at bounding box center [185, 354] width 13 height 13
click at [0, 0] on div at bounding box center [0, 0] width 0 height 0
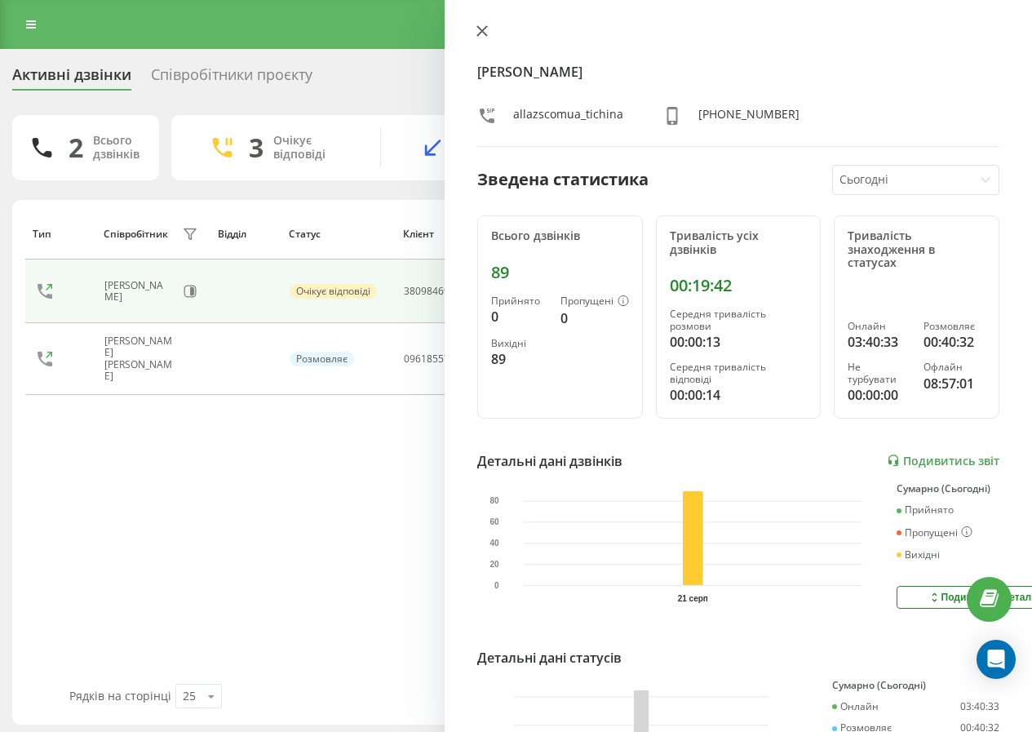
click at [484, 33] on icon at bounding box center [482, 31] width 10 height 10
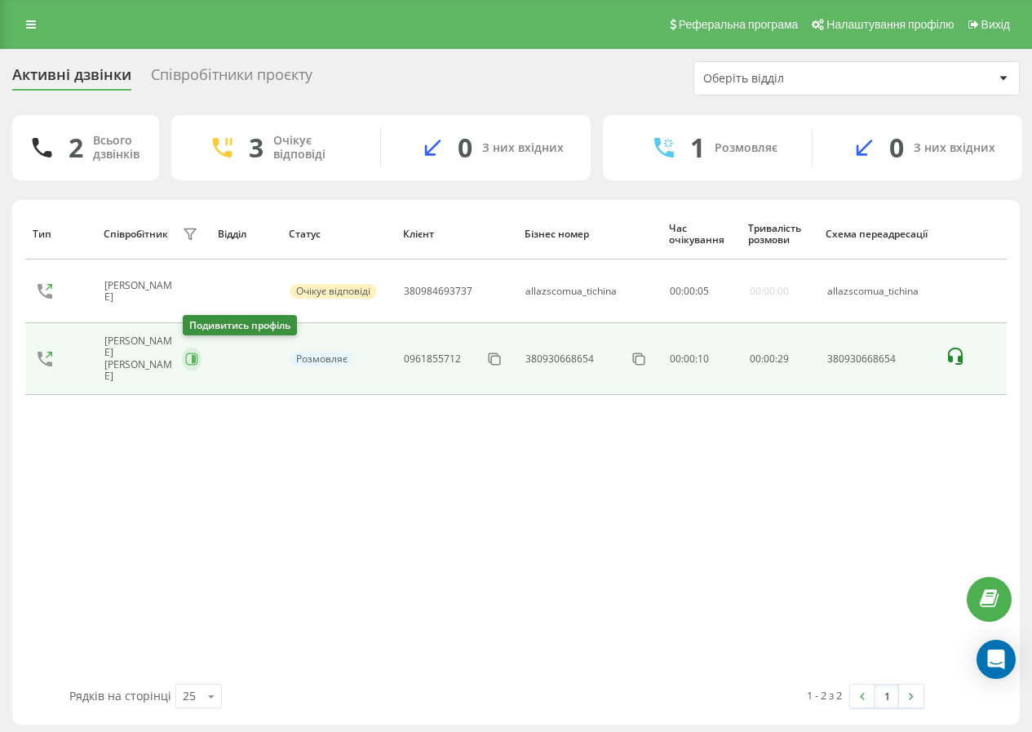
click at [186, 352] on icon at bounding box center [191, 358] width 13 height 13
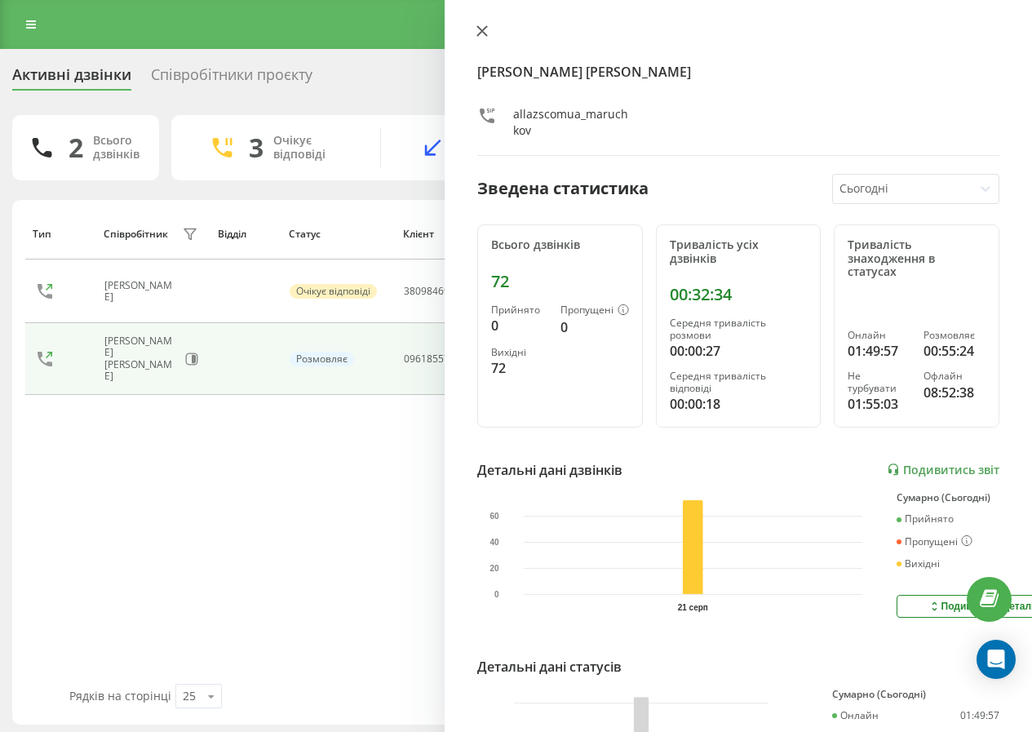
click at [489, 29] on button at bounding box center [481, 31] width 21 height 15
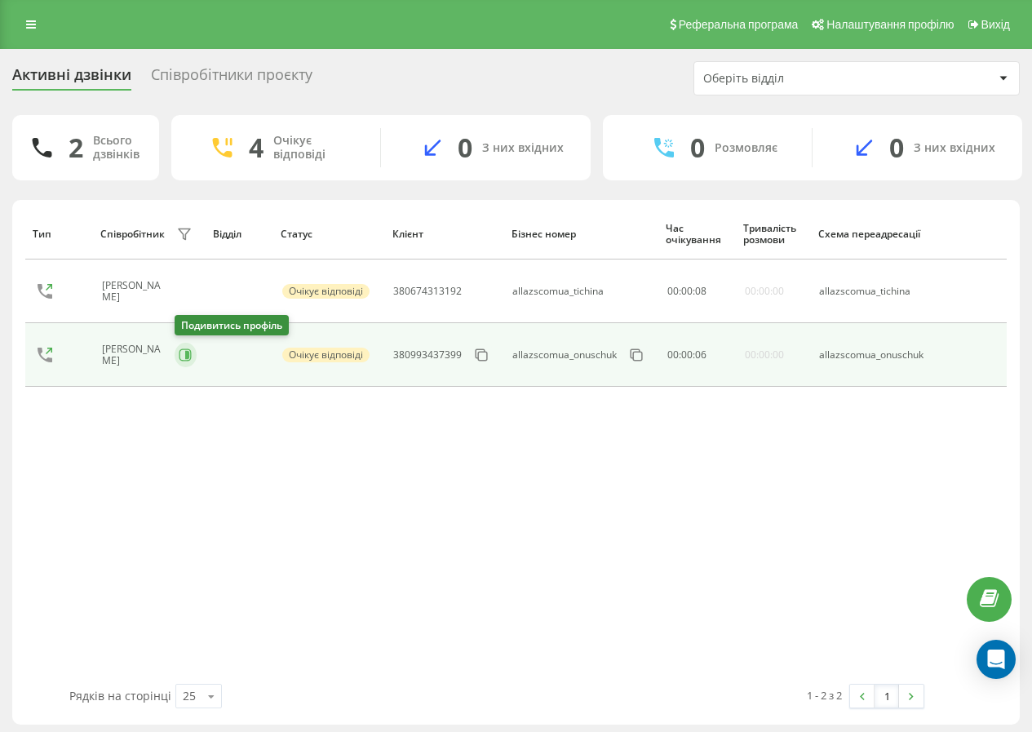
click at [182, 360] on icon at bounding box center [185, 354] width 13 height 13
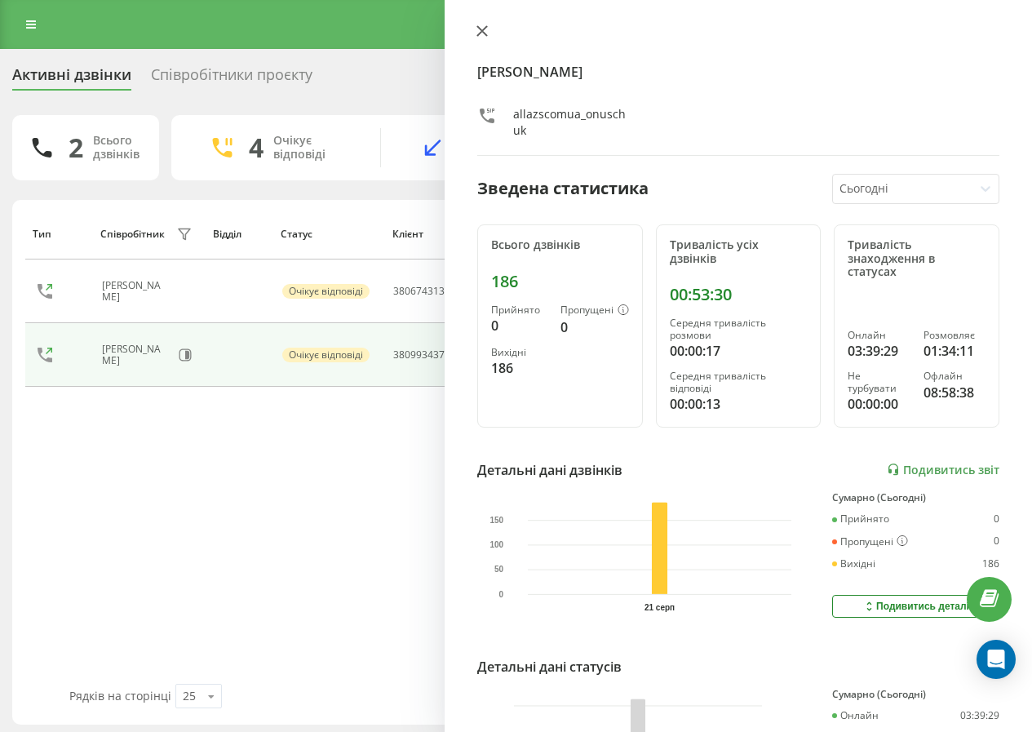
click at [482, 28] on icon at bounding box center [481, 30] width 11 height 11
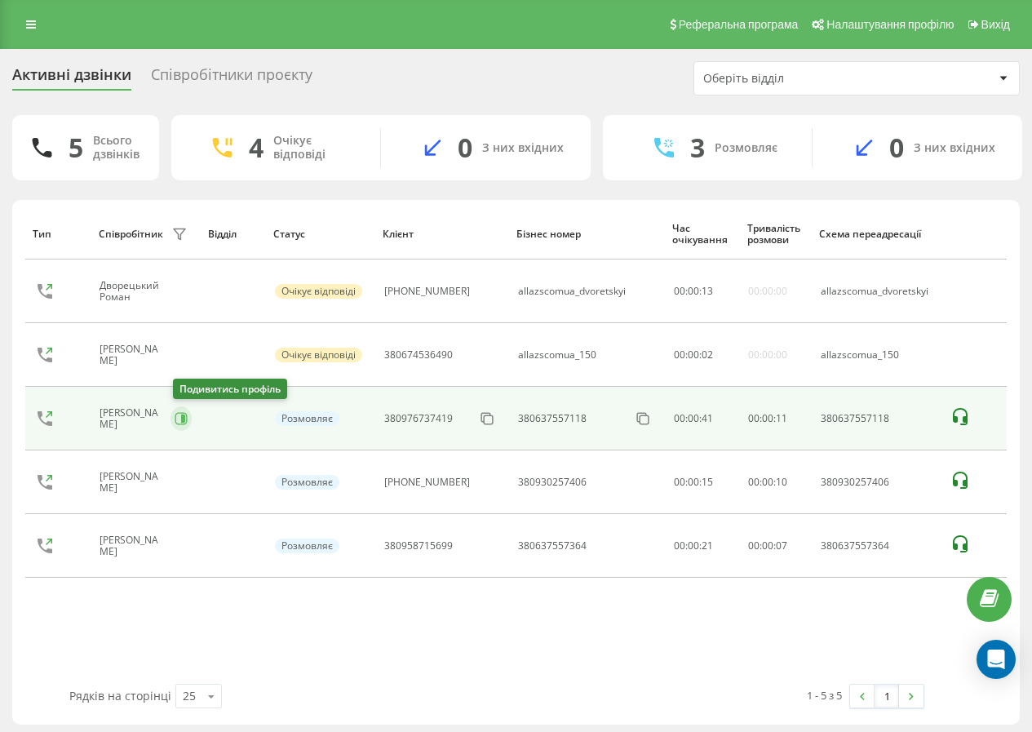
click at [185, 417] on icon at bounding box center [183, 418] width 4 height 8
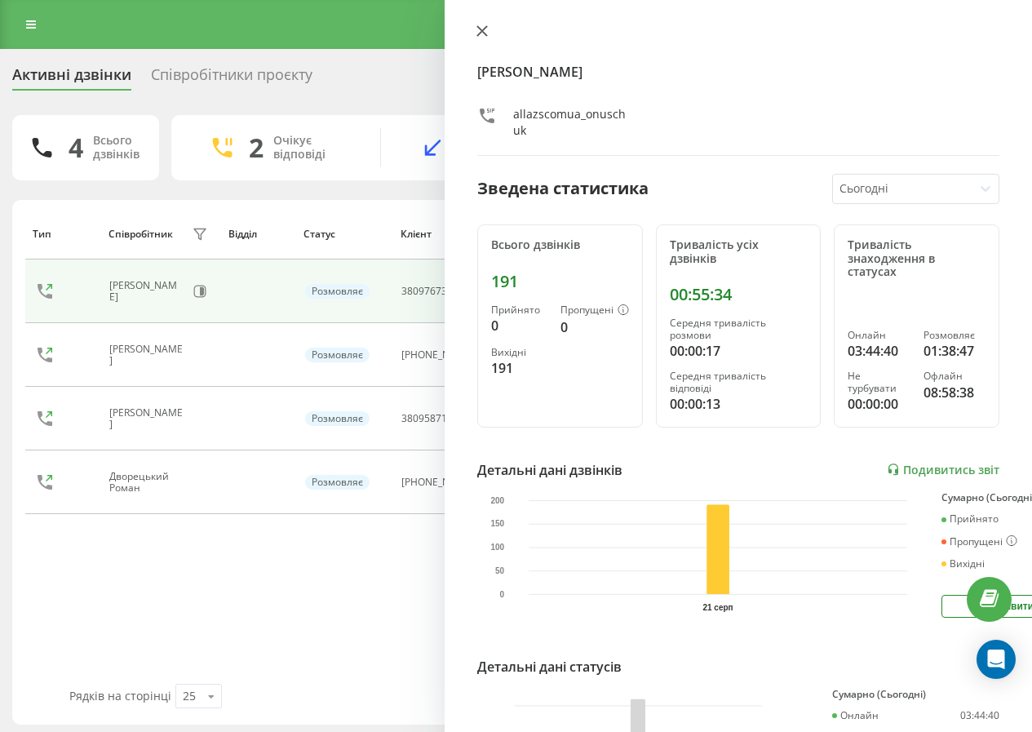
click at [484, 31] on icon at bounding box center [481, 30] width 11 height 11
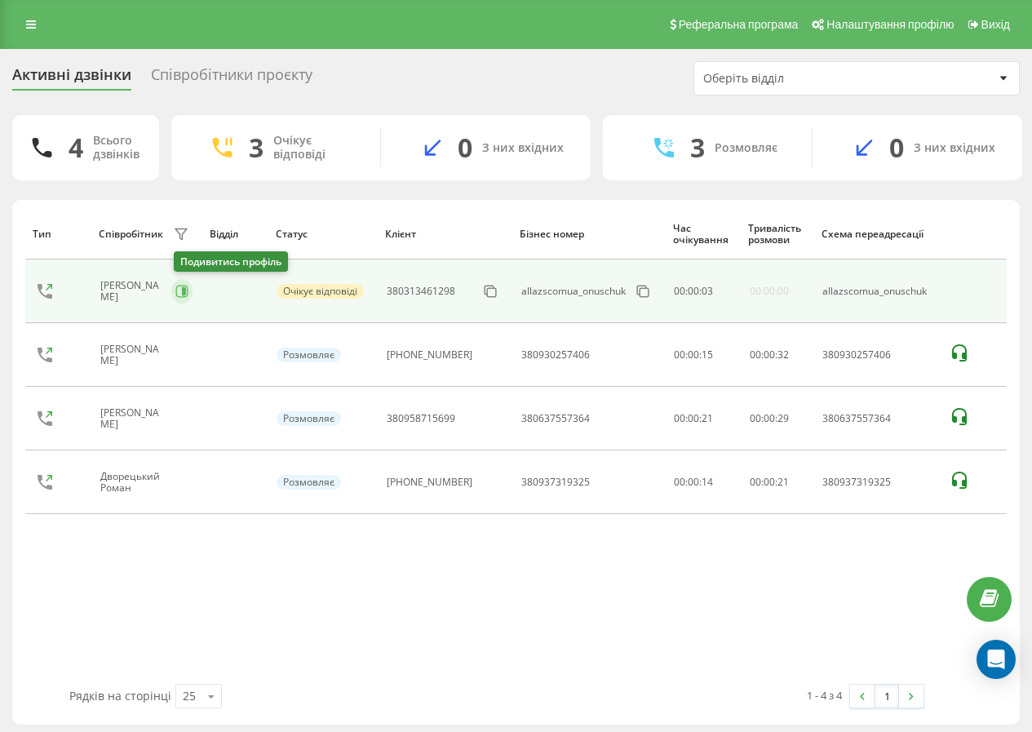
click at [185, 282] on button at bounding box center [181, 291] width 21 height 24
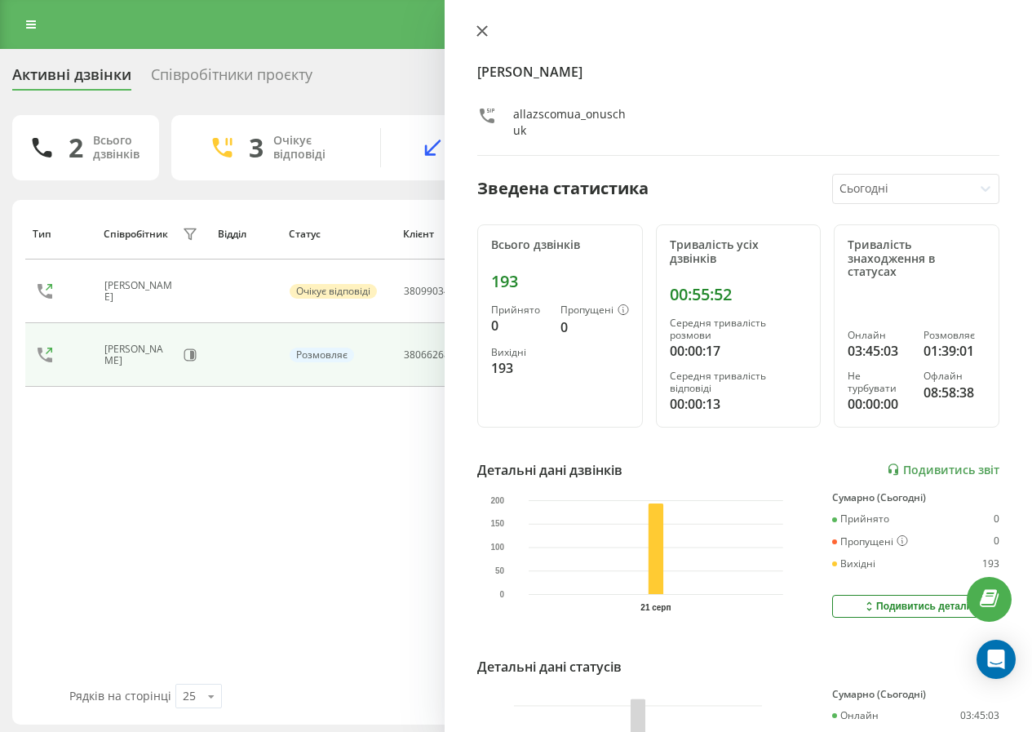
click at [477, 28] on icon at bounding box center [481, 30] width 11 height 11
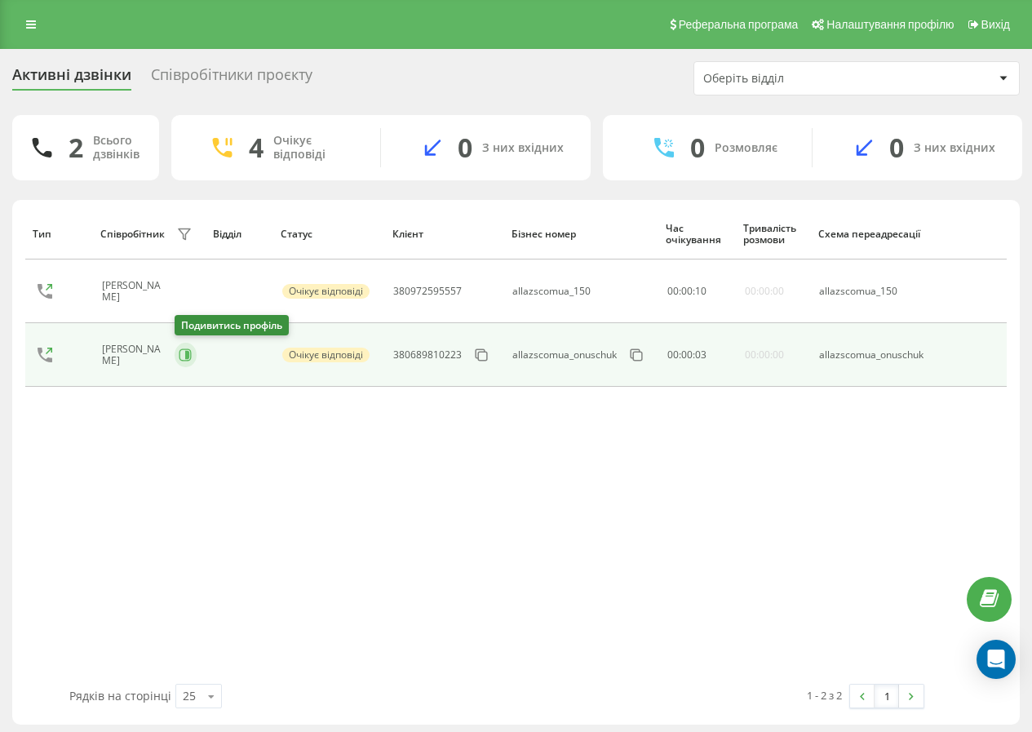
click at [190, 354] on icon at bounding box center [185, 354] width 13 height 13
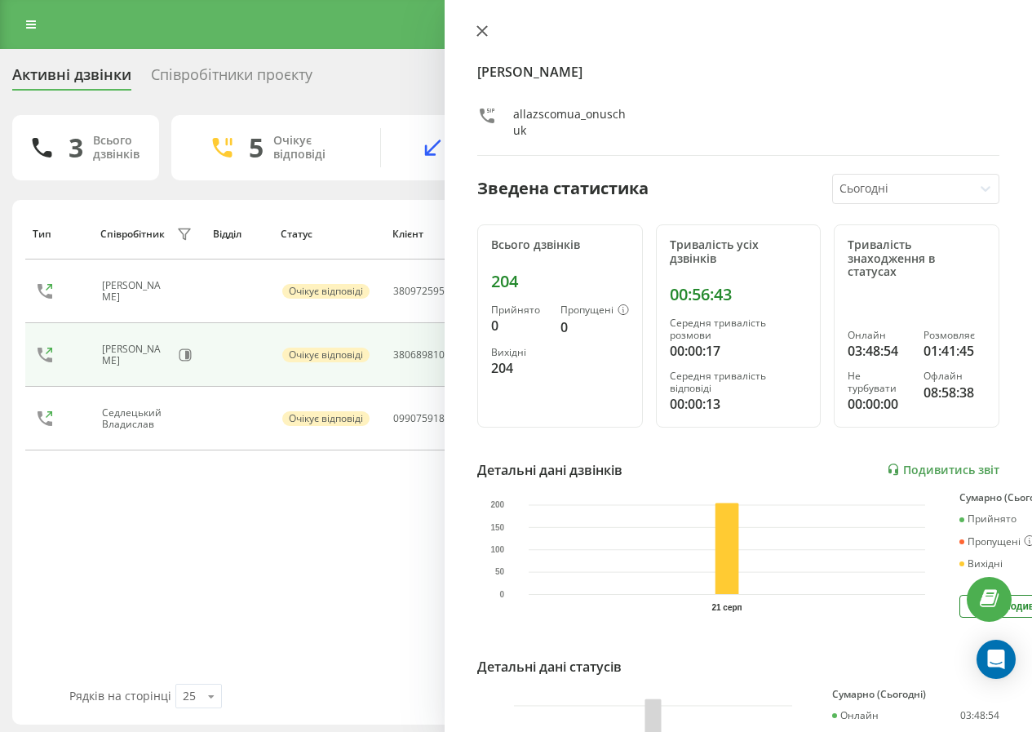
click at [487, 34] on icon at bounding box center [481, 30] width 11 height 11
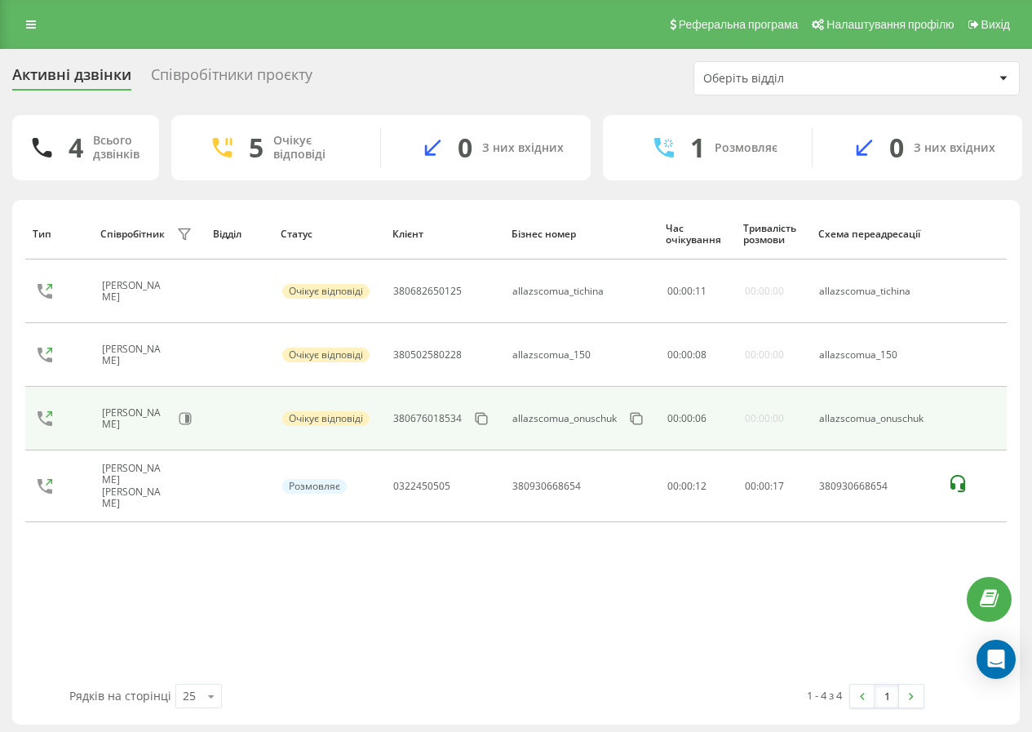
click at [197, 420] on tbody "Тичина Олександр Очікує відповіді 380682650125 allazscomua_tichina 00 : 00 : 11…" at bounding box center [515, 390] width 981 height 263
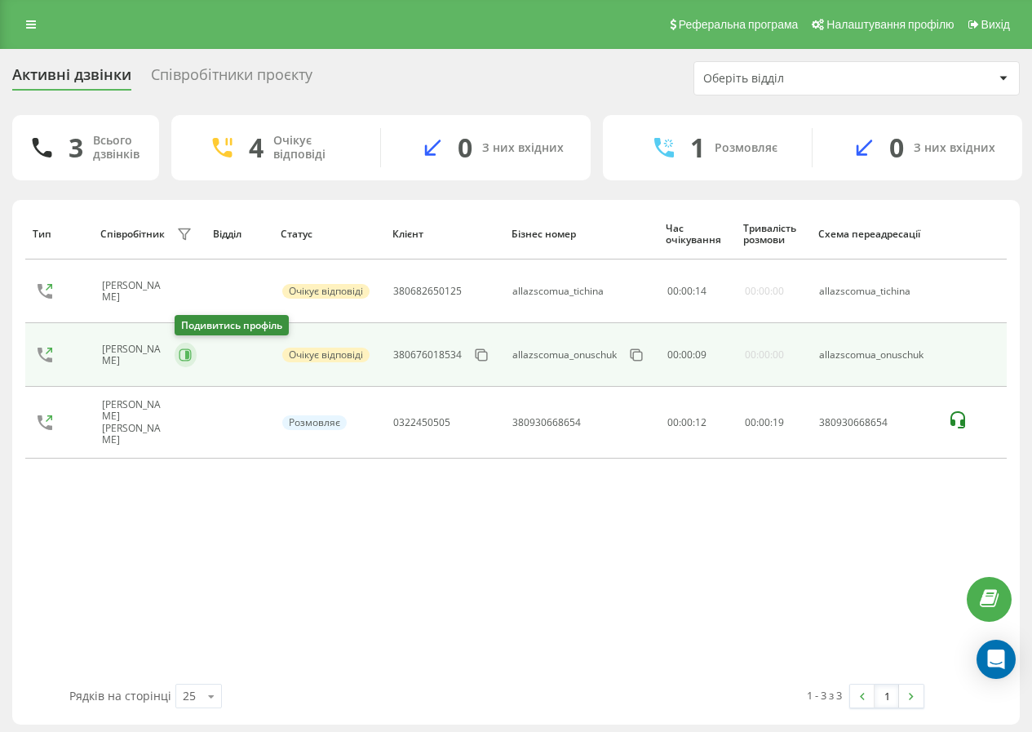
click at [187, 356] on icon at bounding box center [187, 355] width 4 height 8
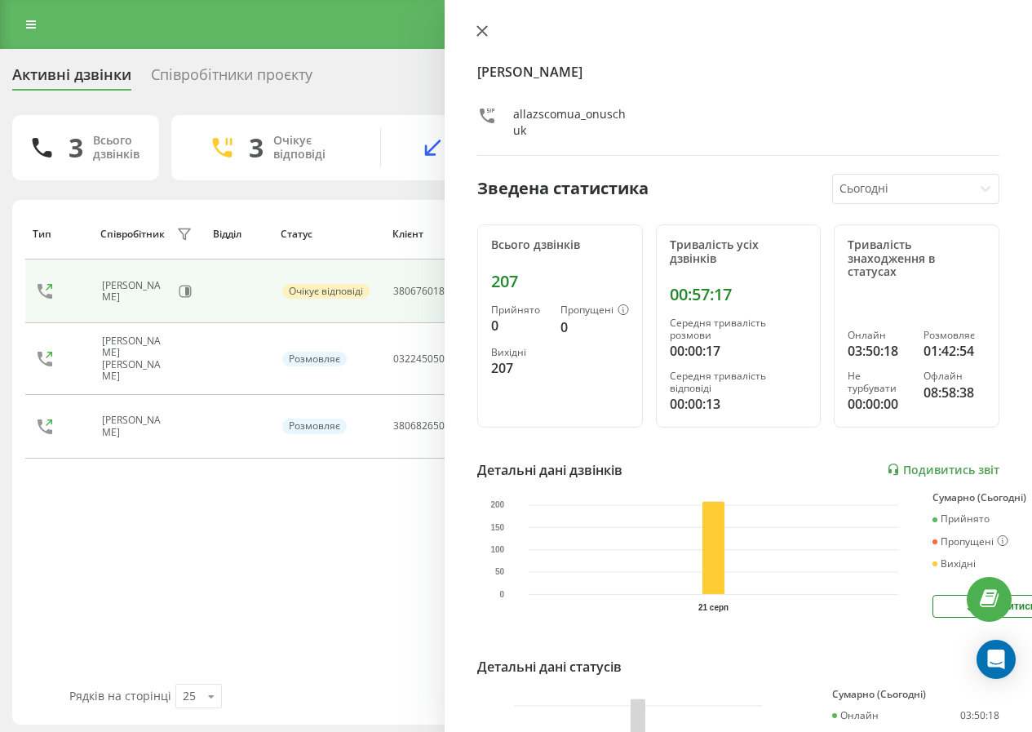
click at [480, 34] on icon at bounding box center [482, 31] width 10 height 10
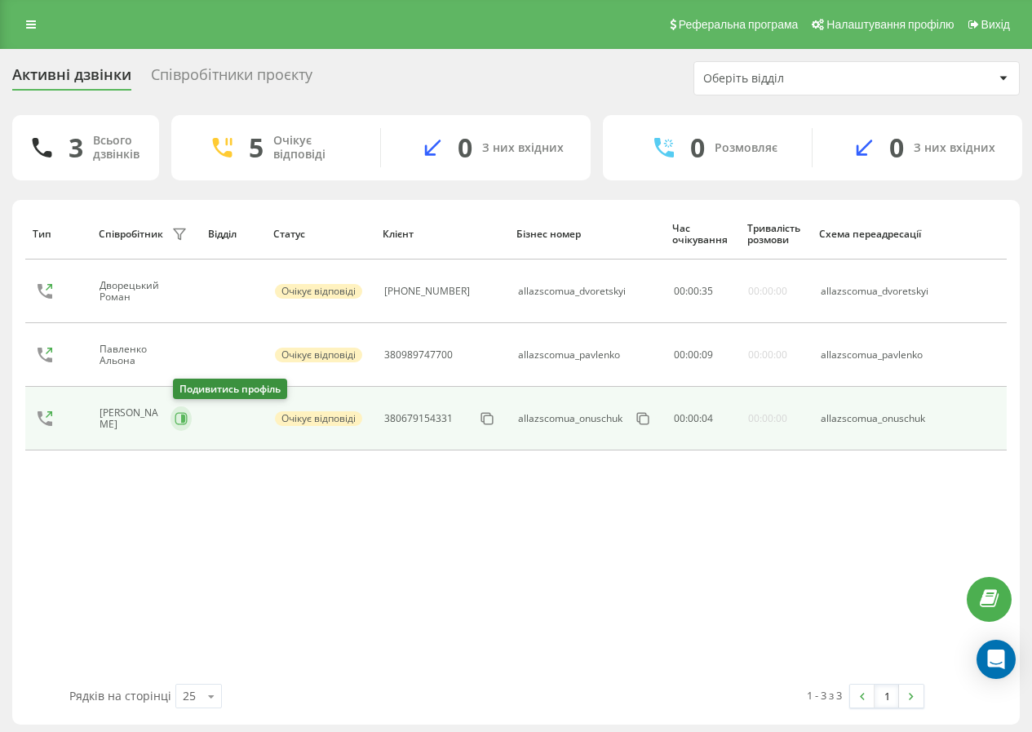
click at [184, 414] on icon at bounding box center [181, 418] width 13 height 13
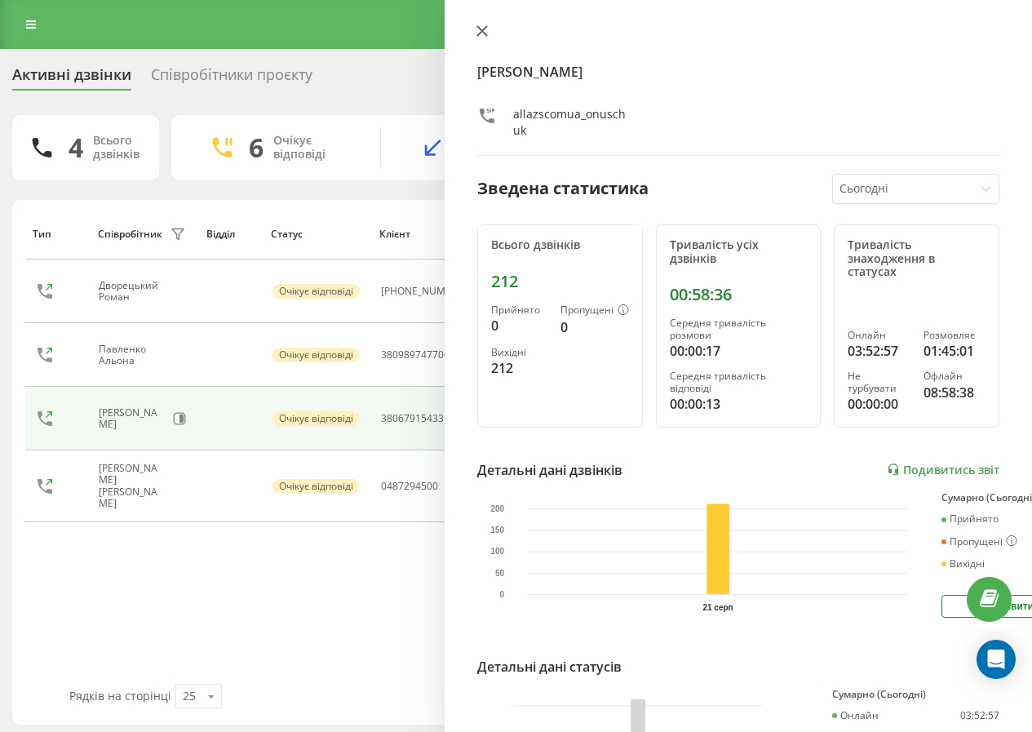
click at [482, 31] on icon at bounding box center [482, 31] width 10 height 10
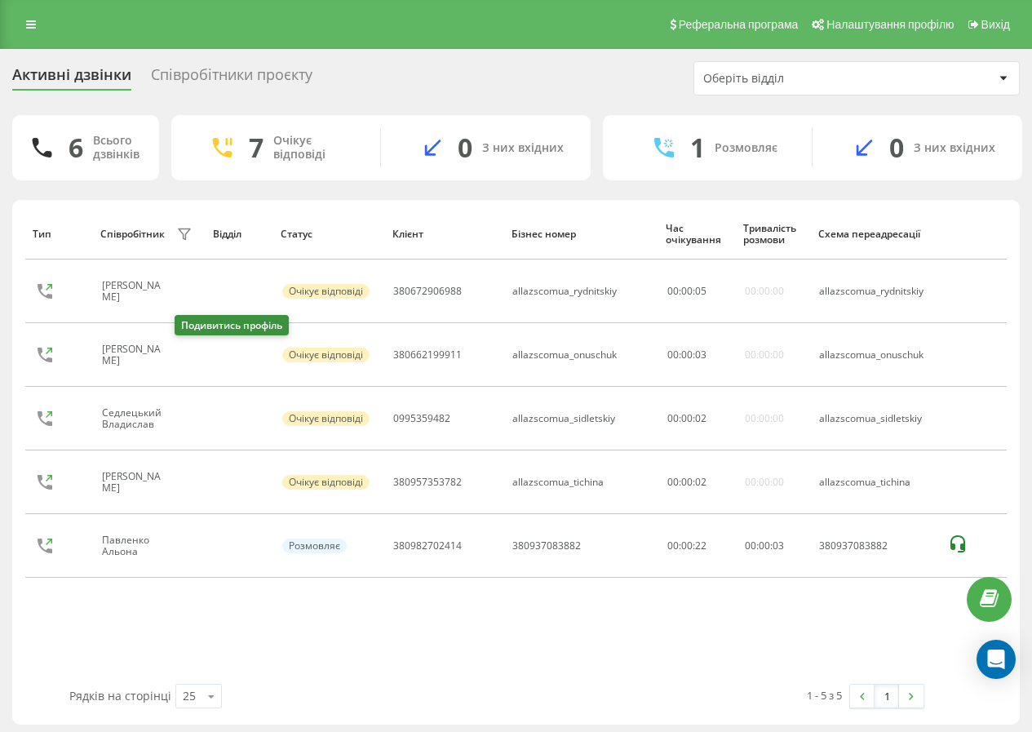
drag, startPoint x: 179, startPoint y: 358, endPoint x: 227, endPoint y: 332, distance: 54.0
click at [181, 353] on icon at bounding box center [186, 354] width 13 height 13
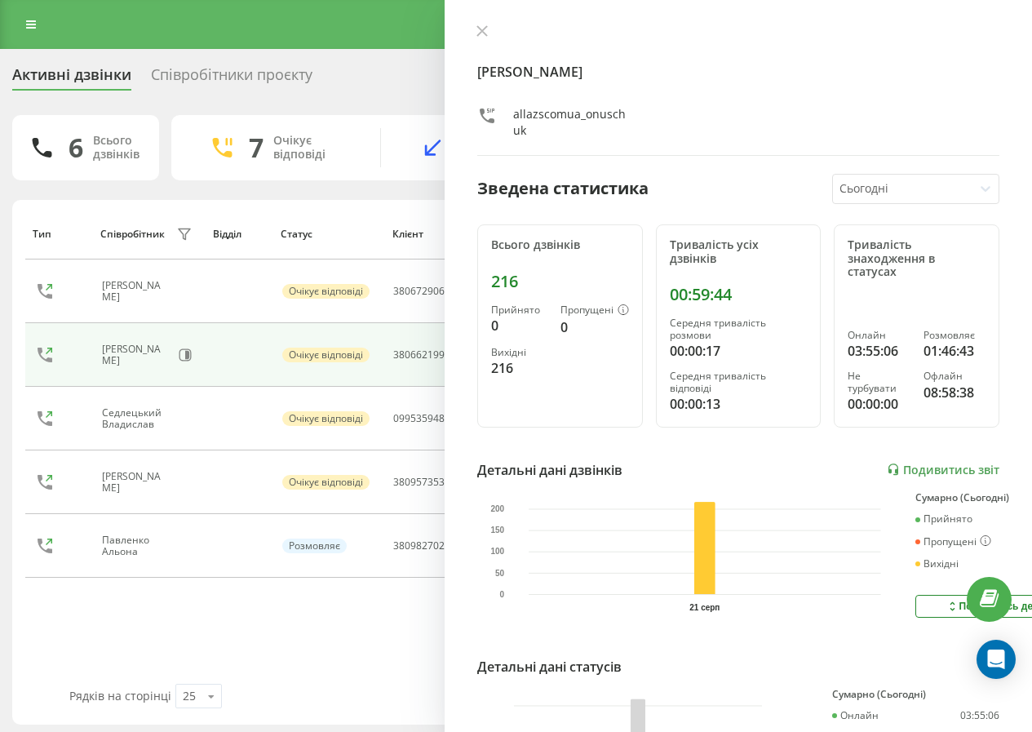
click at [484, 27] on icon at bounding box center [481, 30] width 11 height 11
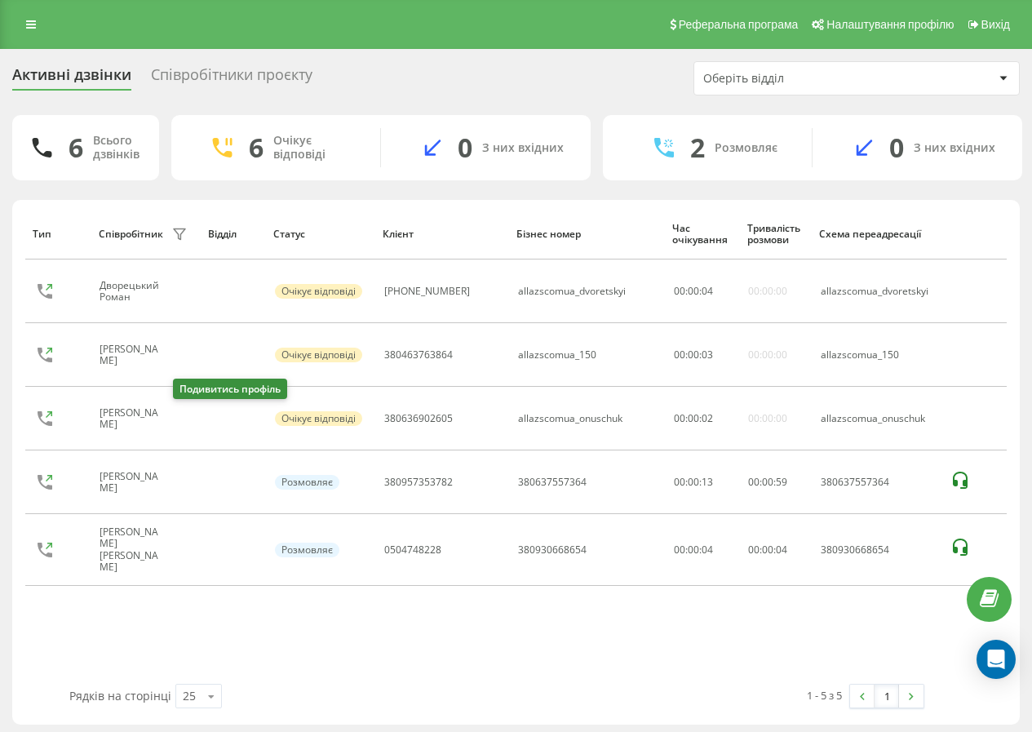
drag, startPoint x: 177, startPoint y: 418, endPoint x: 218, endPoint y: 399, distance: 45.2
click at [178, 418] on icon at bounding box center [181, 418] width 13 height 13
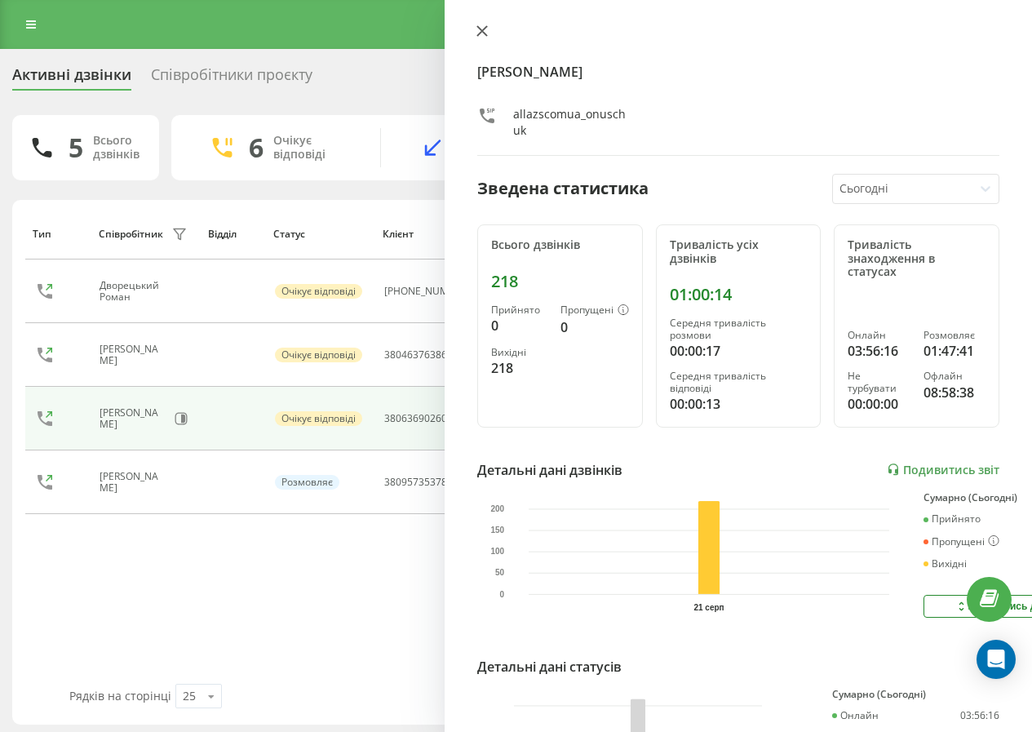
click at [478, 39] on button at bounding box center [481, 31] width 21 height 15
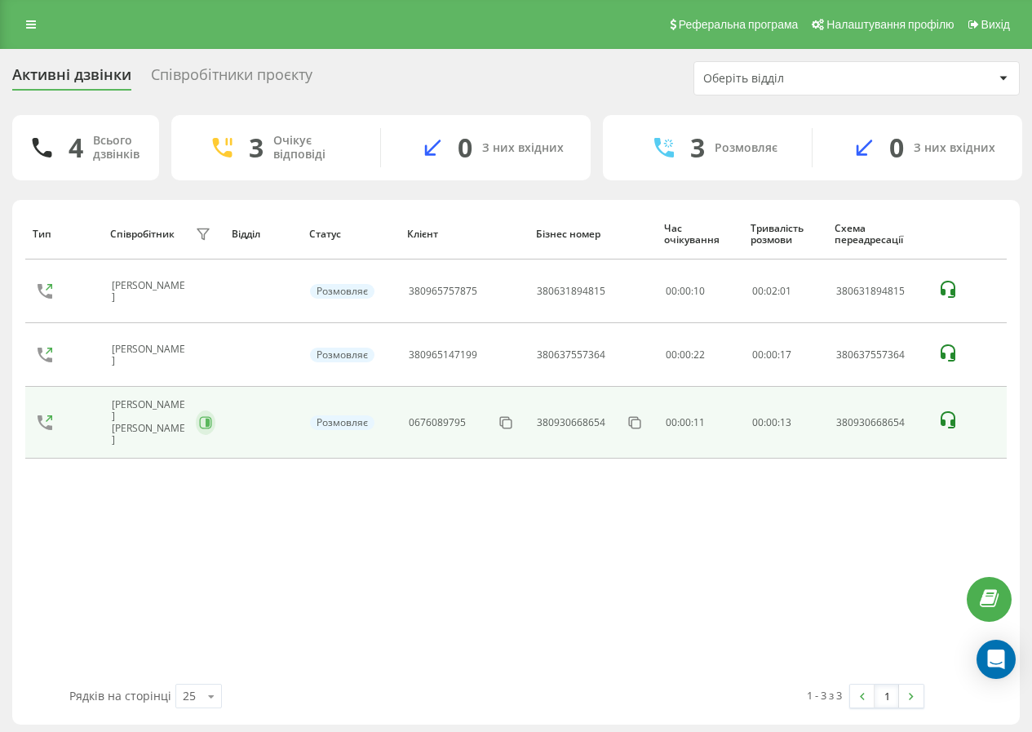
click at [209, 422] on icon at bounding box center [208, 422] width 4 height 8
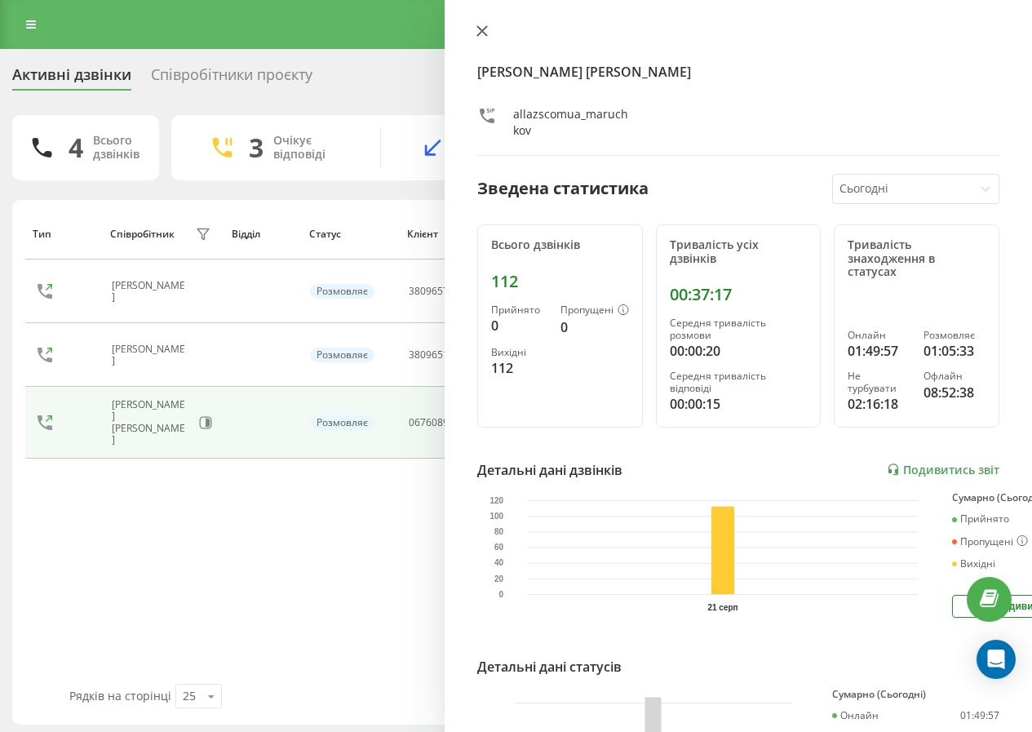
click at [480, 34] on icon at bounding box center [481, 30] width 11 height 11
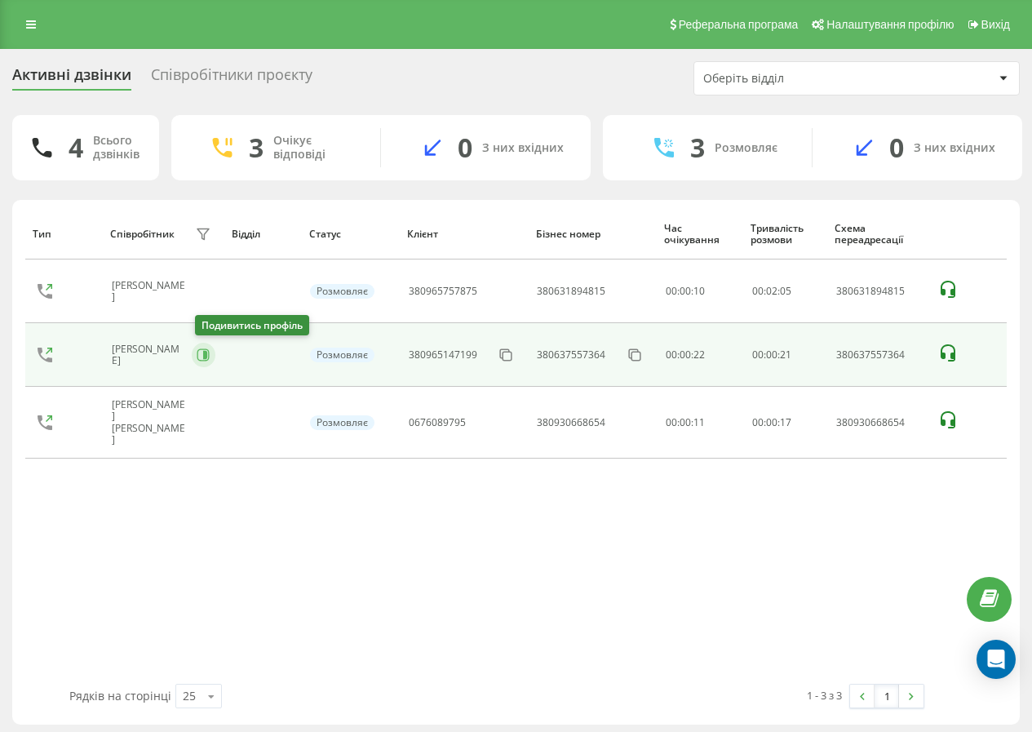
click at [198, 356] on button at bounding box center [204, 355] width 24 height 24
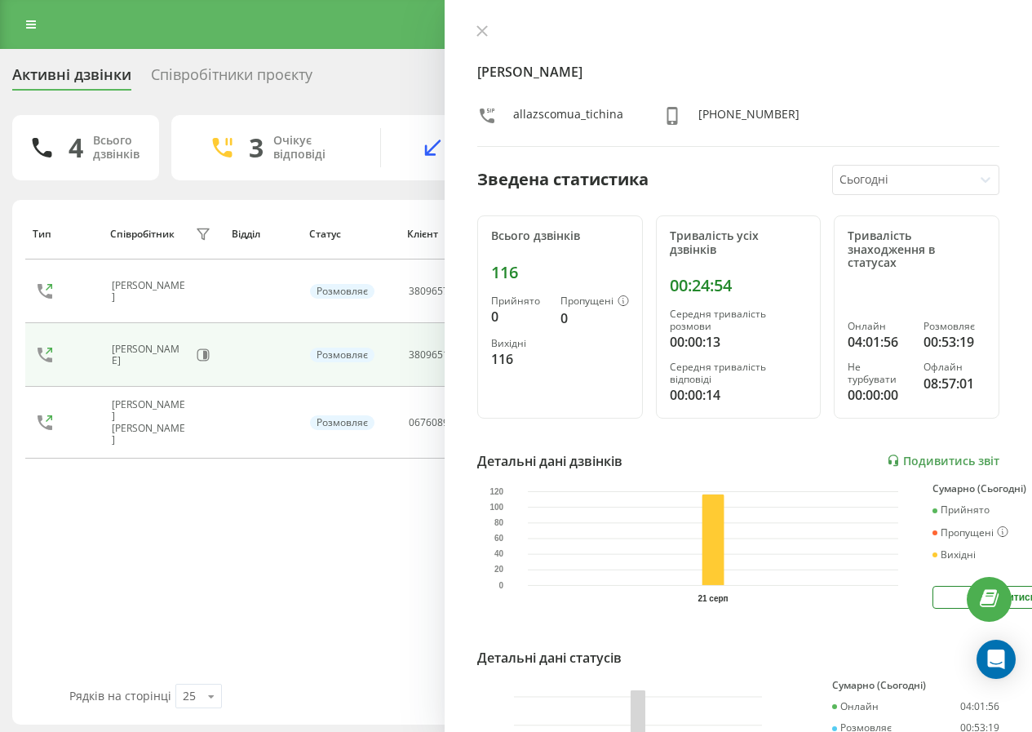
drag, startPoint x: 483, startPoint y: 31, endPoint x: 357, endPoint y: 117, distance: 152.0
click at [483, 32] on icon at bounding box center [482, 31] width 10 height 10
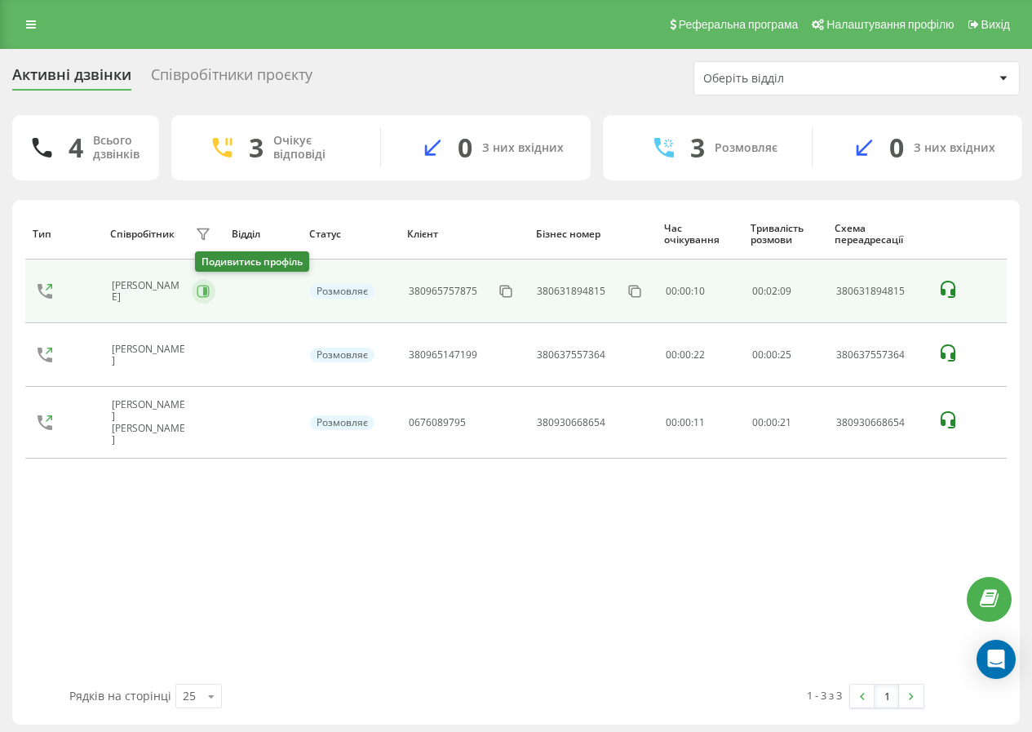
click at [199, 296] on icon at bounding box center [203, 291] width 13 height 13
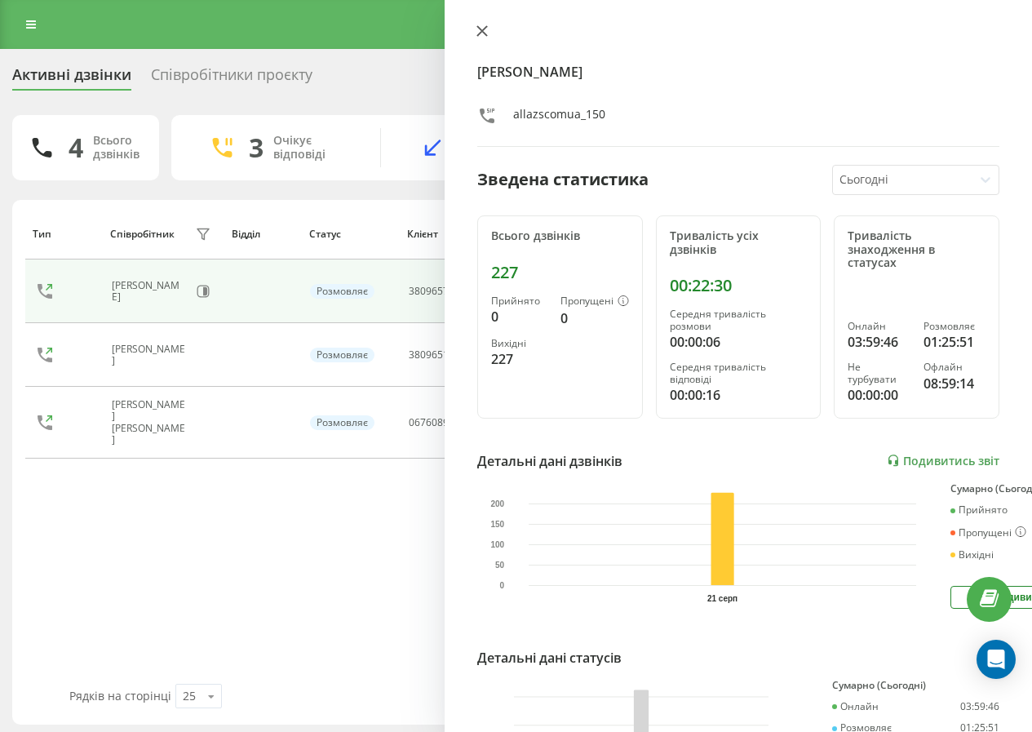
click at [477, 27] on icon at bounding box center [482, 31] width 10 height 10
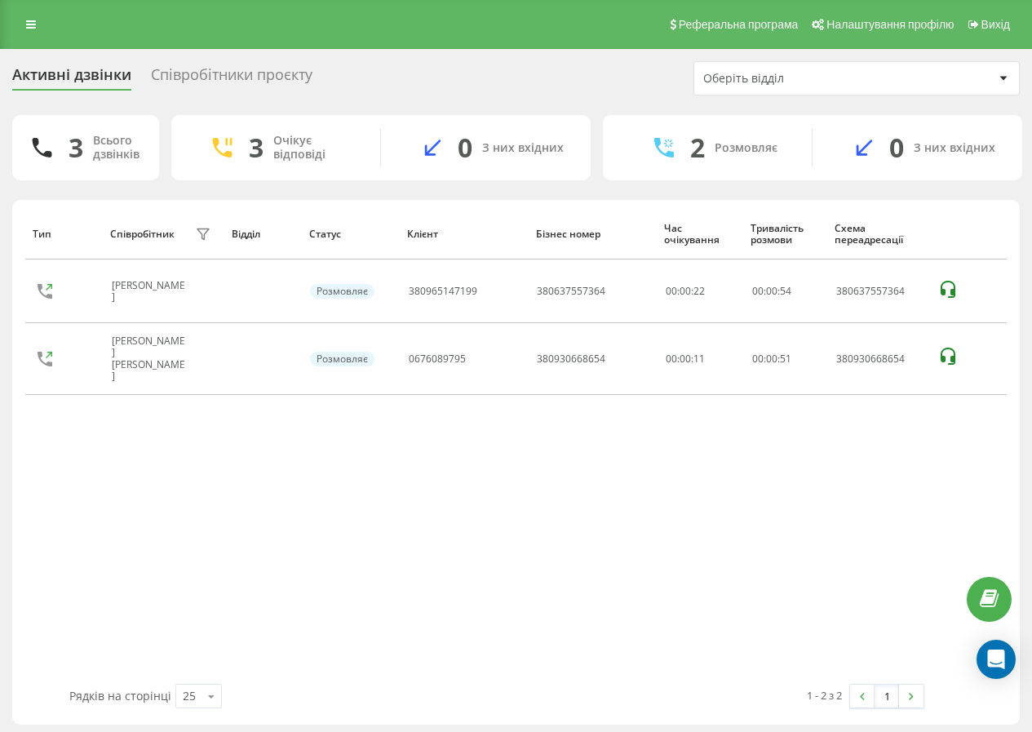
click at [20, 36] on div "Реферальна програма Налаштування профілю Вихід" at bounding box center [516, 24] width 1032 height 49
click at [28, 16] on link at bounding box center [30, 24] width 29 height 23
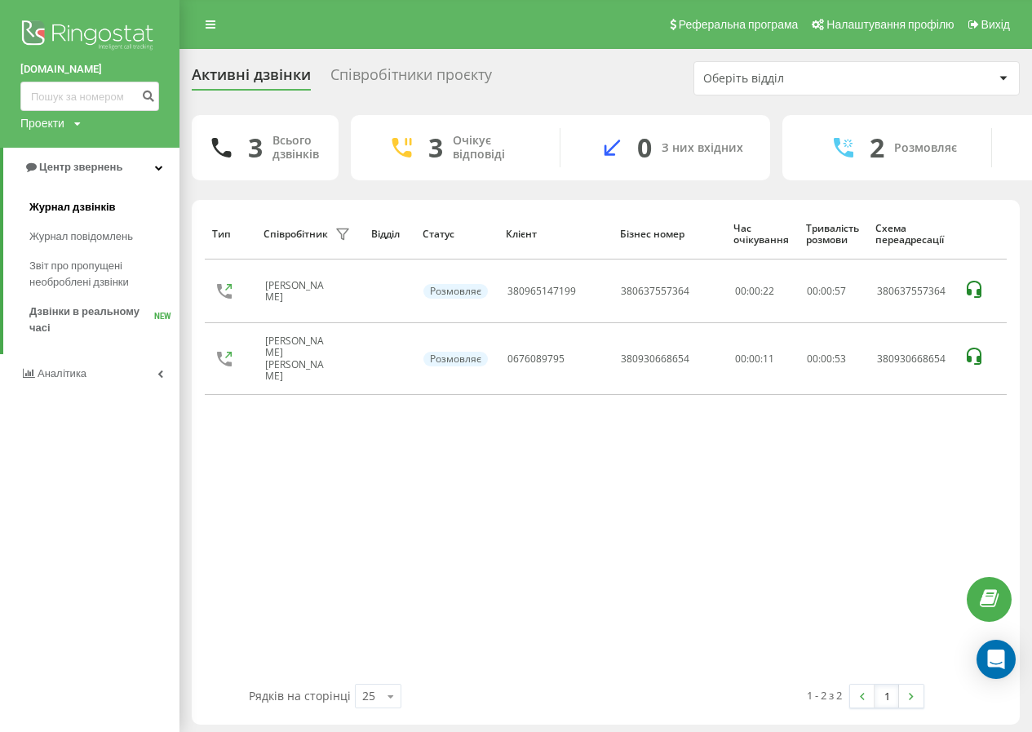
click at [64, 205] on span "Журнал дзвінків" at bounding box center [72, 207] width 86 height 16
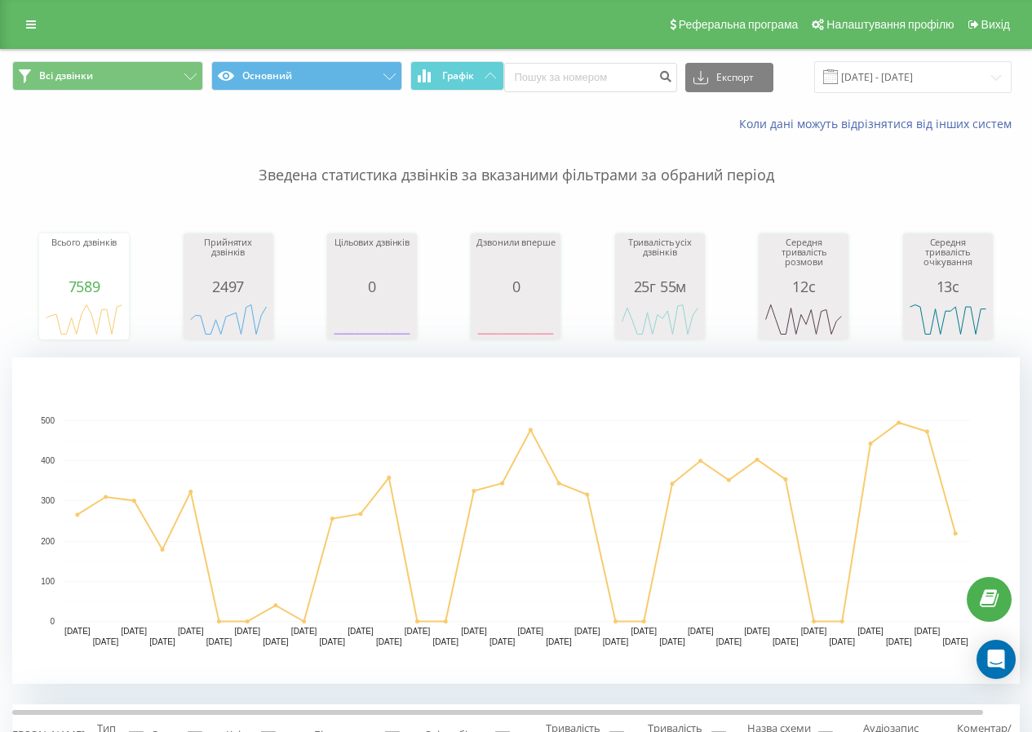
click at [891, 86] on input "[DATE] - [DATE]" at bounding box center [912, 77] width 197 height 32
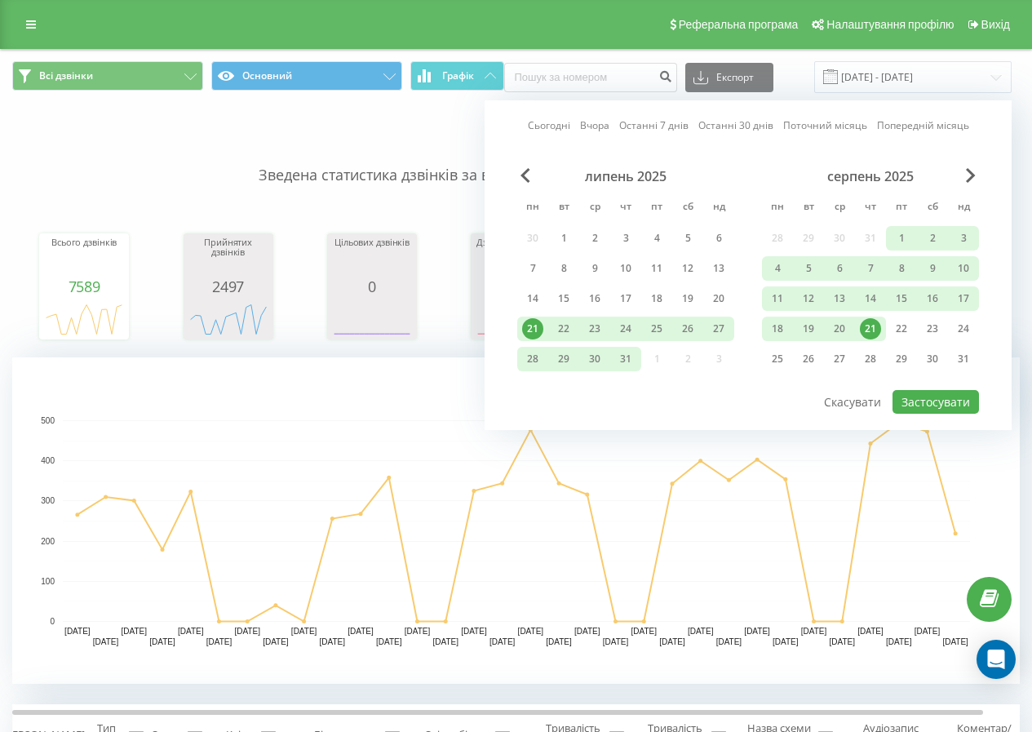
drag, startPoint x: 864, startPoint y: 330, endPoint x: 869, endPoint y: 338, distance: 8.8
click at [865, 331] on div "21" at bounding box center [870, 328] width 21 height 21
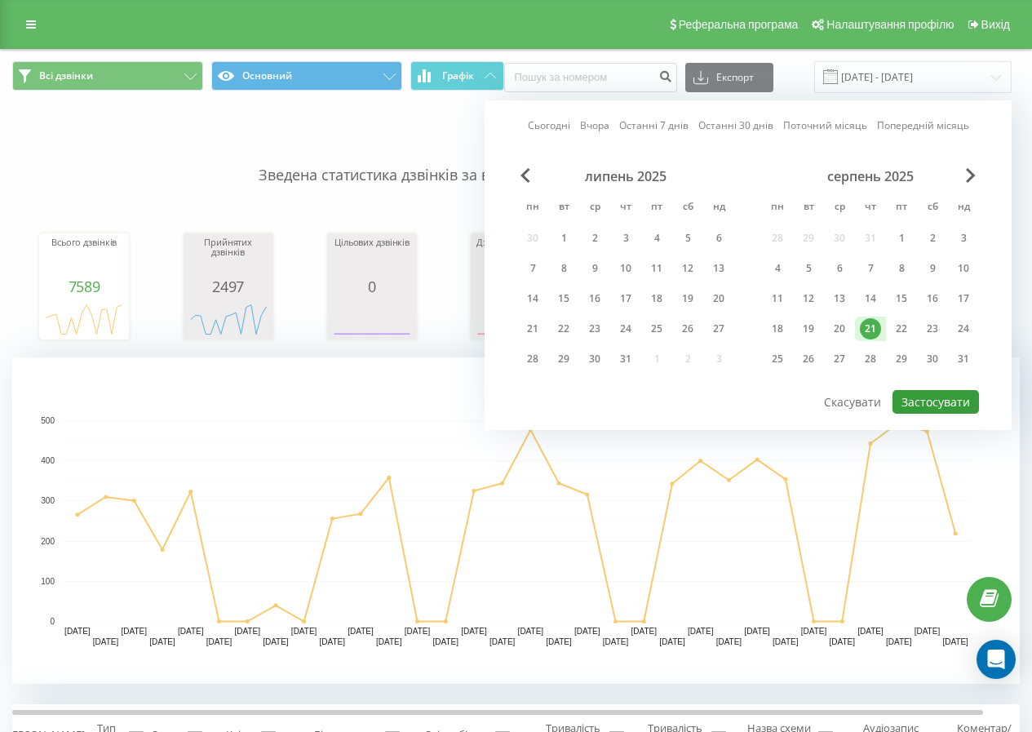
click at [912, 399] on button "Застосувати" at bounding box center [935, 402] width 86 height 24
type input "[DATE] - [DATE]"
